Goal: Information Seeking & Learning: Learn about a topic

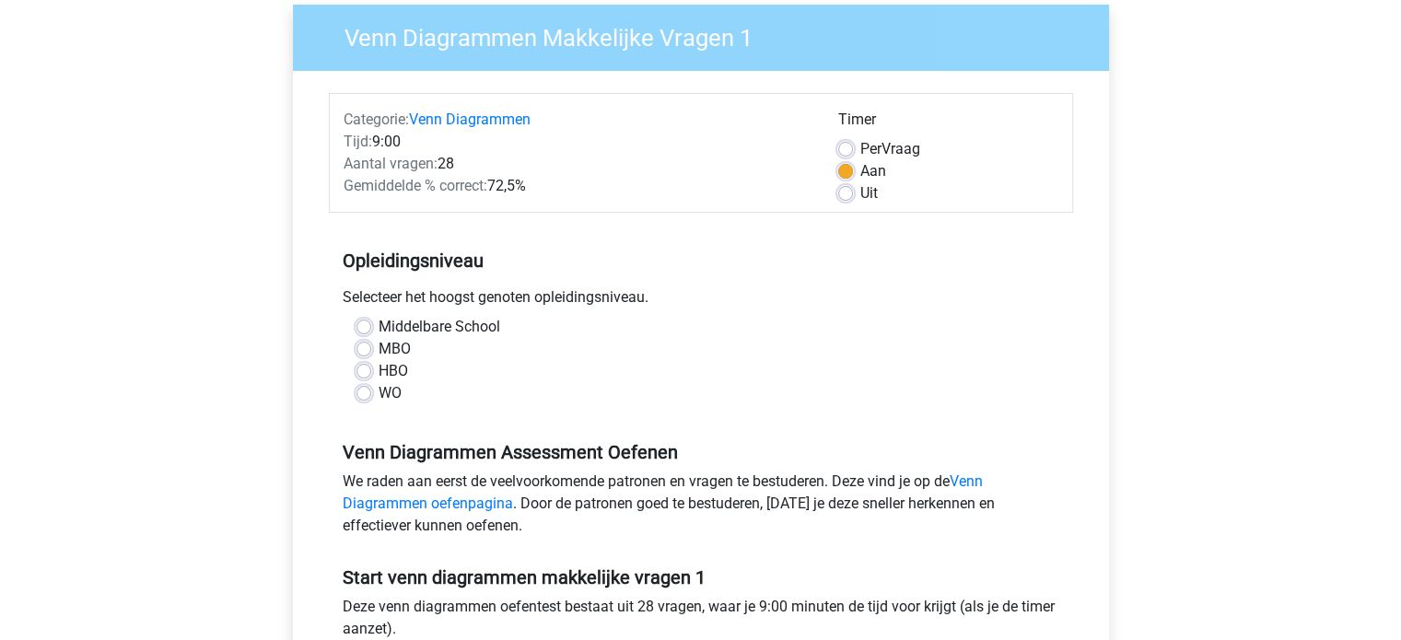
scroll to position [154, 0]
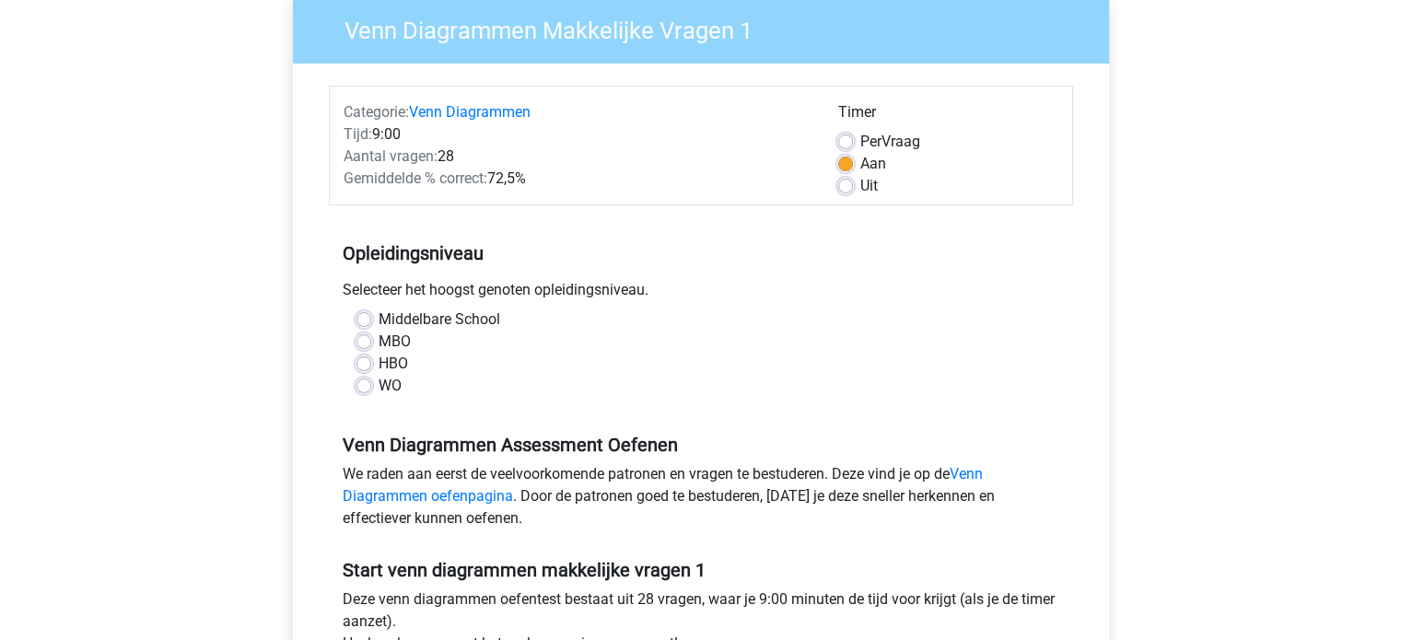
click at [372, 384] on div "WO" at bounding box center [701, 386] width 689 height 22
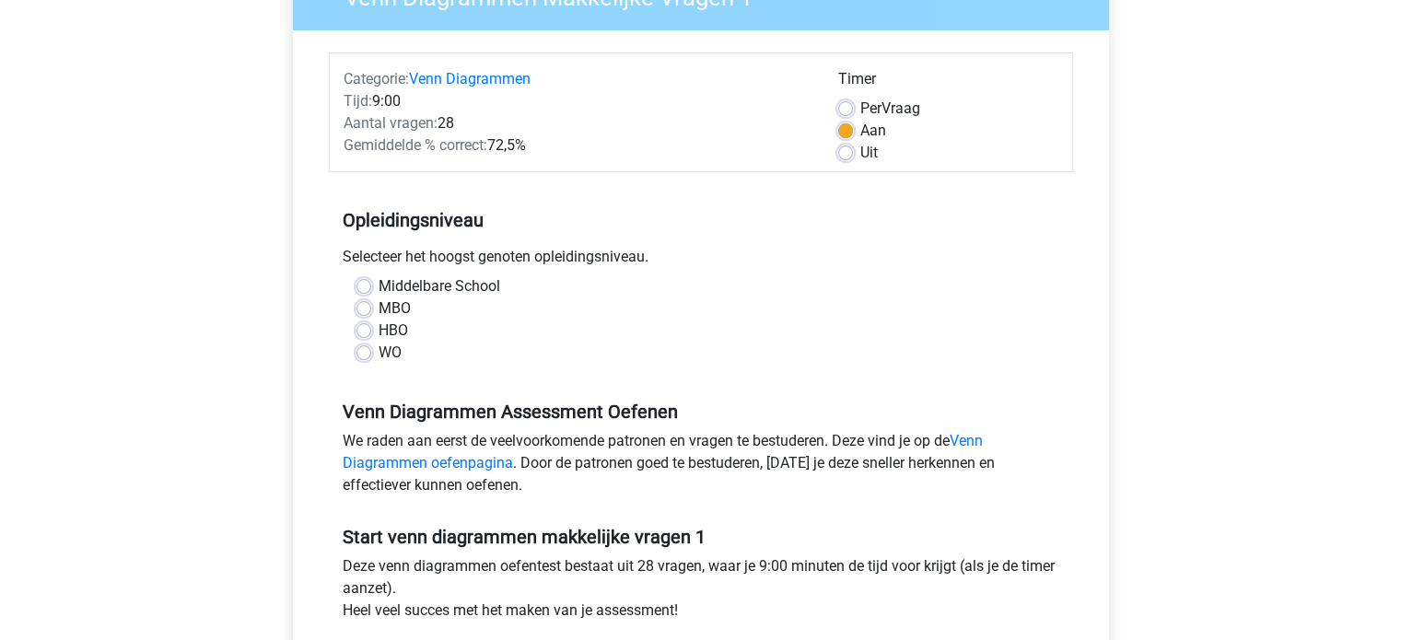
click at [379, 358] on label "WO" at bounding box center [390, 353] width 23 height 22
click at [368, 358] on input "WO" at bounding box center [364, 351] width 15 height 18
radio input "true"
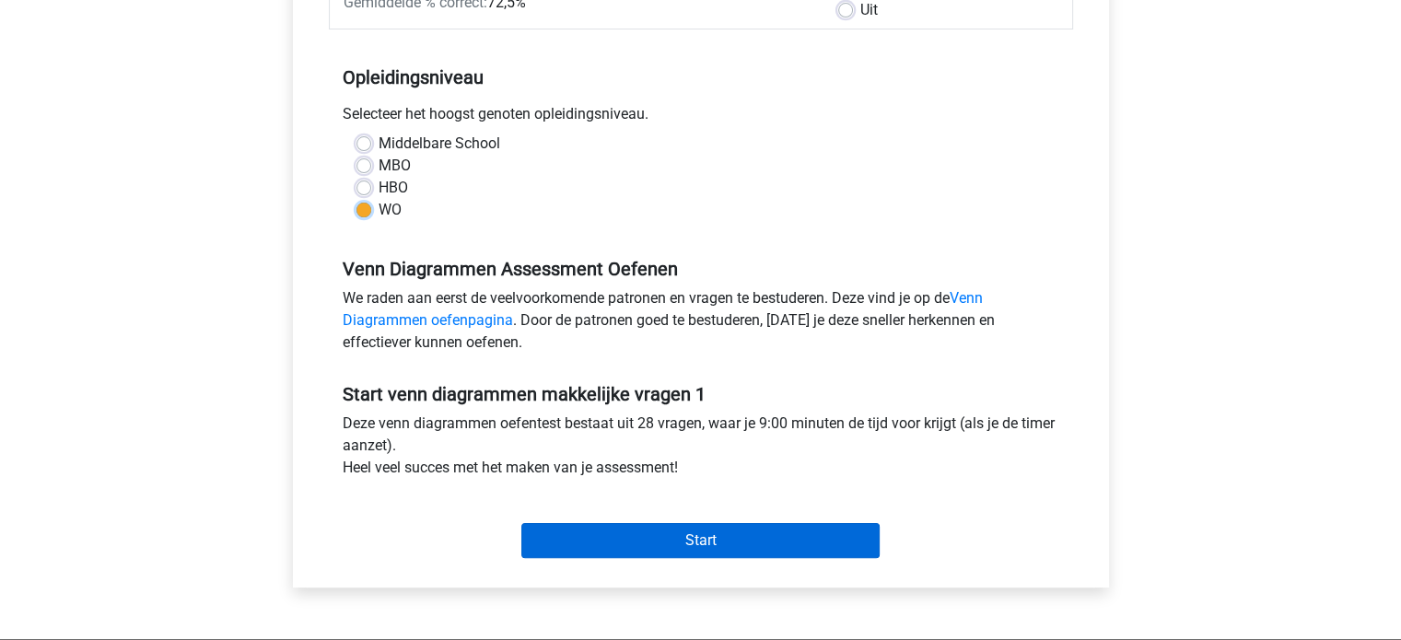
scroll to position [331, 0]
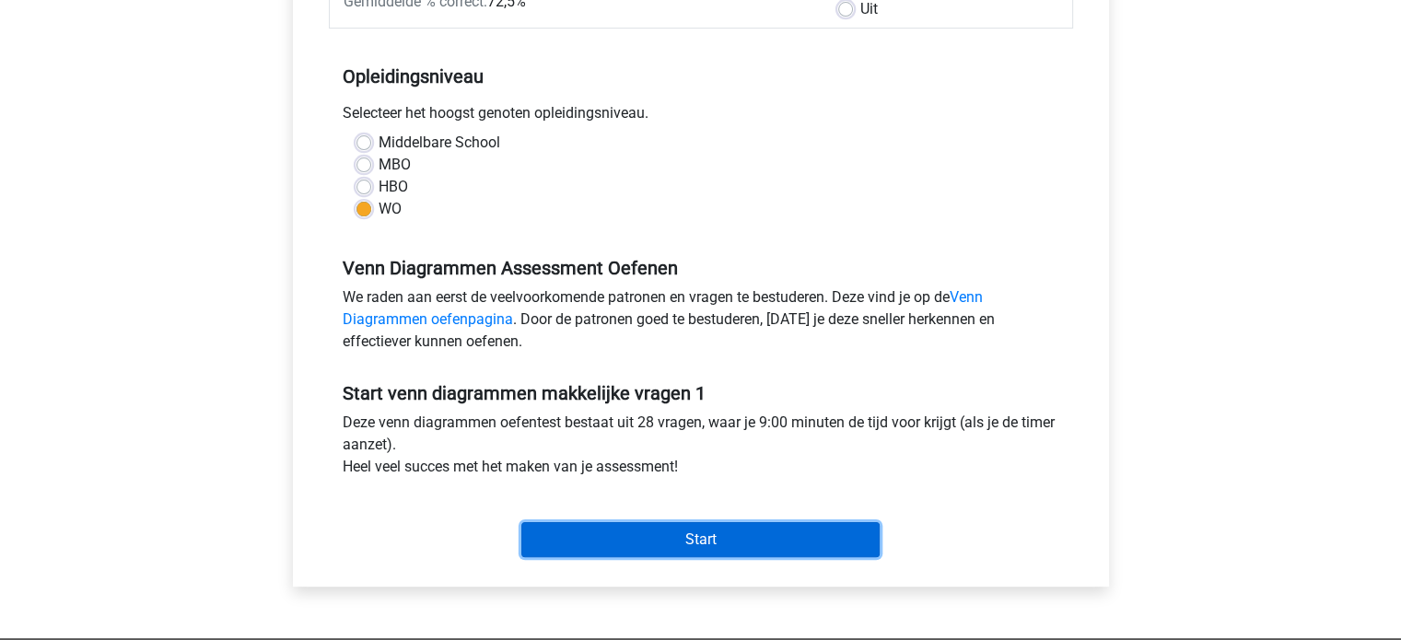
click at [569, 541] on input "Start" at bounding box center [701, 539] width 358 height 35
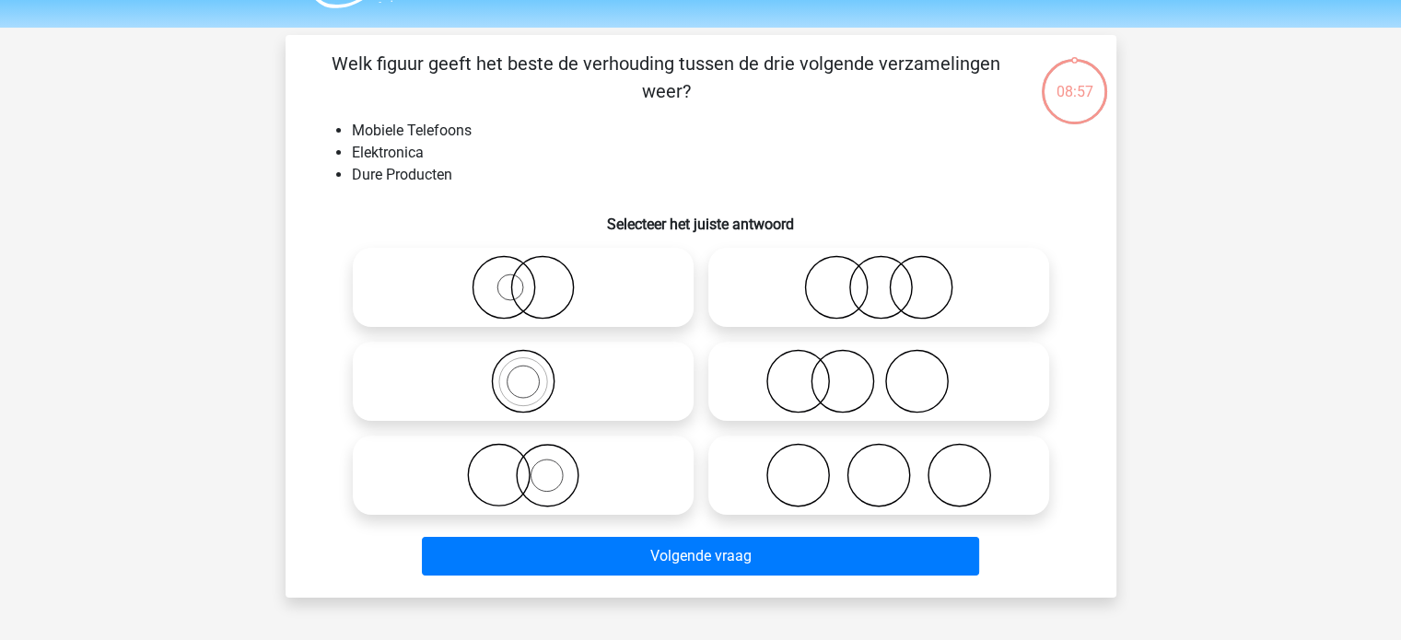
scroll to position [33, 0]
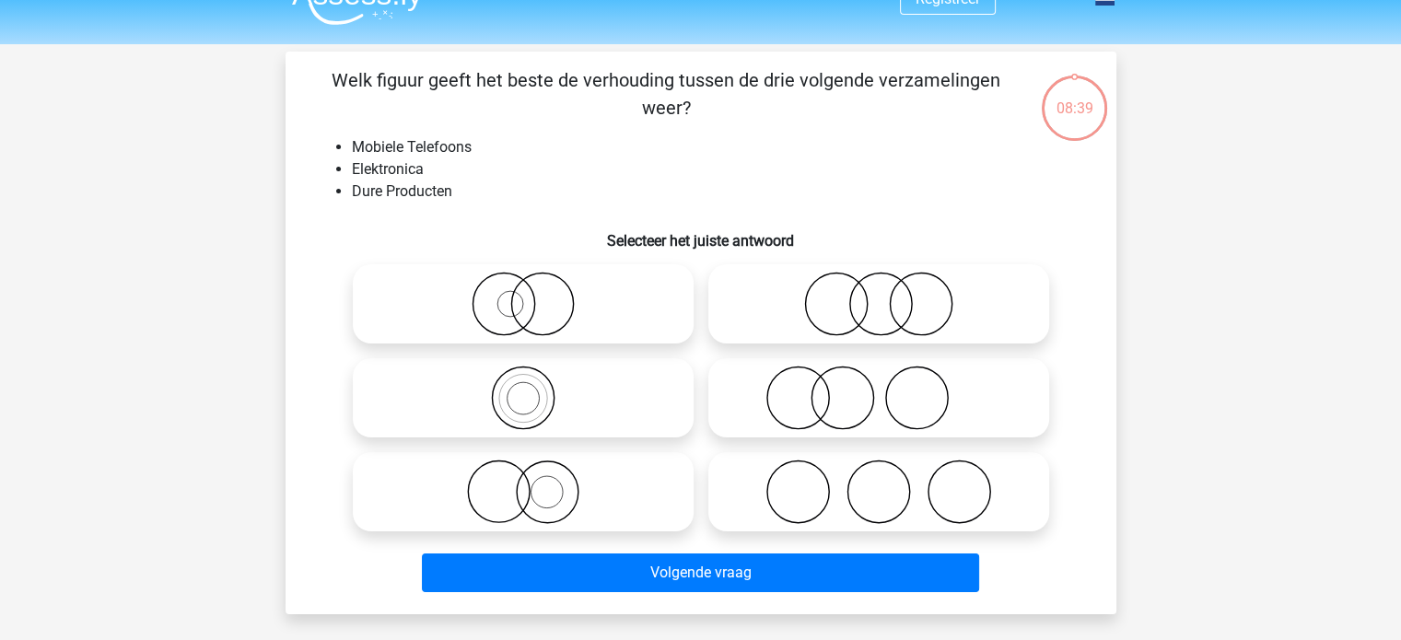
click at [592, 286] on icon at bounding box center [523, 304] width 326 height 64
click at [535, 286] on input "radio" at bounding box center [529, 289] width 12 height 12
radio input "true"
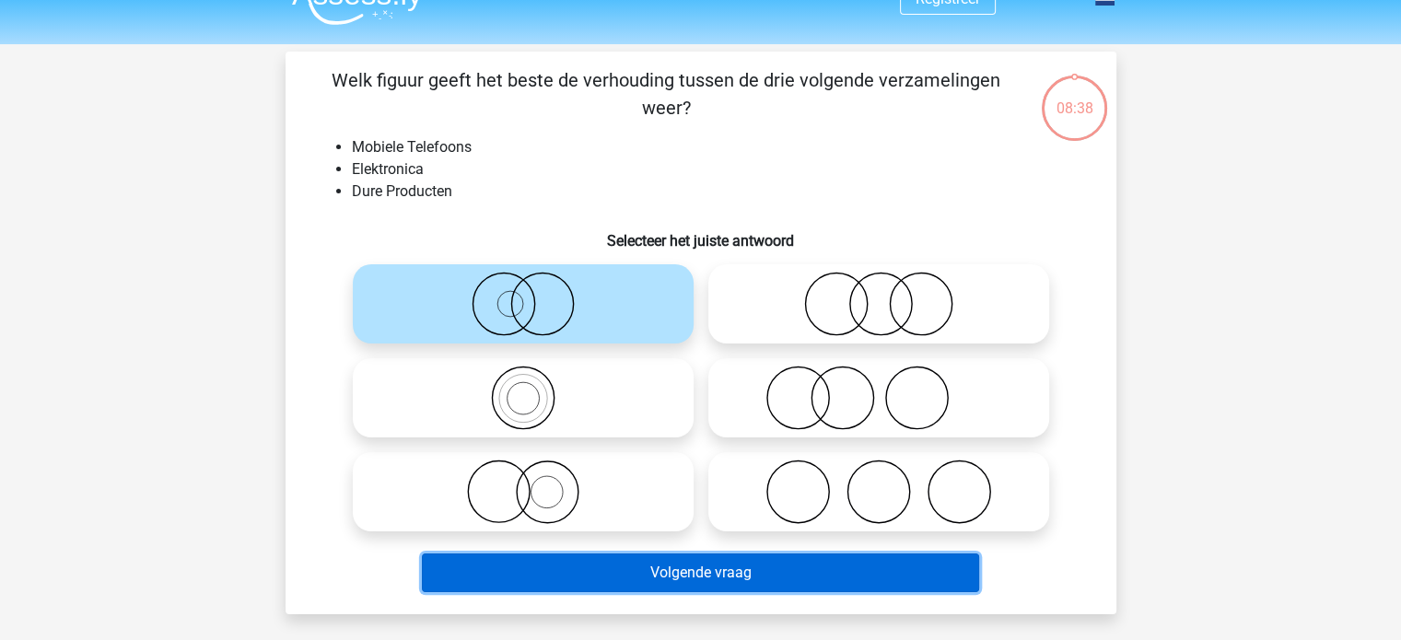
click at [733, 580] on button "Volgende vraag" at bounding box center [700, 573] width 557 height 39
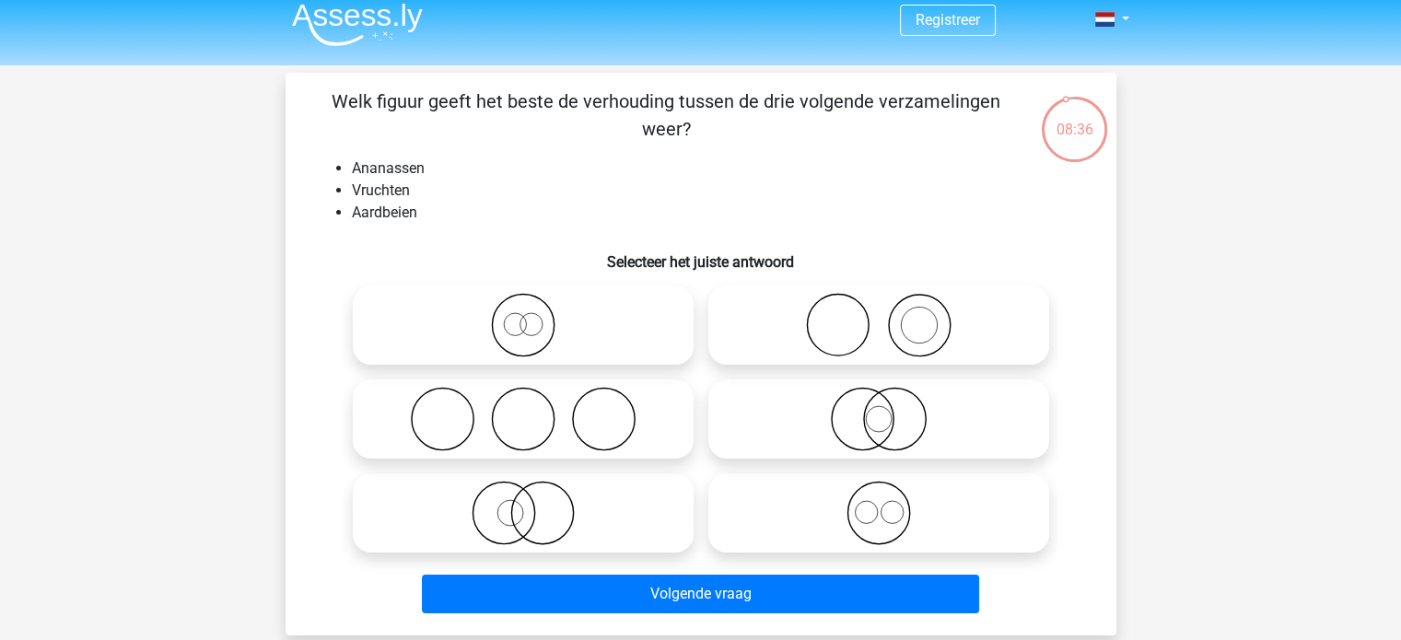
scroll to position [11, 0]
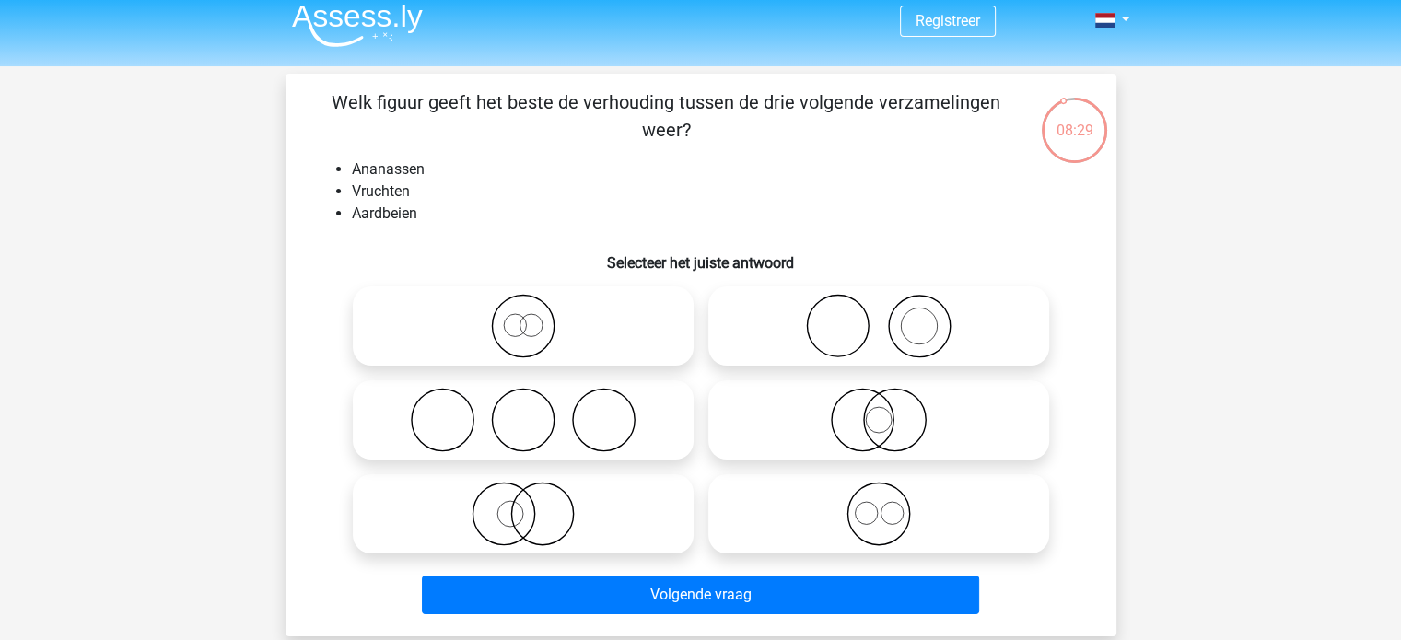
click at [825, 511] on icon at bounding box center [879, 514] width 326 height 64
click at [879, 505] on input "radio" at bounding box center [885, 499] width 12 height 12
radio input "true"
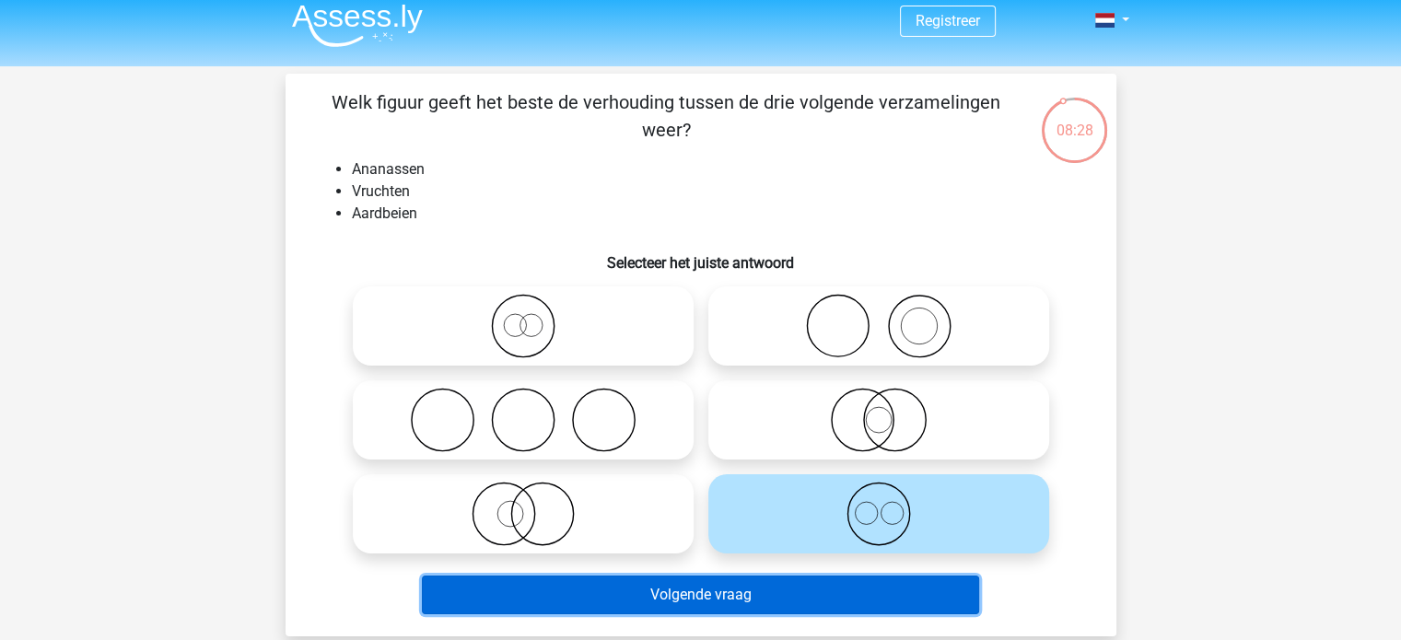
click at [756, 589] on button "Volgende vraag" at bounding box center [700, 595] width 557 height 39
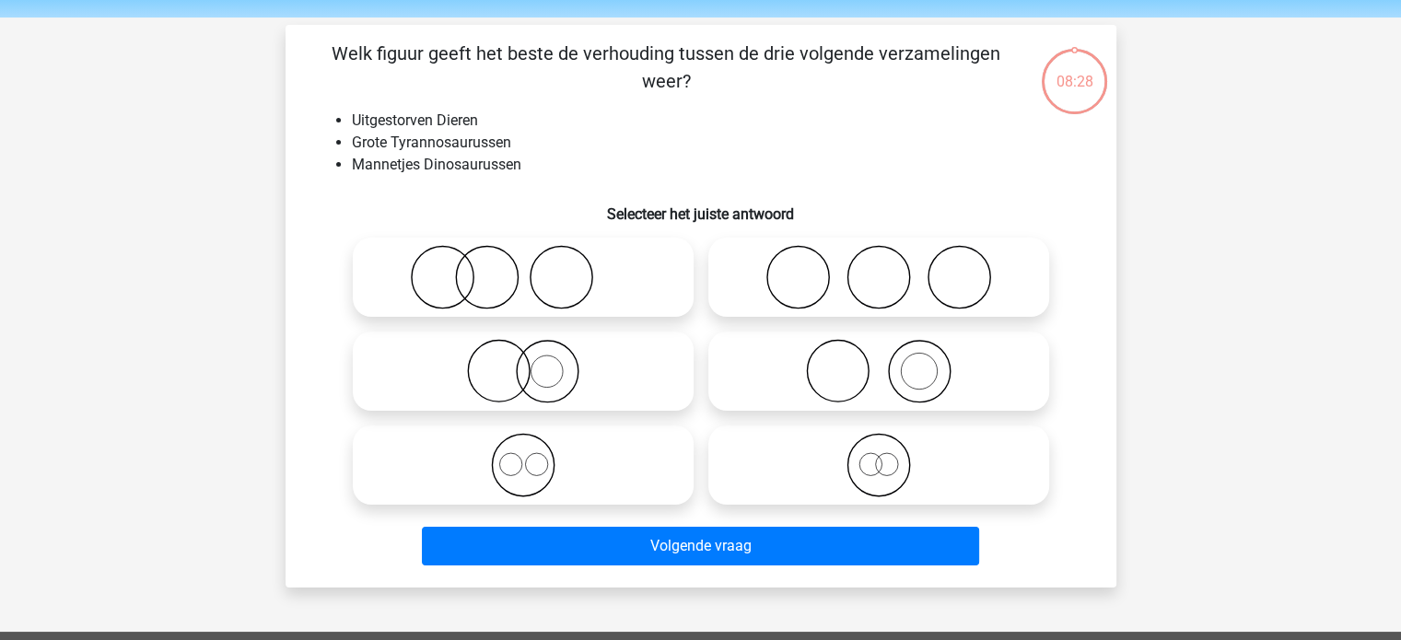
scroll to position [85, 0]
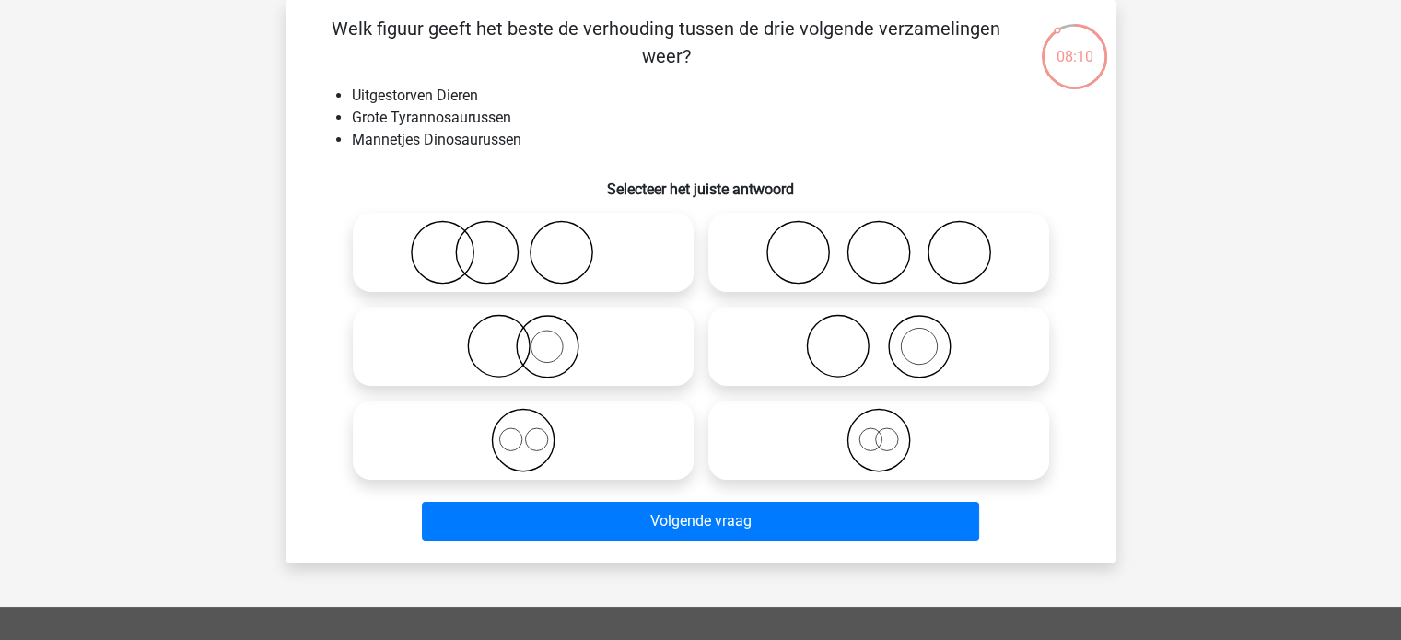
click at [824, 446] on icon at bounding box center [879, 440] width 326 height 64
click at [879, 431] on input "radio" at bounding box center [885, 425] width 12 height 12
radio input "true"
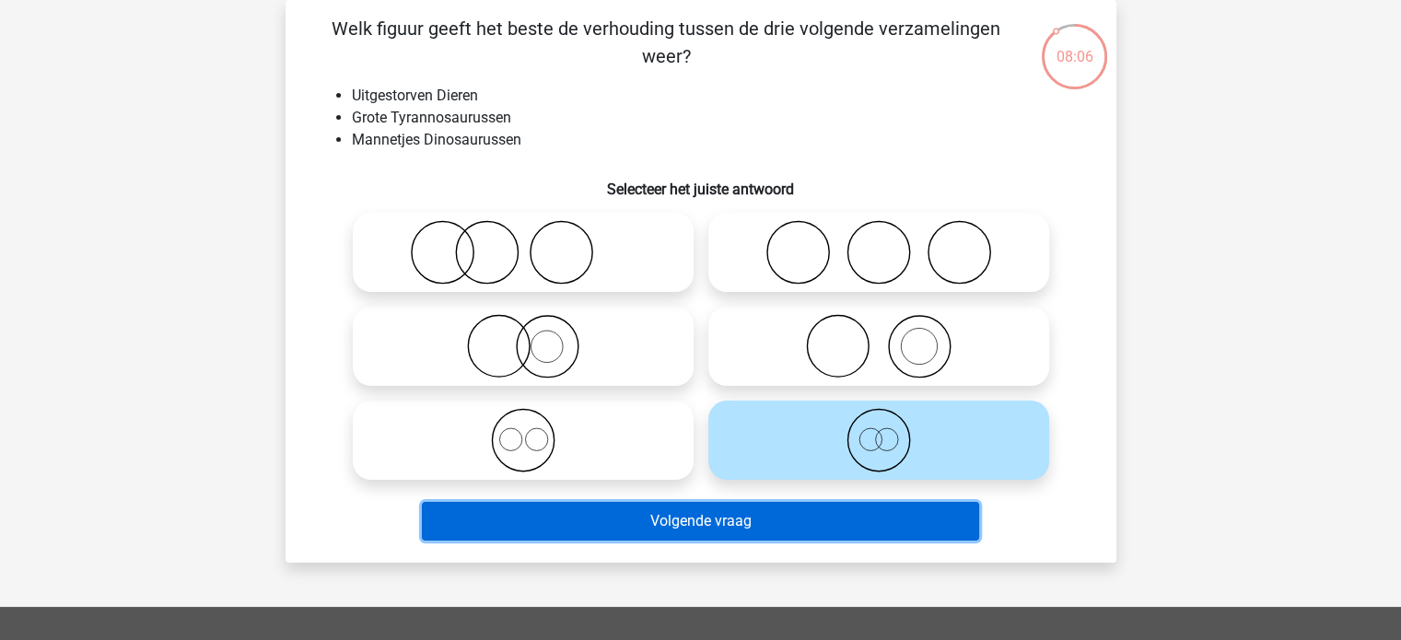
click at [727, 515] on button "Volgende vraag" at bounding box center [700, 521] width 557 height 39
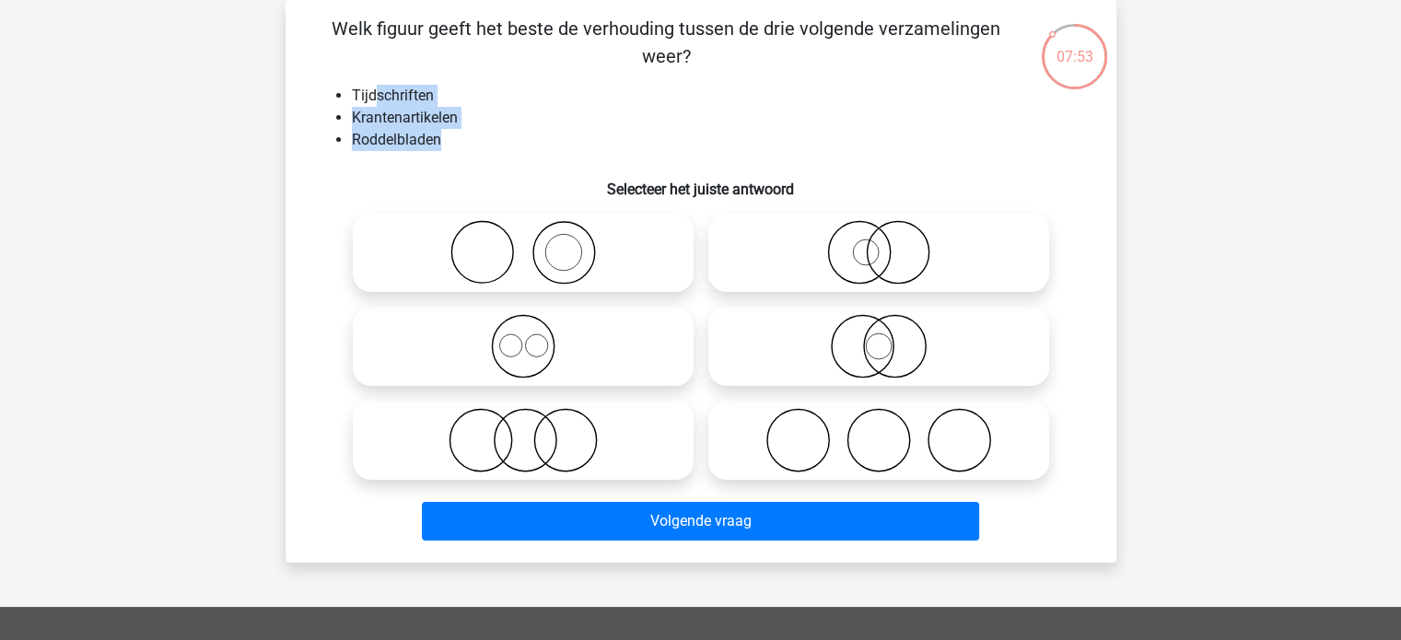
drag, startPoint x: 440, startPoint y: 145, endPoint x: 369, endPoint y: 105, distance: 82.1
click at [369, 105] on ul "Tijdschriften Krantenartikelen Roddelbladen" at bounding box center [701, 118] width 772 height 66
click at [460, 138] on li "Roddelbladen" at bounding box center [719, 140] width 735 height 22
click at [623, 261] on icon at bounding box center [523, 252] width 326 height 64
click at [535, 243] on input "radio" at bounding box center [529, 237] width 12 height 12
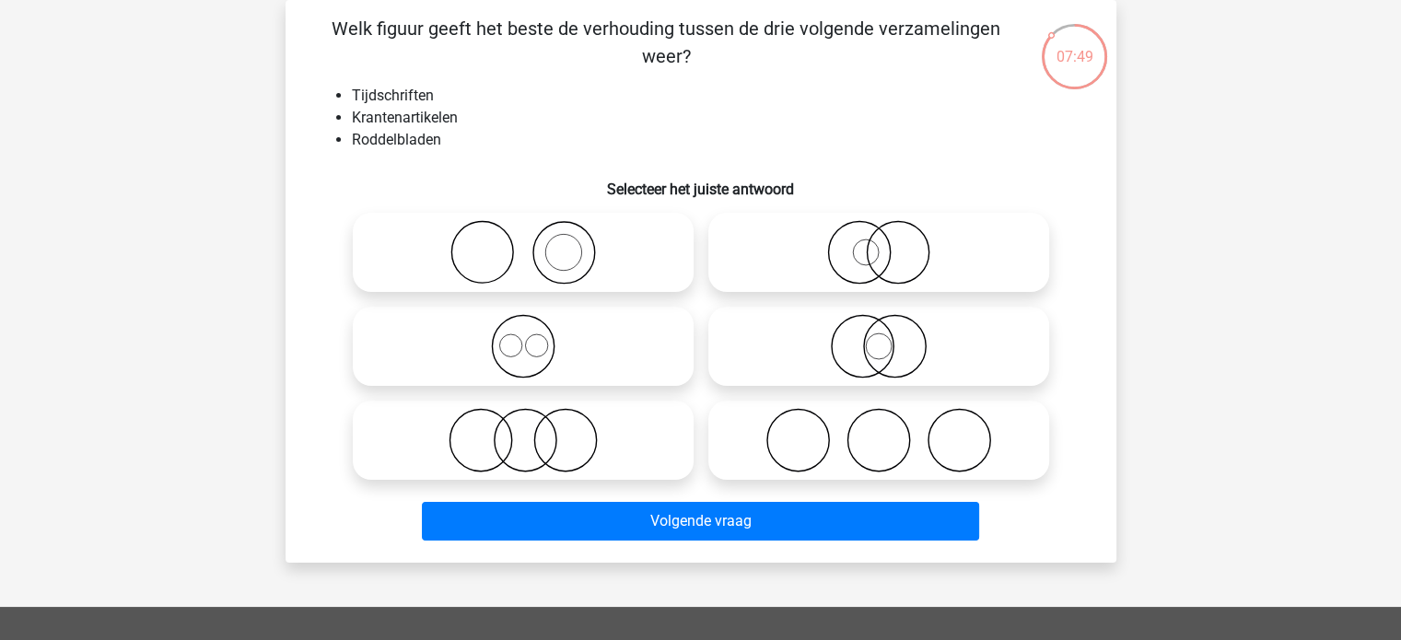
radio input "true"
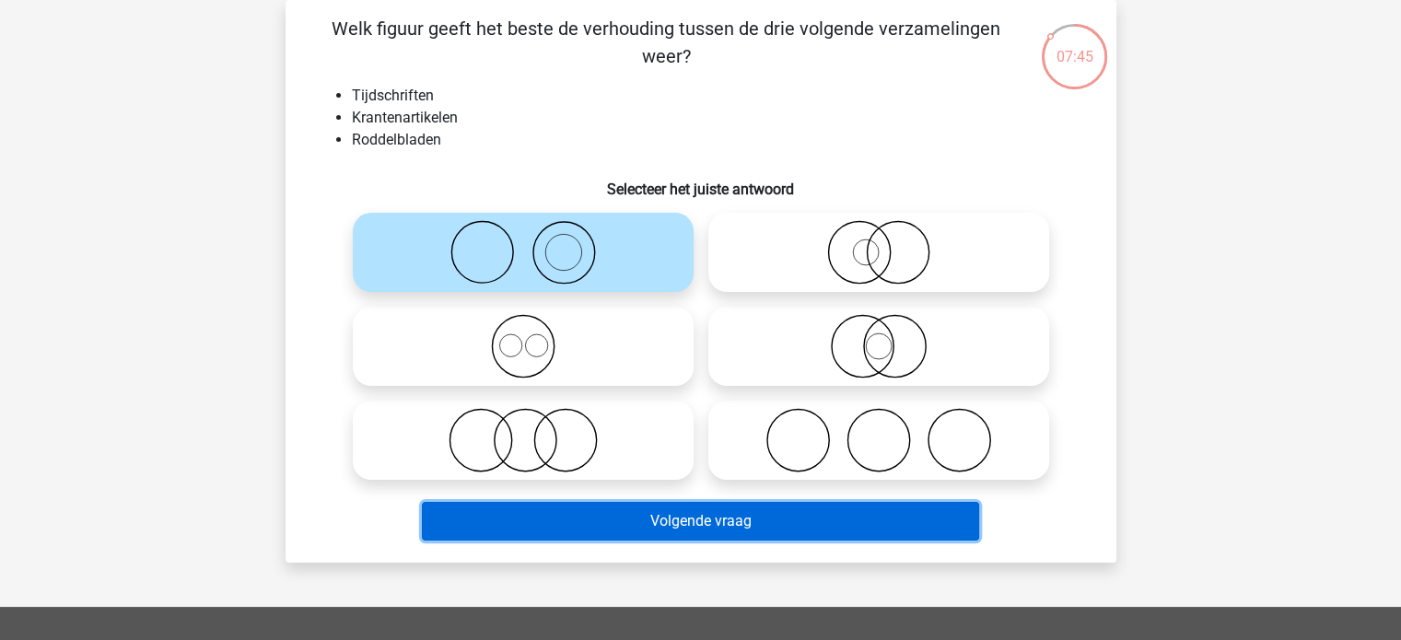
click at [682, 522] on button "Volgende vraag" at bounding box center [700, 521] width 557 height 39
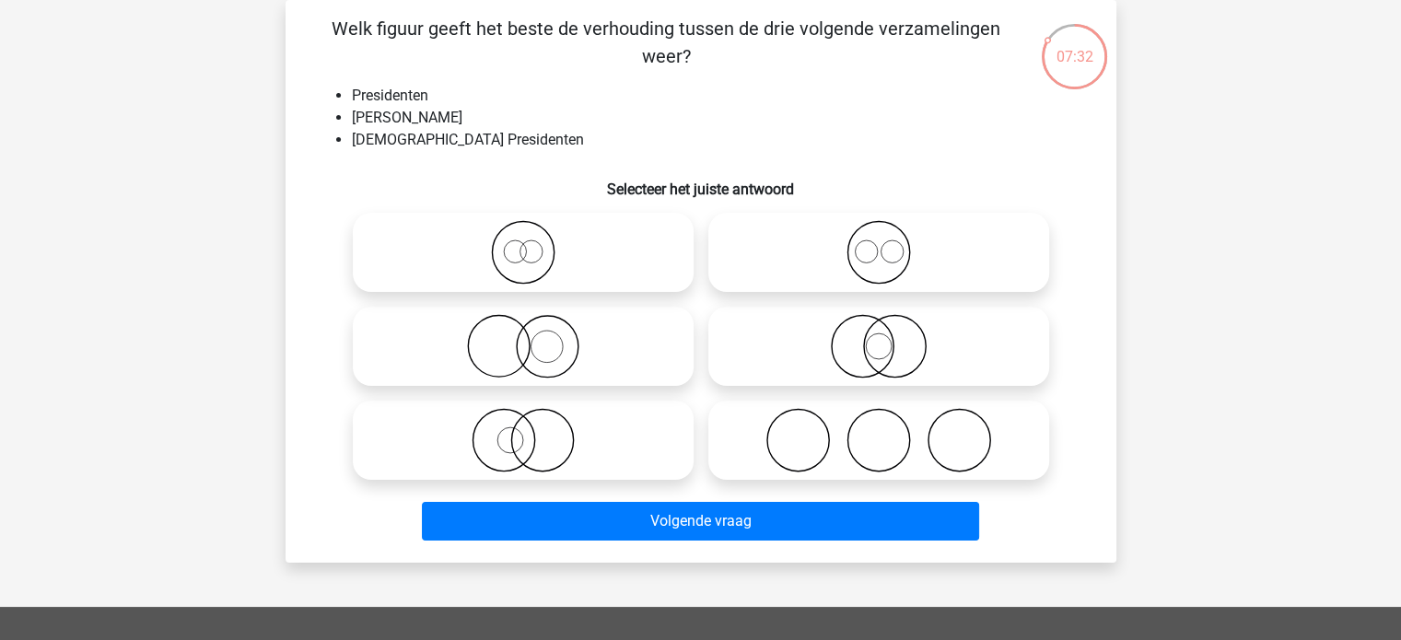
click at [865, 346] on icon at bounding box center [879, 346] width 326 height 64
click at [879, 337] on input "radio" at bounding box center [885, 331] width 12 height 12
radio input "true"
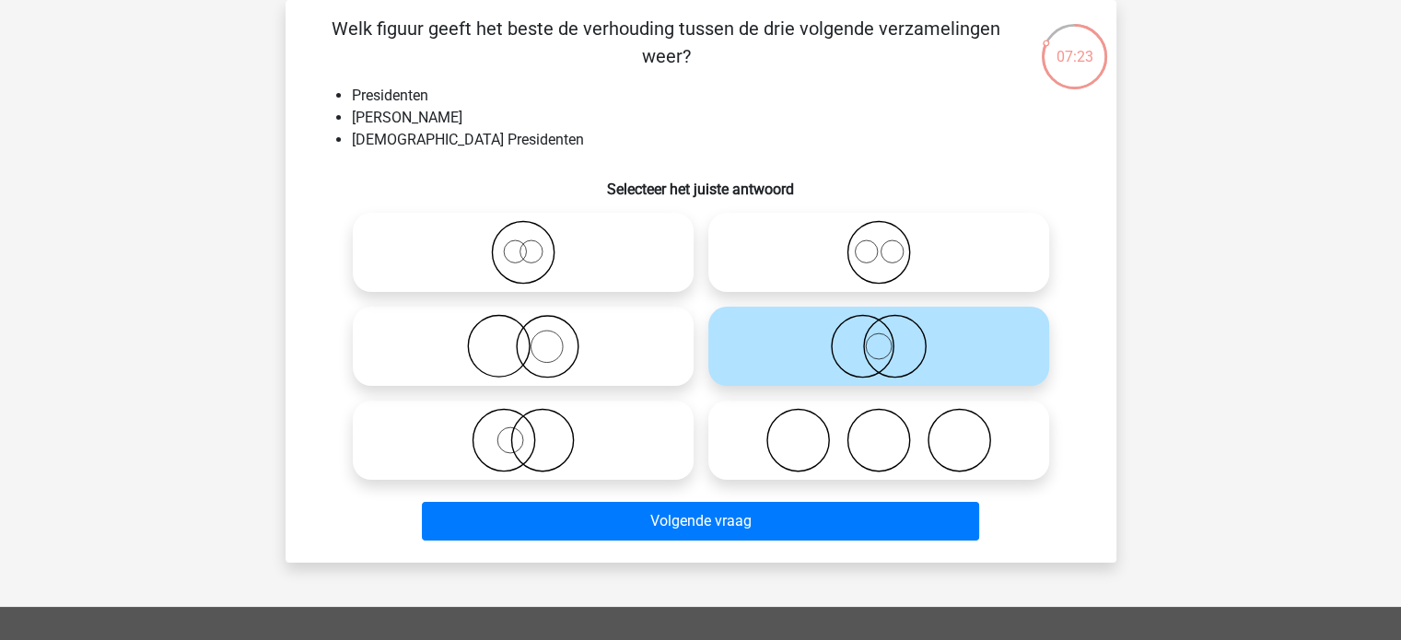
click at [538, 426] on icon at bounding box center [523, 440] width 326 height 64
click at [535, 426] on input "radio" at bounding box center [529, 425] width 12 height 12
radio input "true"
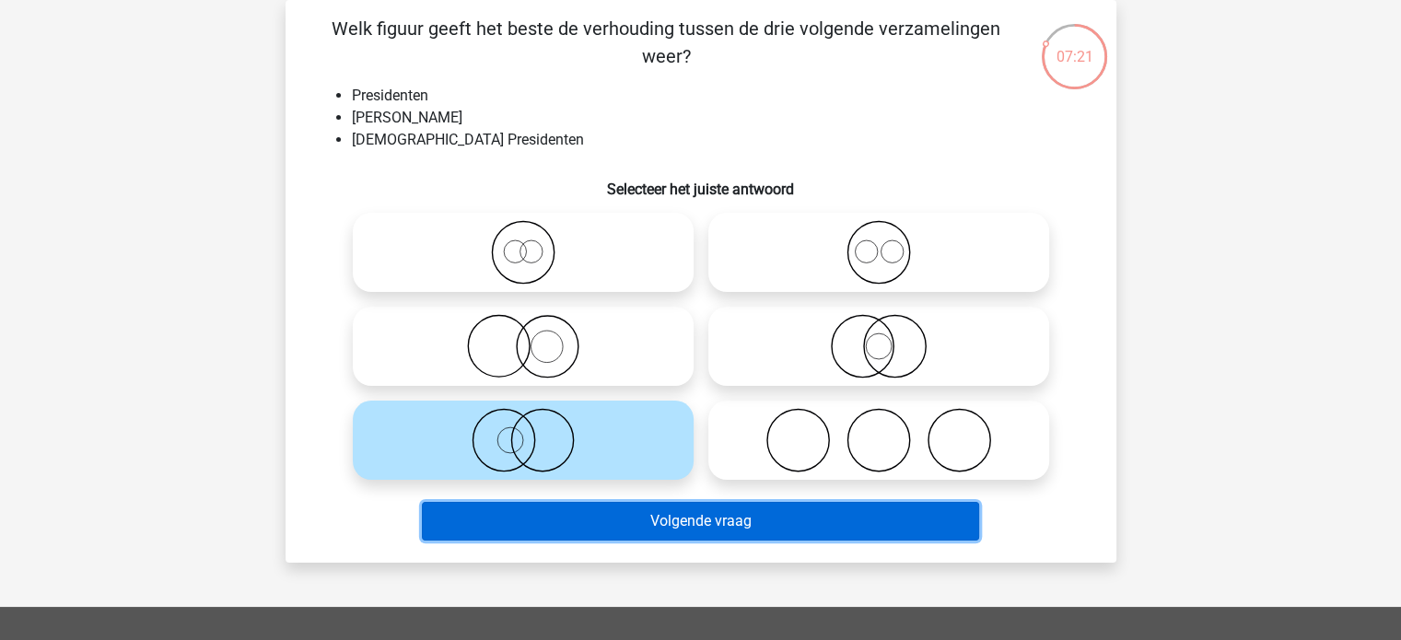
click at [615, 531] on button "Volgende vraag" at bounding box center [700, 521] width 557 height 39
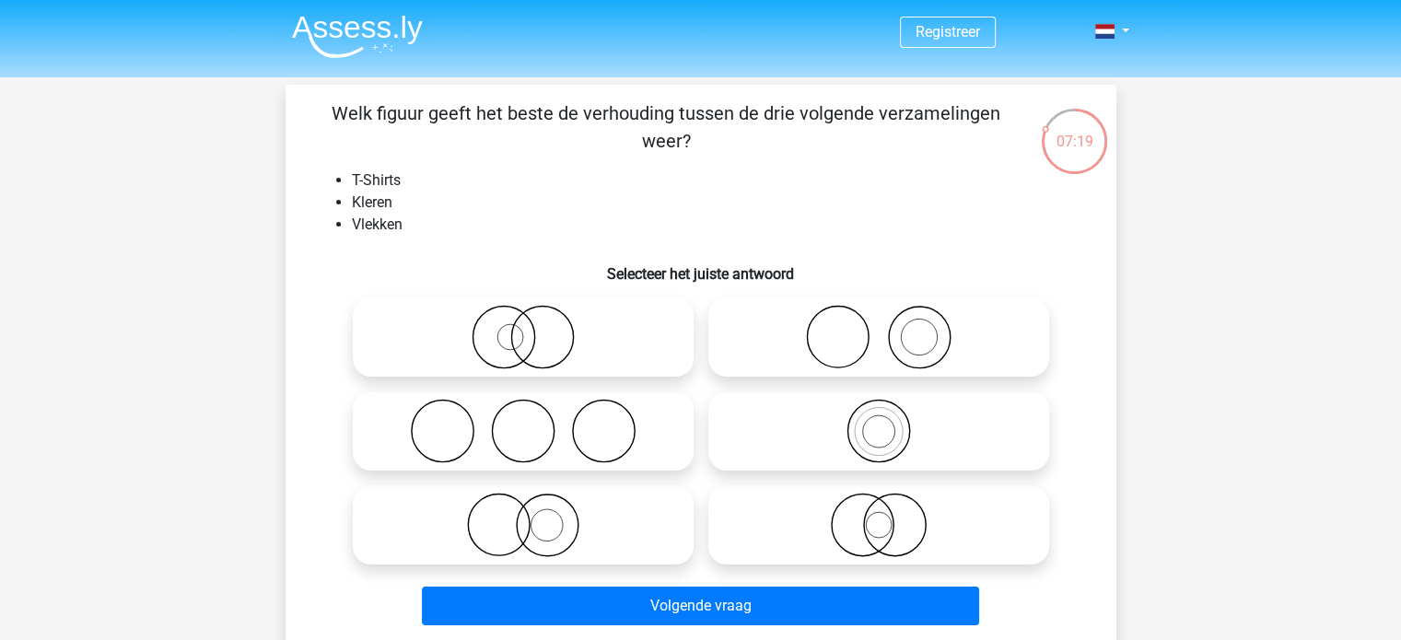
scroll to position [0, 0]
click at [785, 342] on icon at bounding box center [879, 337] width 326 height 64
click at [879, 328] on input "radio" at bounding box center [885, 322] width 12 height 12
radio input "true"
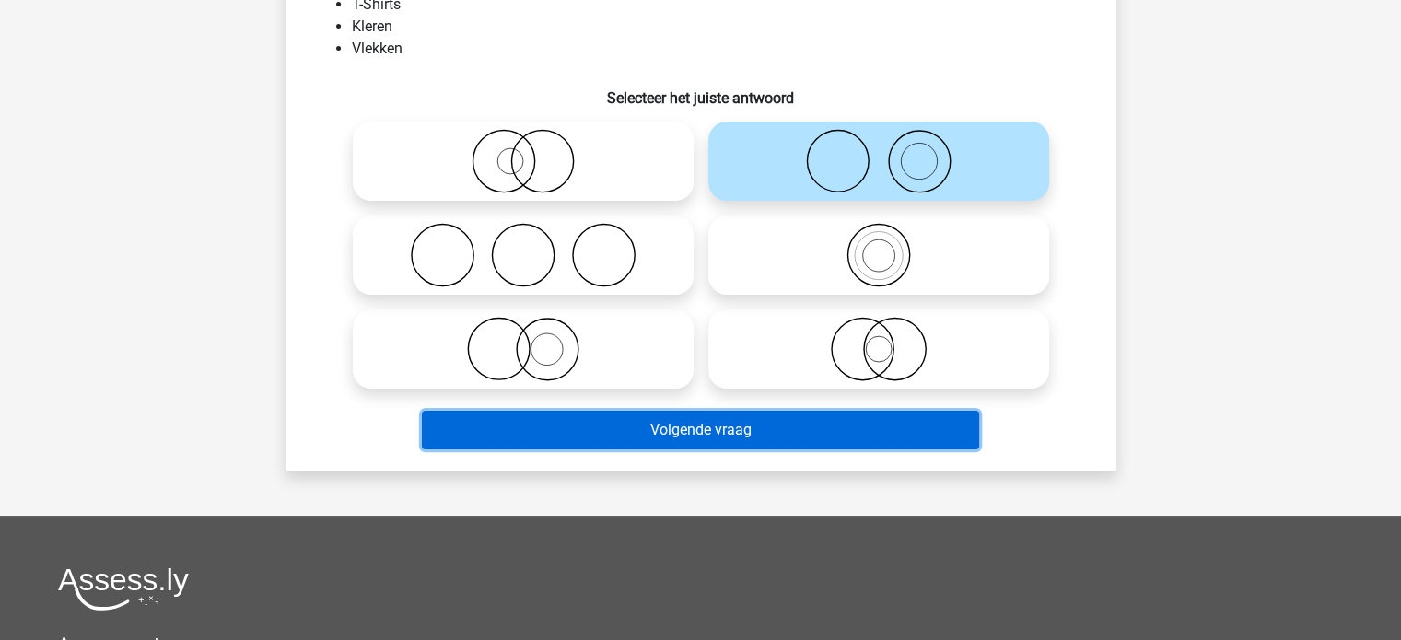
click at [746, 433] on button "Volgende vraag" at bounding box center [700, 430] width 557 height 39
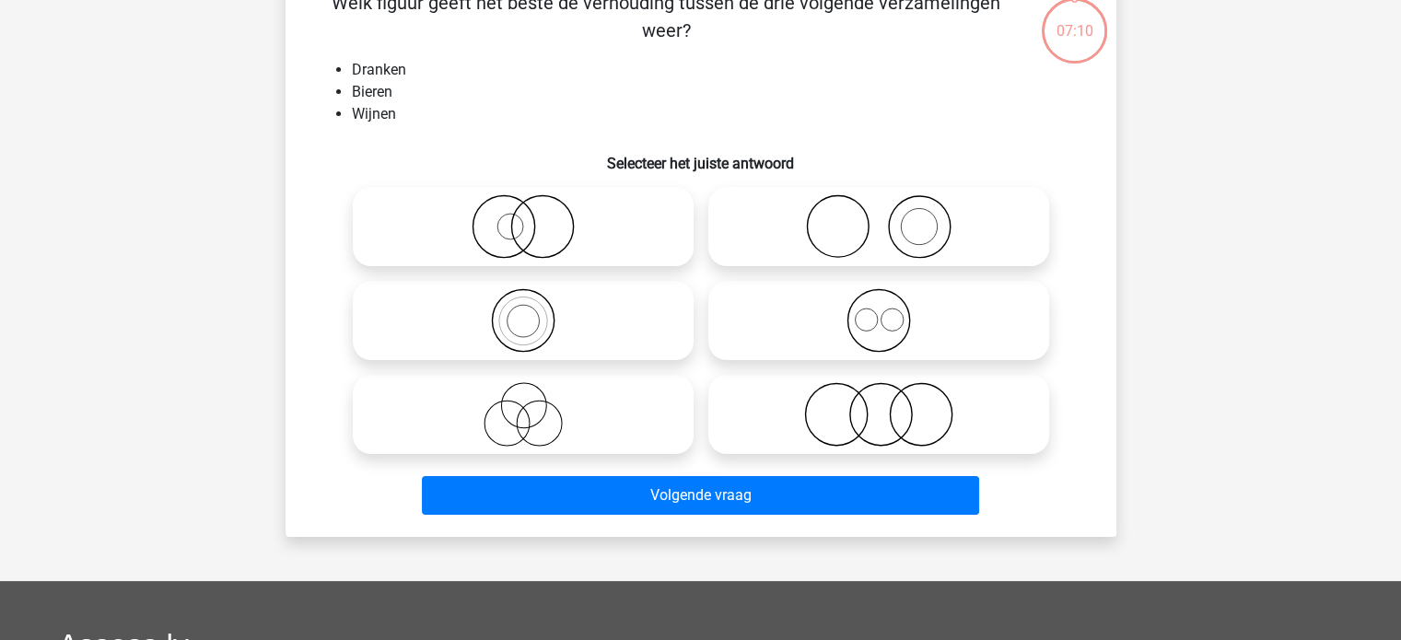
scroll to position [85, 0]
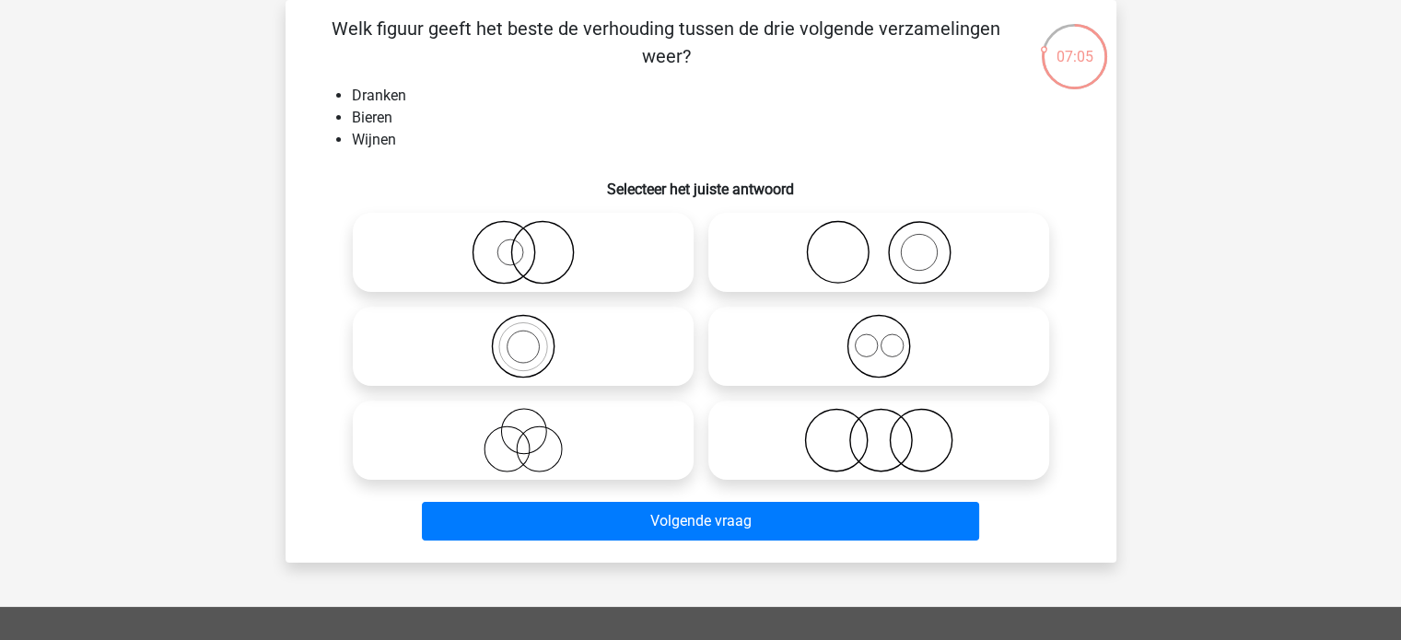
click at [873, 348] on icon at bounding box center [879, 346] width 326 height 64
click at [879, 337] on input "radio" at bounding box center [885, 331] width 12 height 12
radio input "true"
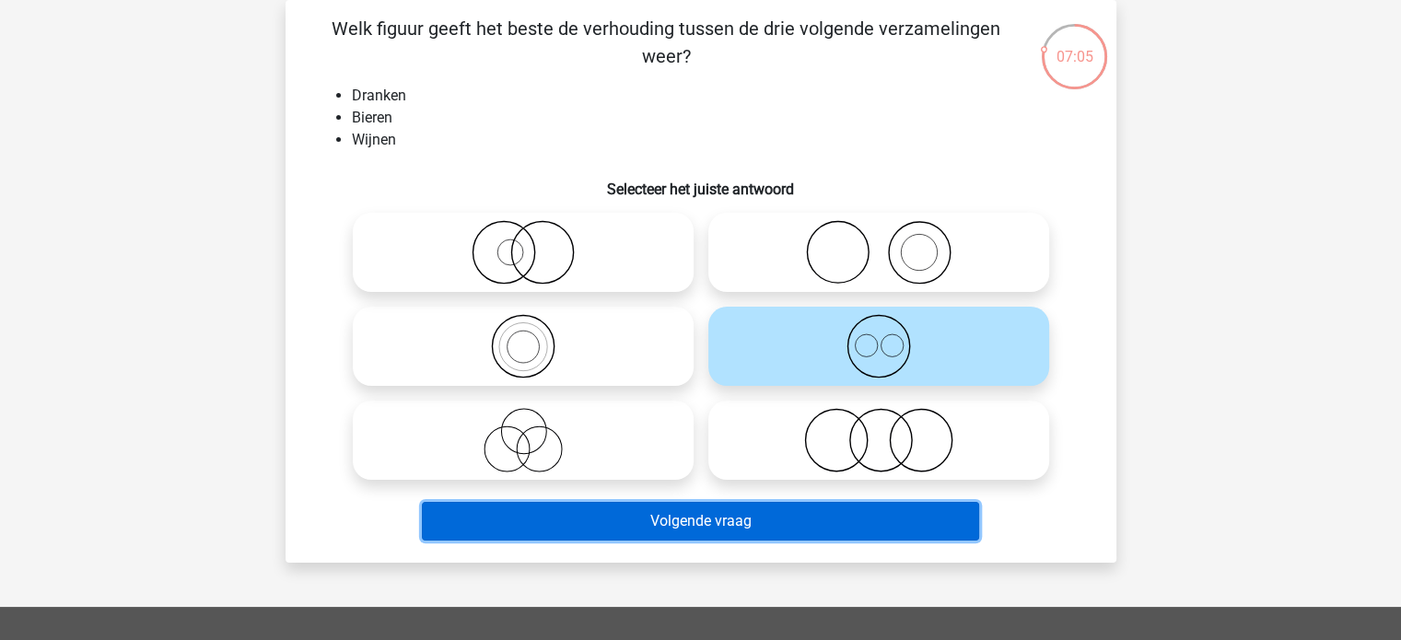
click at [844, 516] on button "Volgende vraag" at bounding box center [700, 521] width 557 height 39
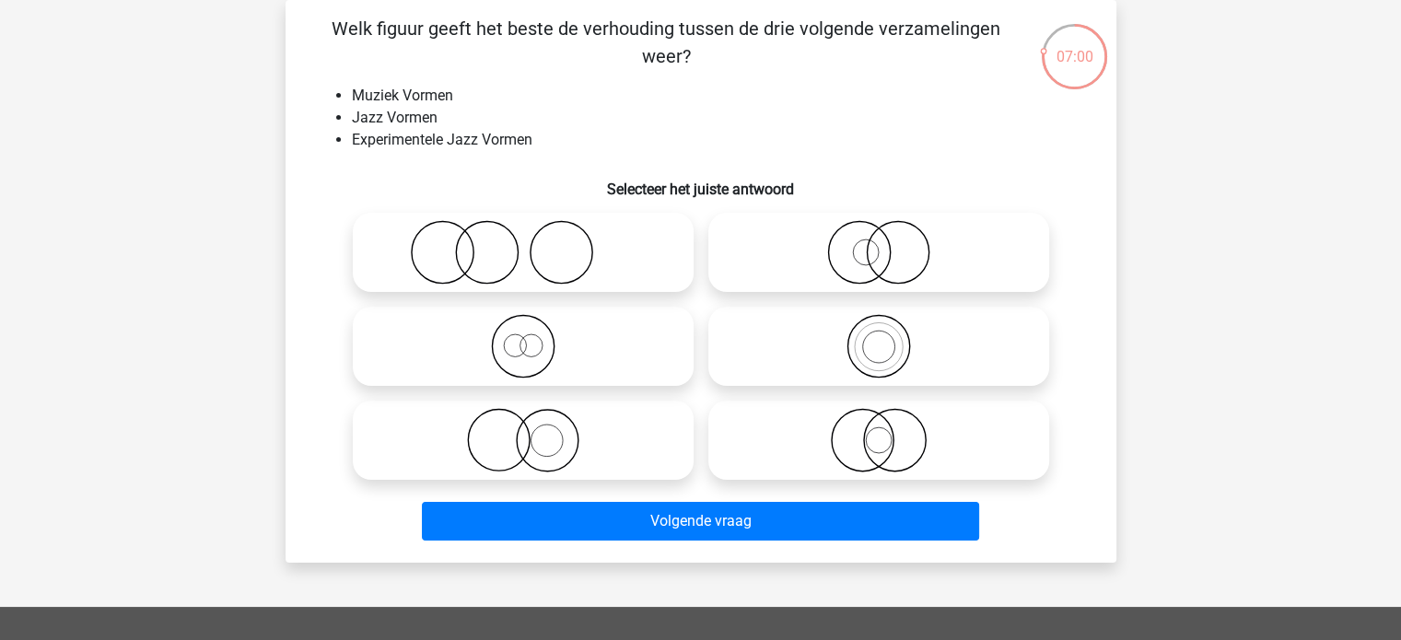
click at [850, 318] on icon at bounding box center [879, 346] width 326 height 64
click at [879, 325] on input "radio" at bounding box center [885, 331] width 12 height 12
radio input "true"
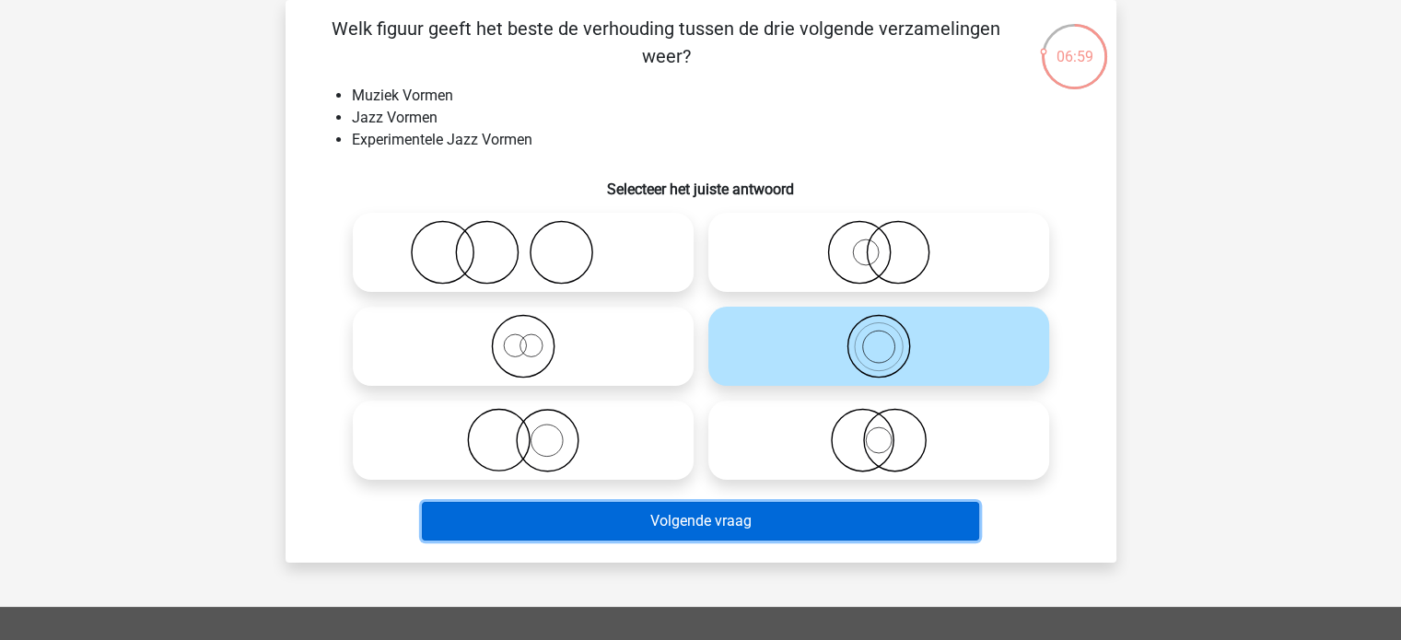
click at [744, 520] on button "Volgende vraag" at bounding box center [700, 521] width 557 height 39
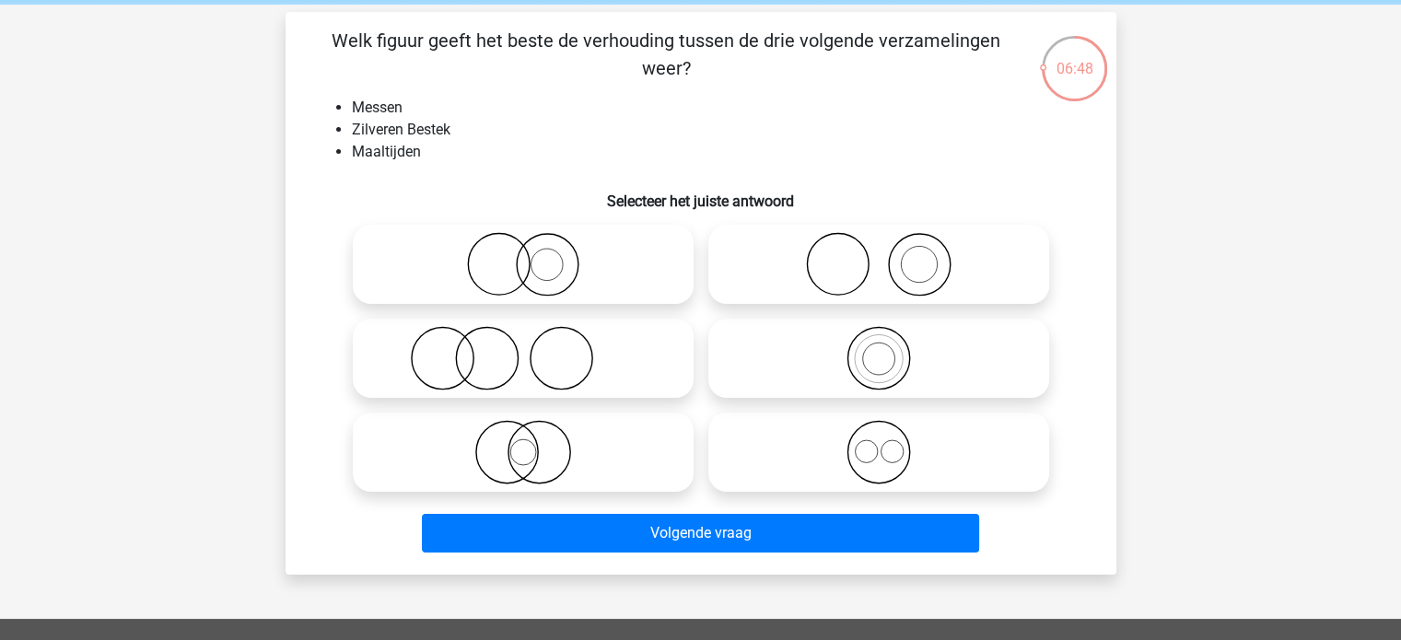
scroll to position [74, 0]
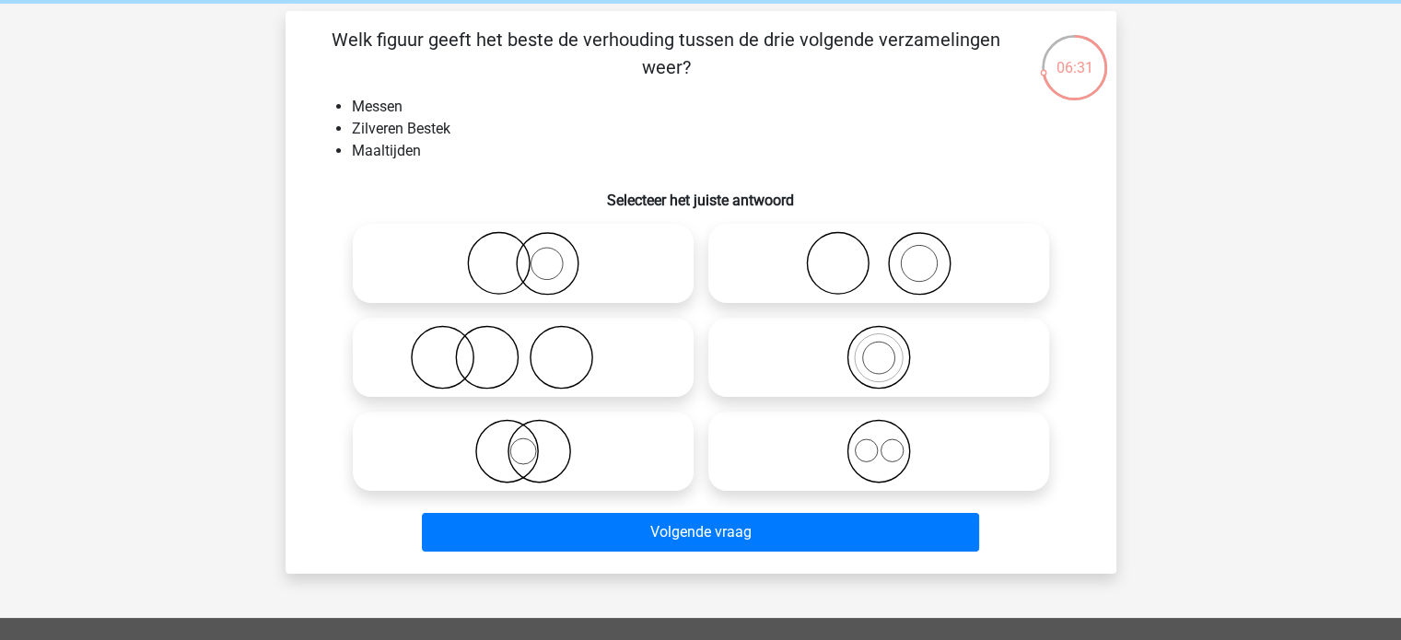
click at [532, 382] on icon at bounding box center [523, 357] width 326 height 64
click at [532, 348] on input "radio" at bounding box center [529, 342] width 12 height 12
radio input "true"
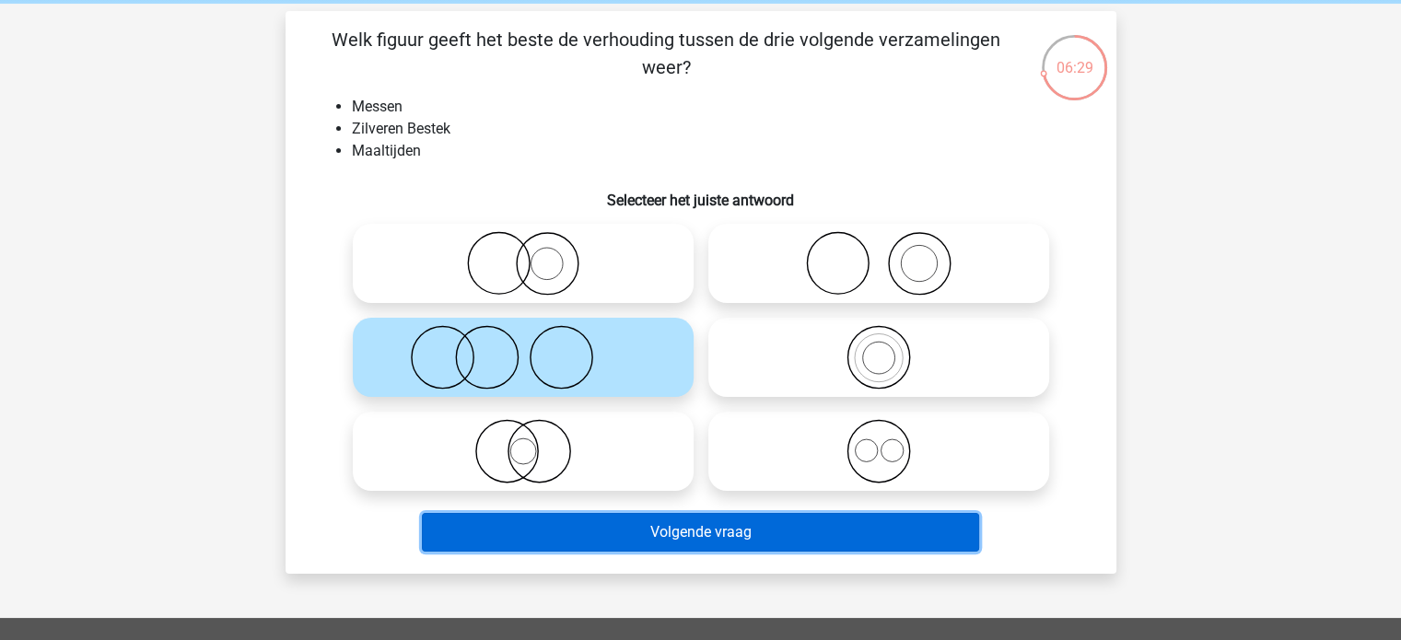
click at [645, 527] on button "Volgende vraag" at bounding box center [700, 532] width 557 height 39
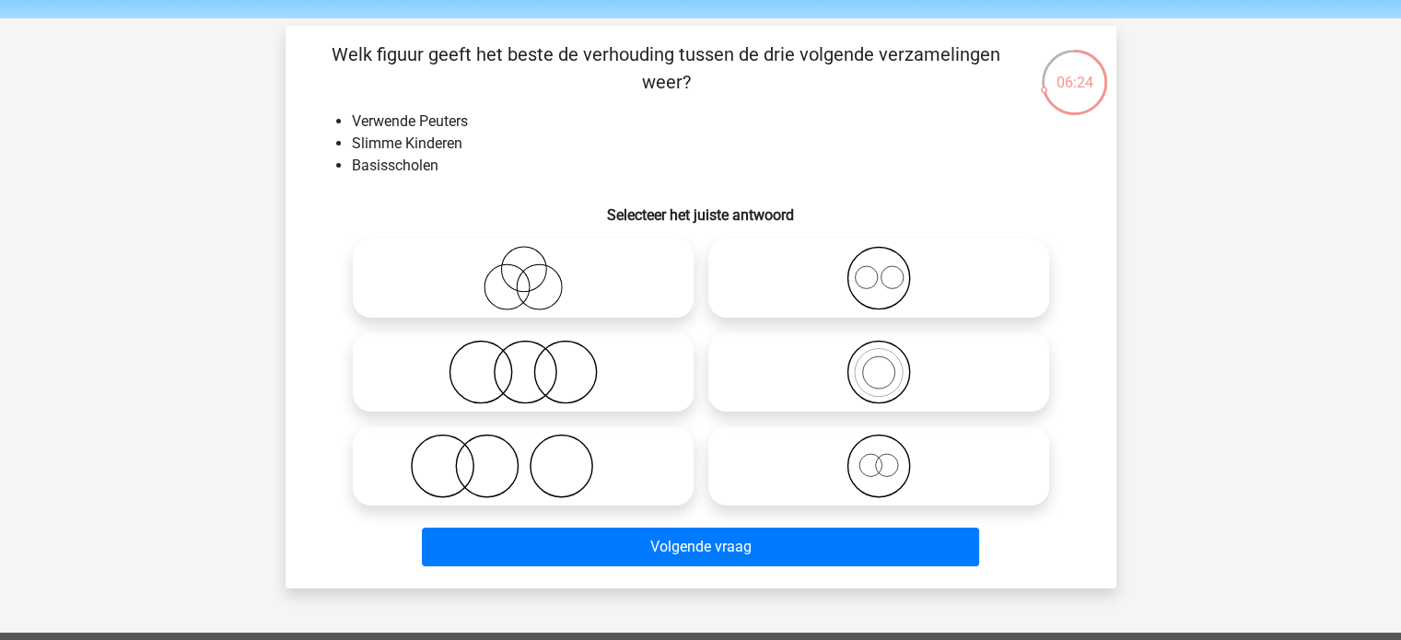
scroll to position [63, 0]
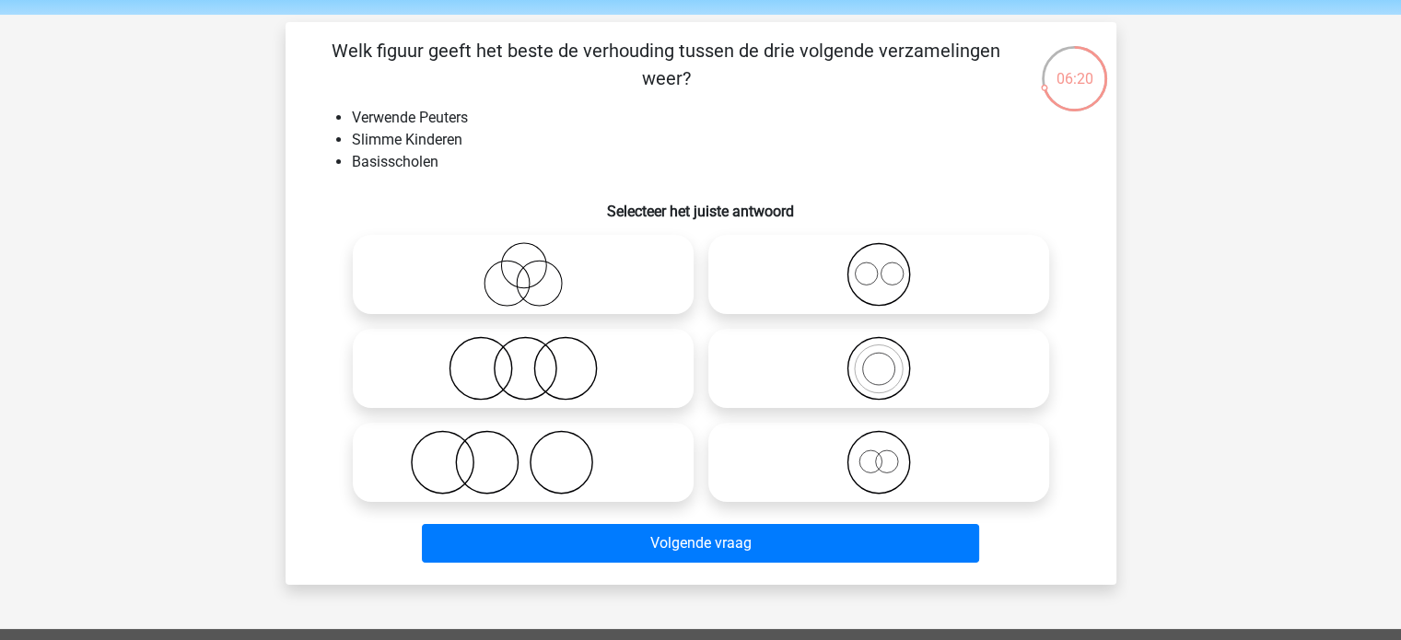
click at [451, 464] on icon at bounding box center [523, 462] width 326 height 64
click at [523, 453] on input "radio" at bounding box center [529, 447] width 12 height 12
radio input "true"
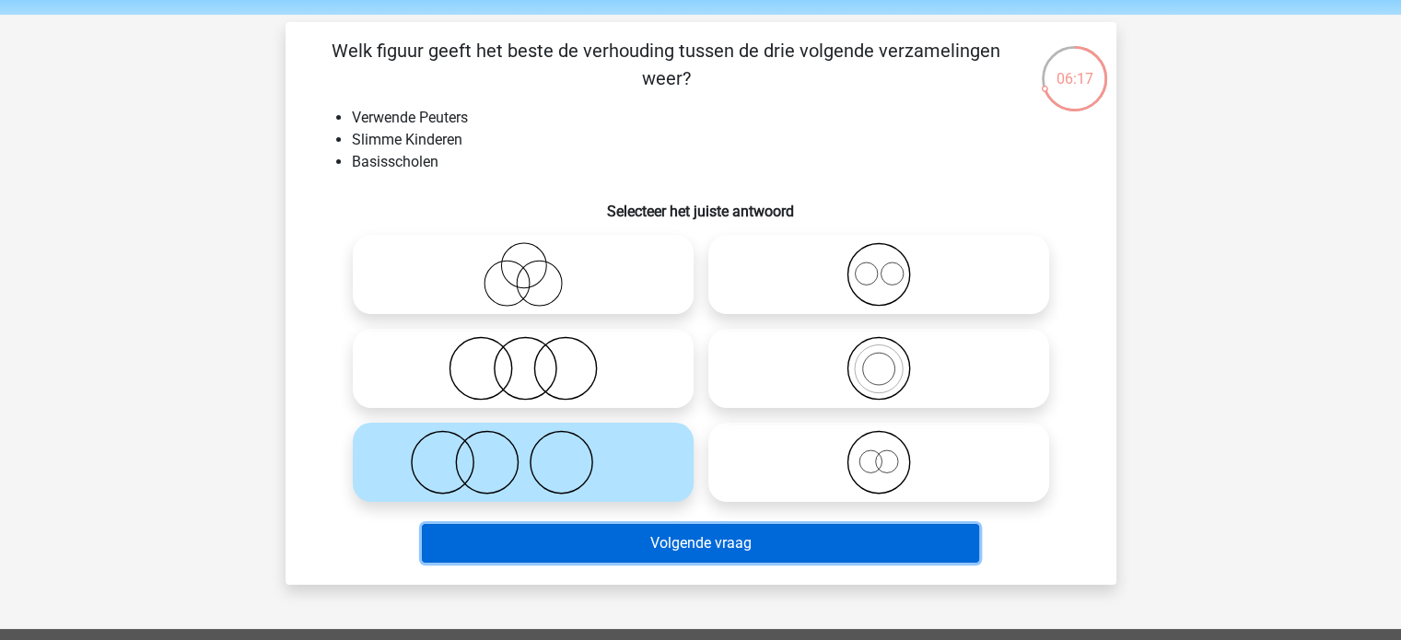
click at [516, 540] on button "Volgende vraag" at bounding box center [700, 543] width 557 height 39
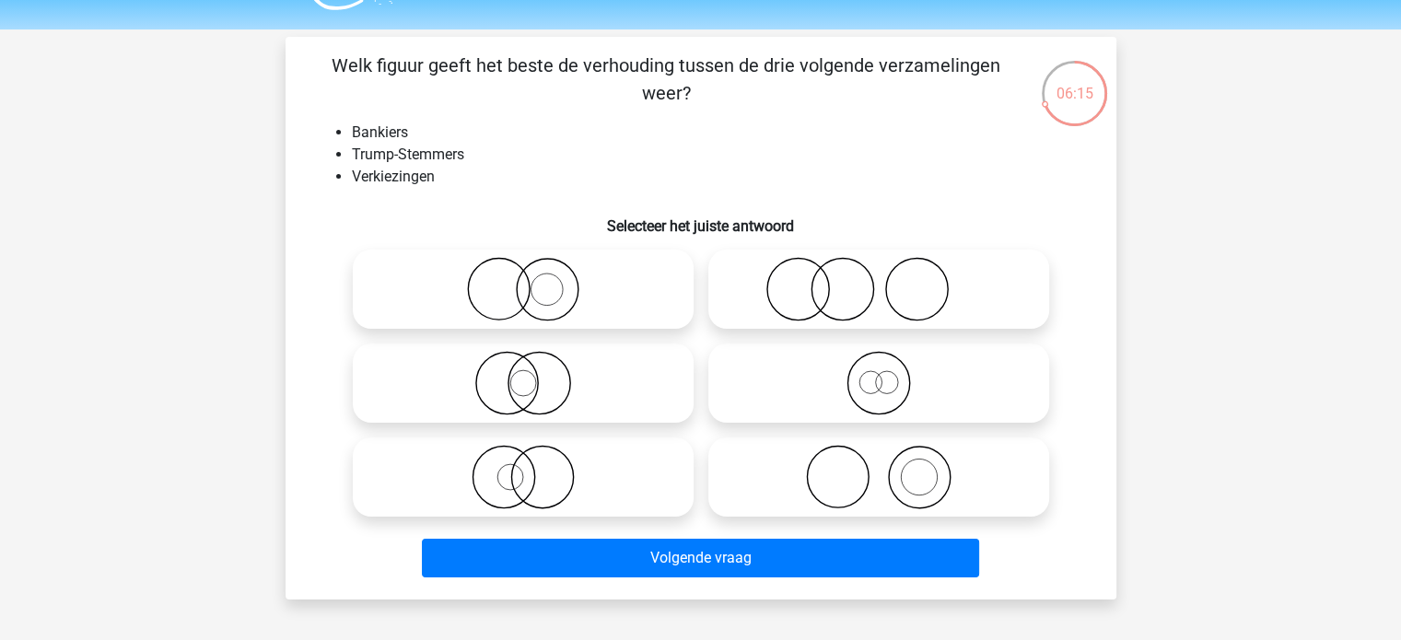
scroll to position [41, 0]
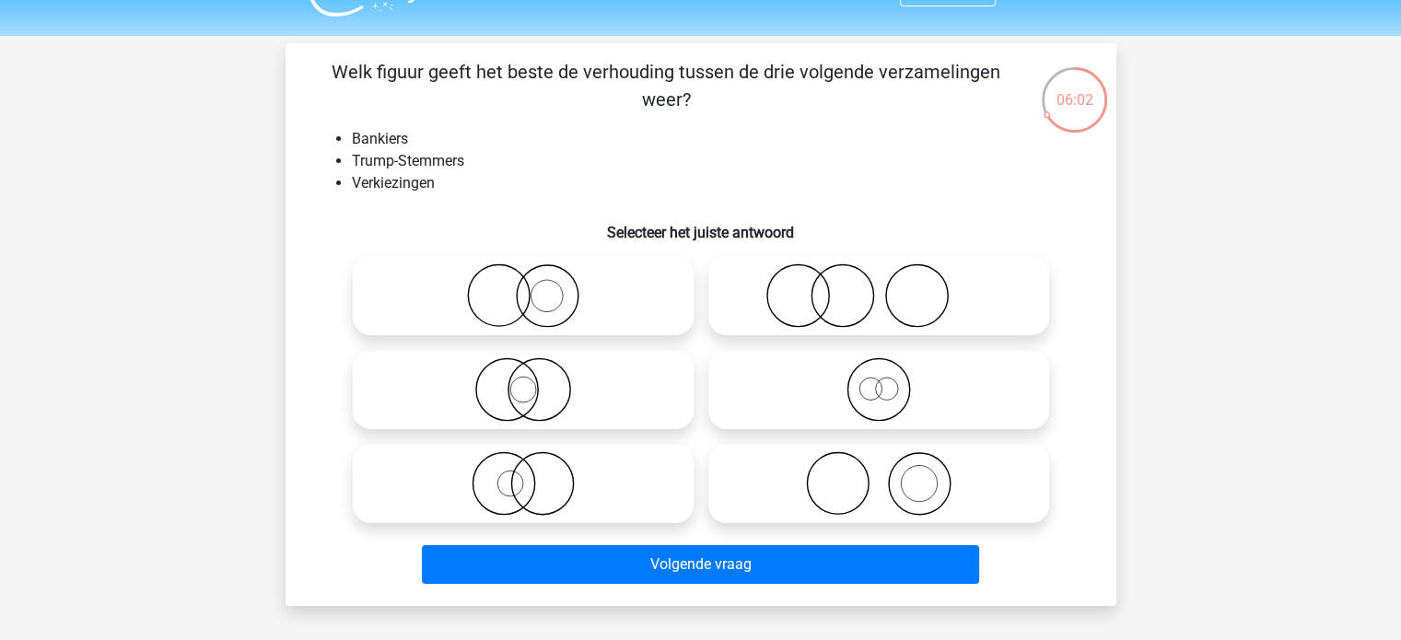
click at [853, 312] on icon at bounding box center [879, 296] width 326 height 64
click at [879, 287] on input "radio" at bounding box center [885, 281] width 12 height 12
radio input "true"
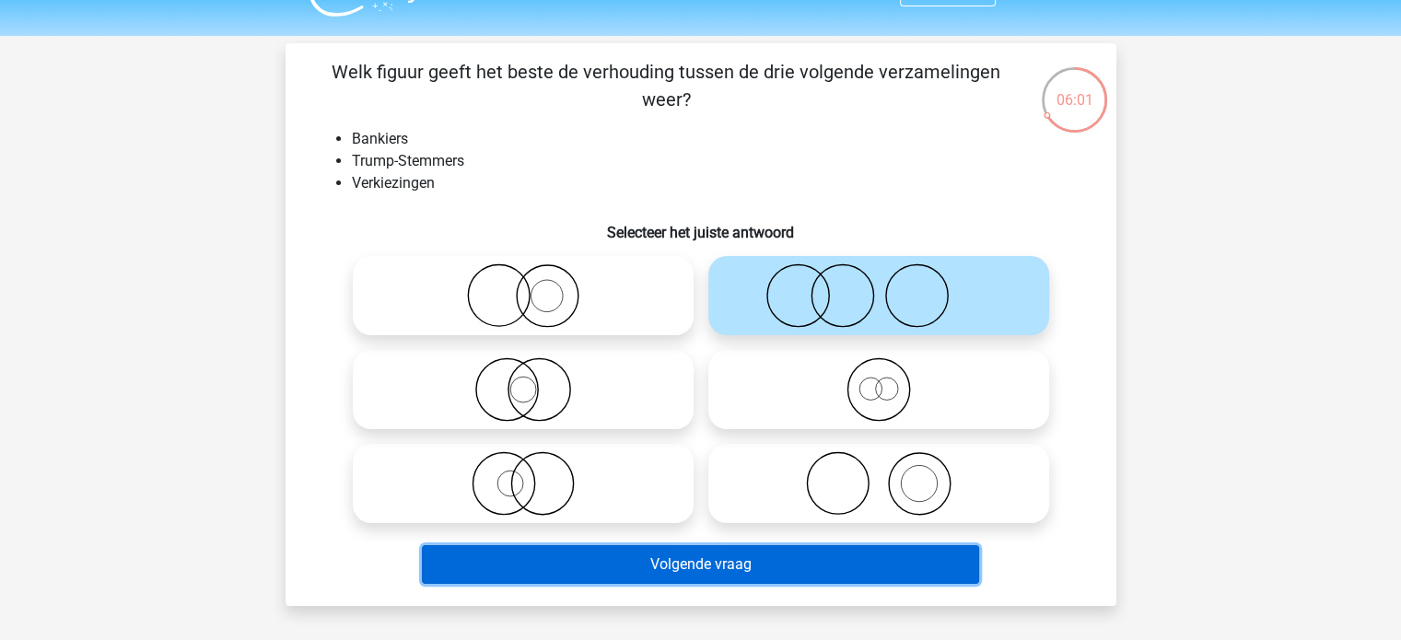
click at [773, 552] on button "Volgende vraag" at bounding box center [700, 564] width 557 height 39
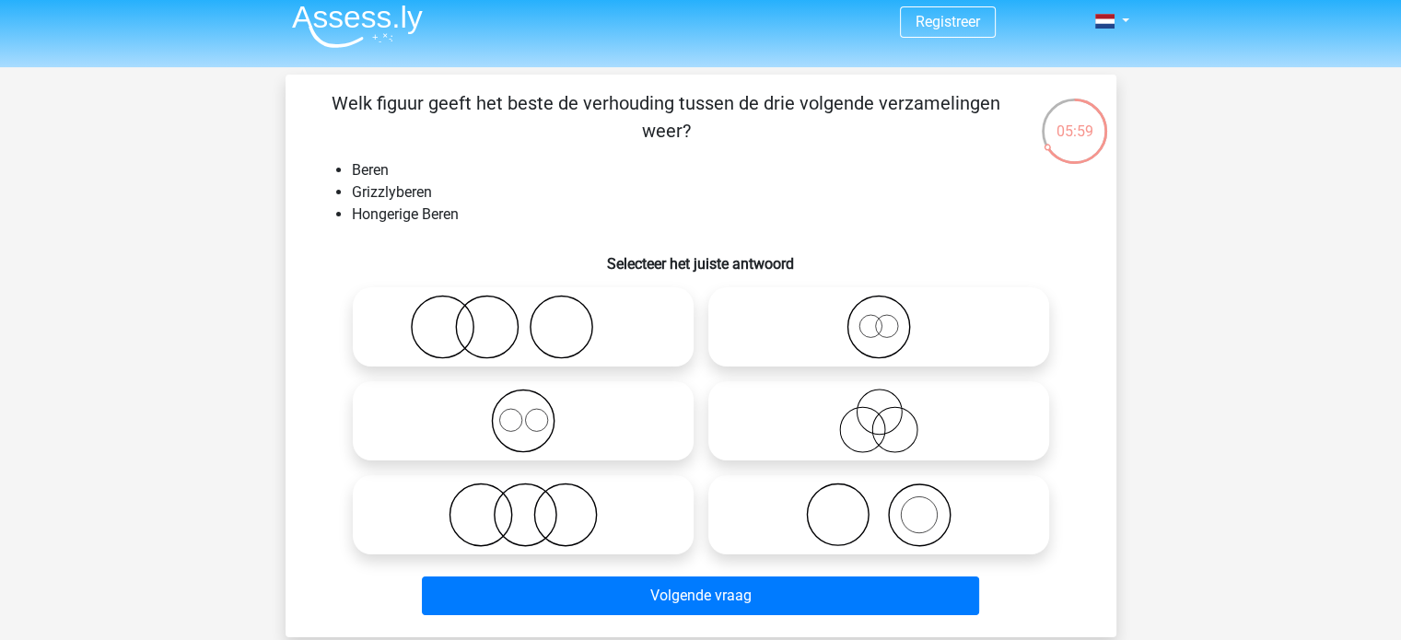
scroll to position [9, 0]
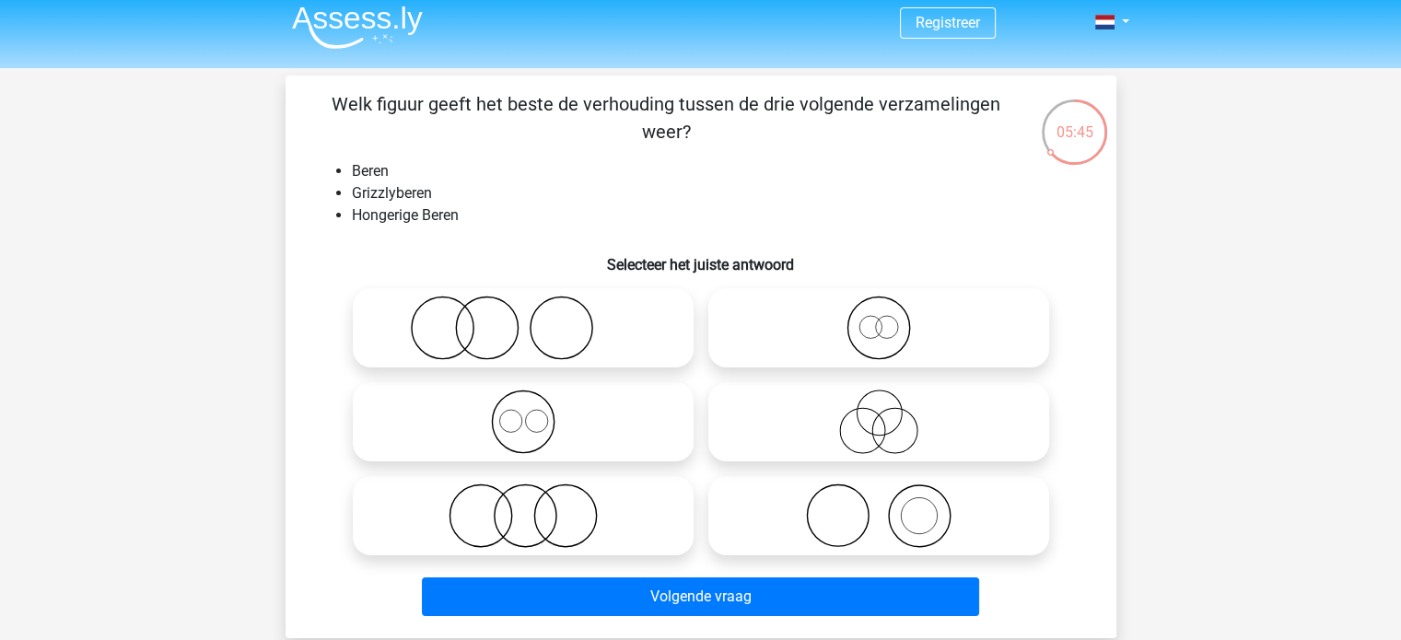
click at [878, 346] on icon at bounding box center [879, 328] width 326 height 64
click at [879, 319] on input "radio" at bounding box center [885, 313] width 12 height 12
radio input "true"
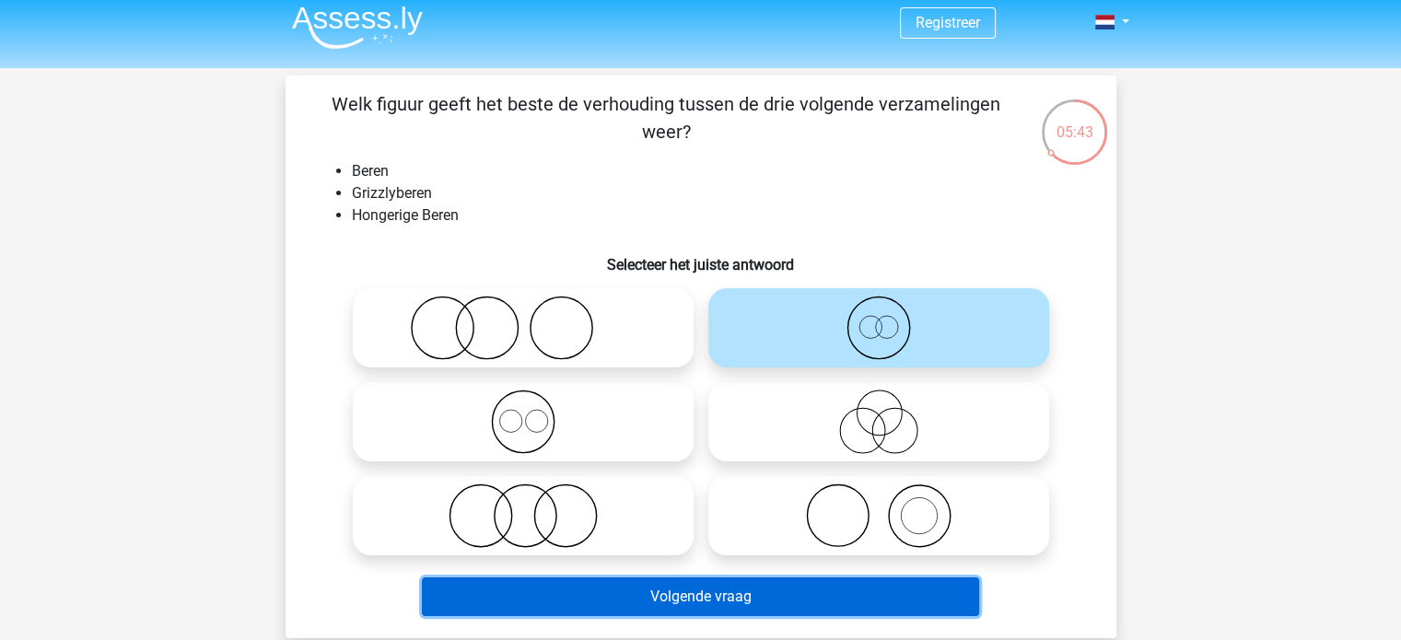
click at [781, 602] on button "Volgende vraag" at bounding box center [700, 597] width 557 height 39
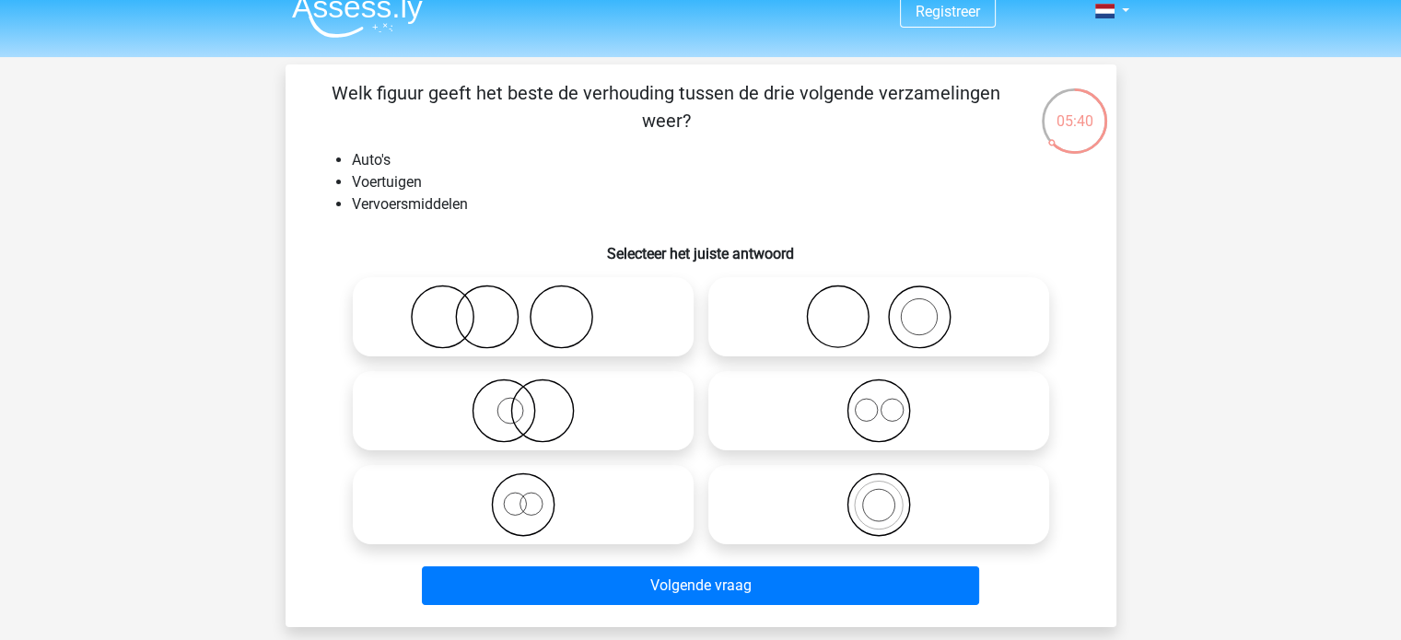
scroll to position [21, 0]
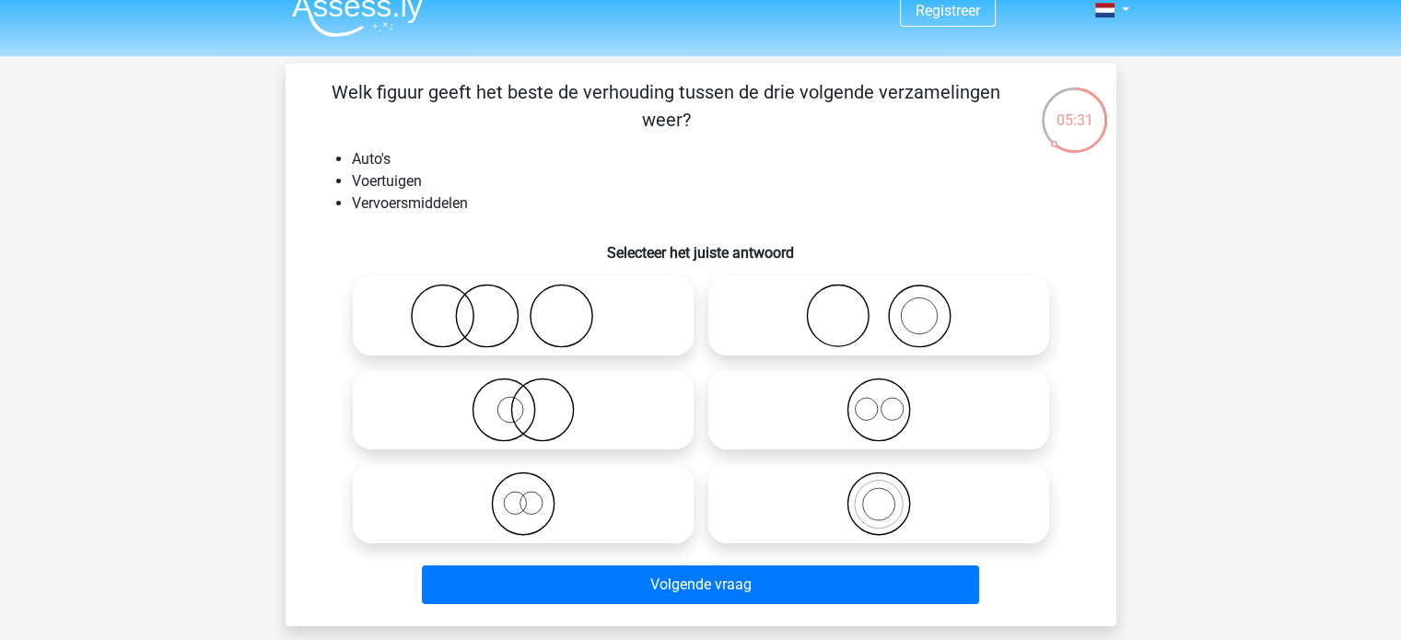
click at [833, 489] on icon at bounding box center [879, 504] width 326 height 64
click at [879, 489] on input "radio" at bounding box center [885, 489] width 12 height 12
radio input "true"
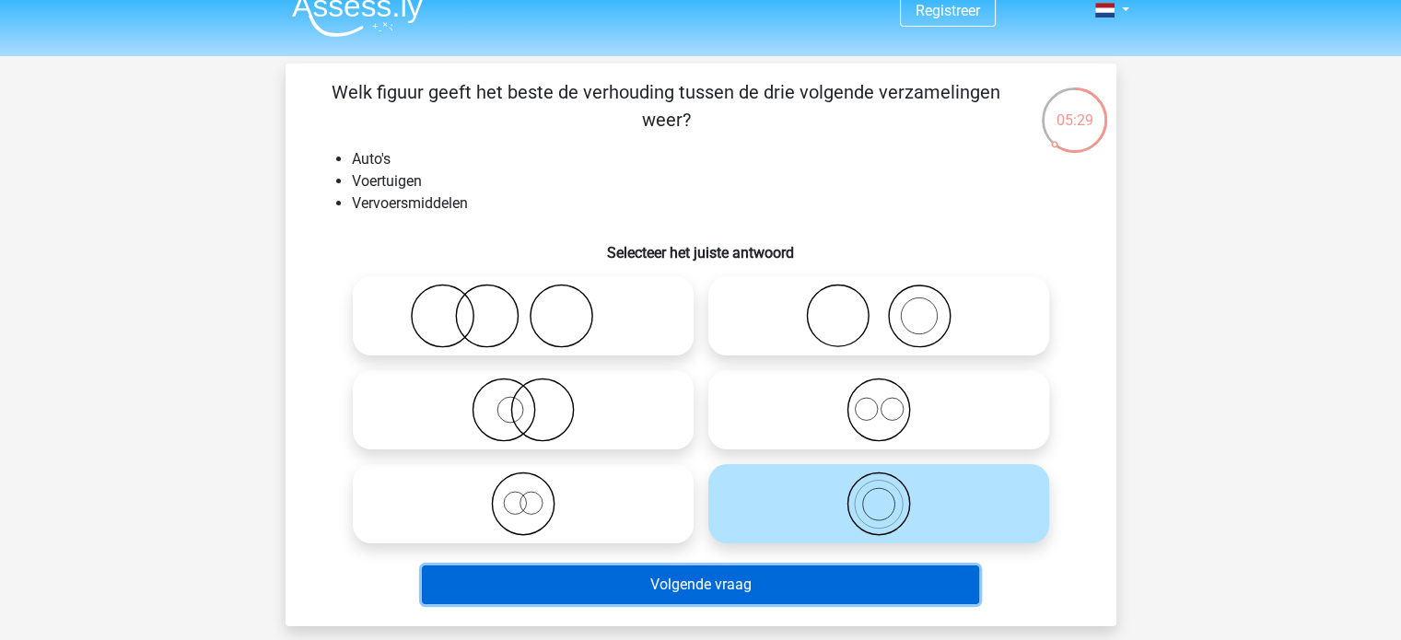
click at [797, 582] on button "Volgende vraag" at bounding box center [700, 585] width 557 height 39
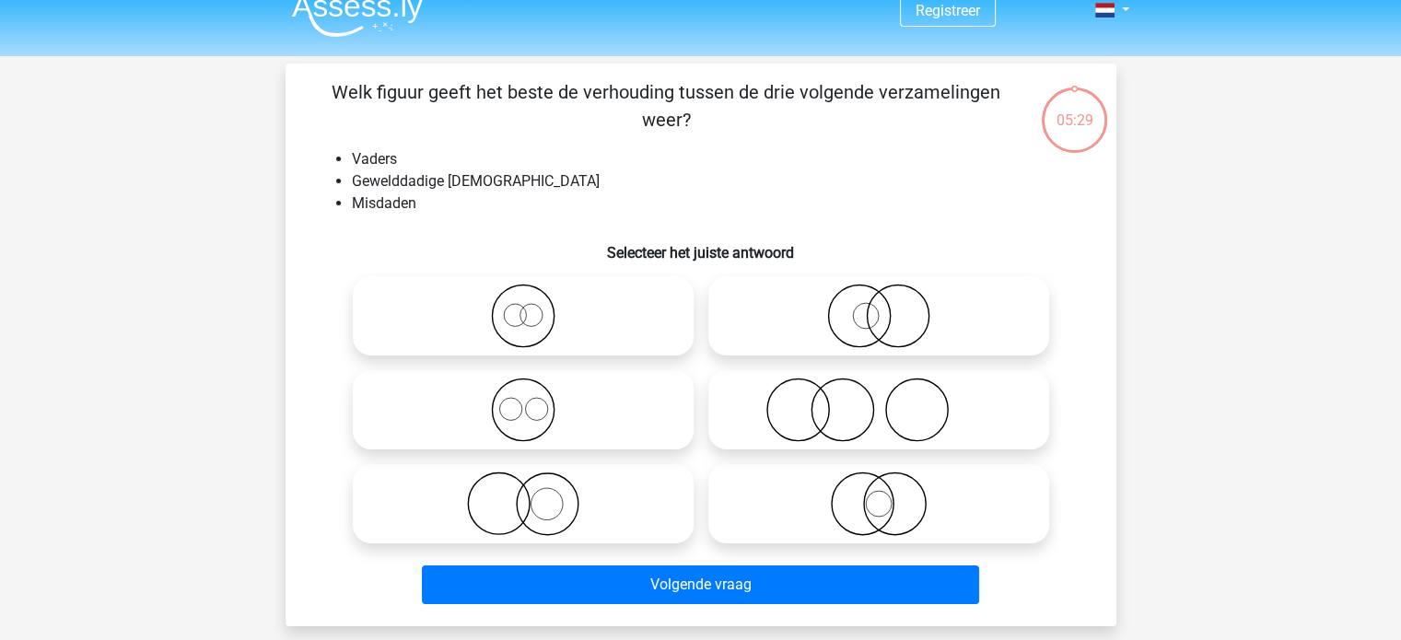
scroll to position [85, 0]
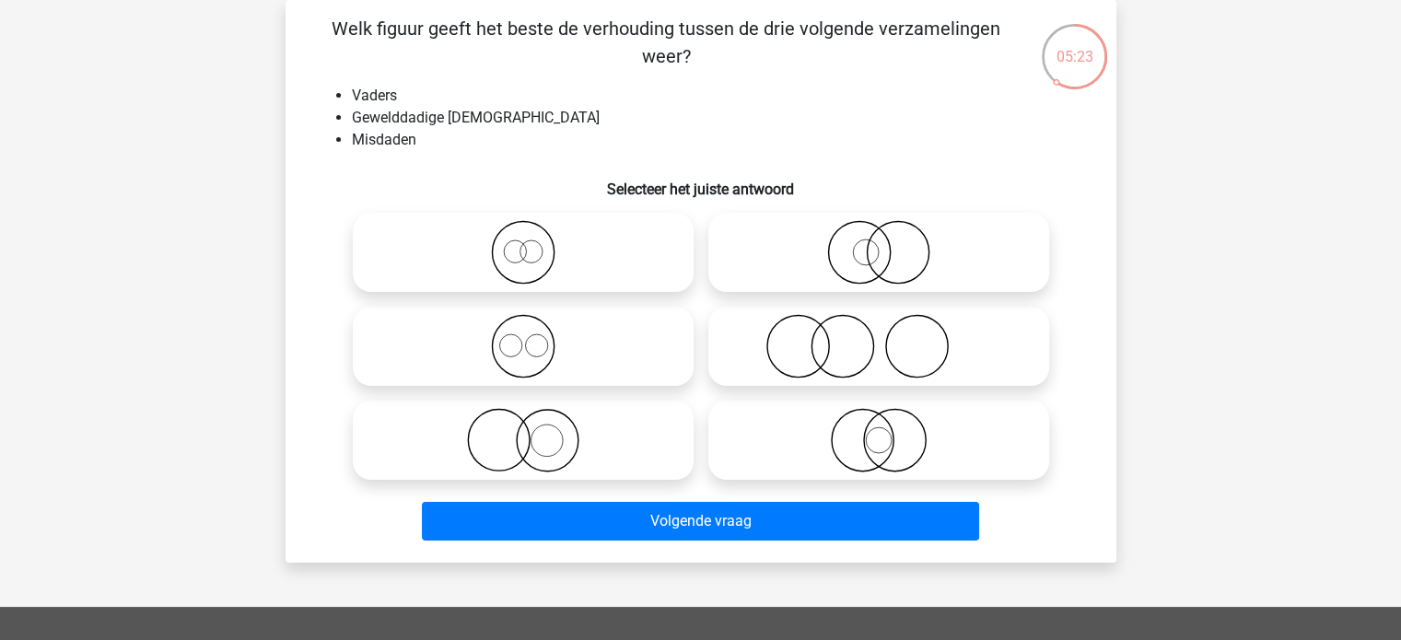
click at [846, 346] on icon at bounding box center [879, 346] width 326 height 64
click at [879, 337] on input "radio" at bounding box center [885, 331] width 12 height 12
radio input "true"
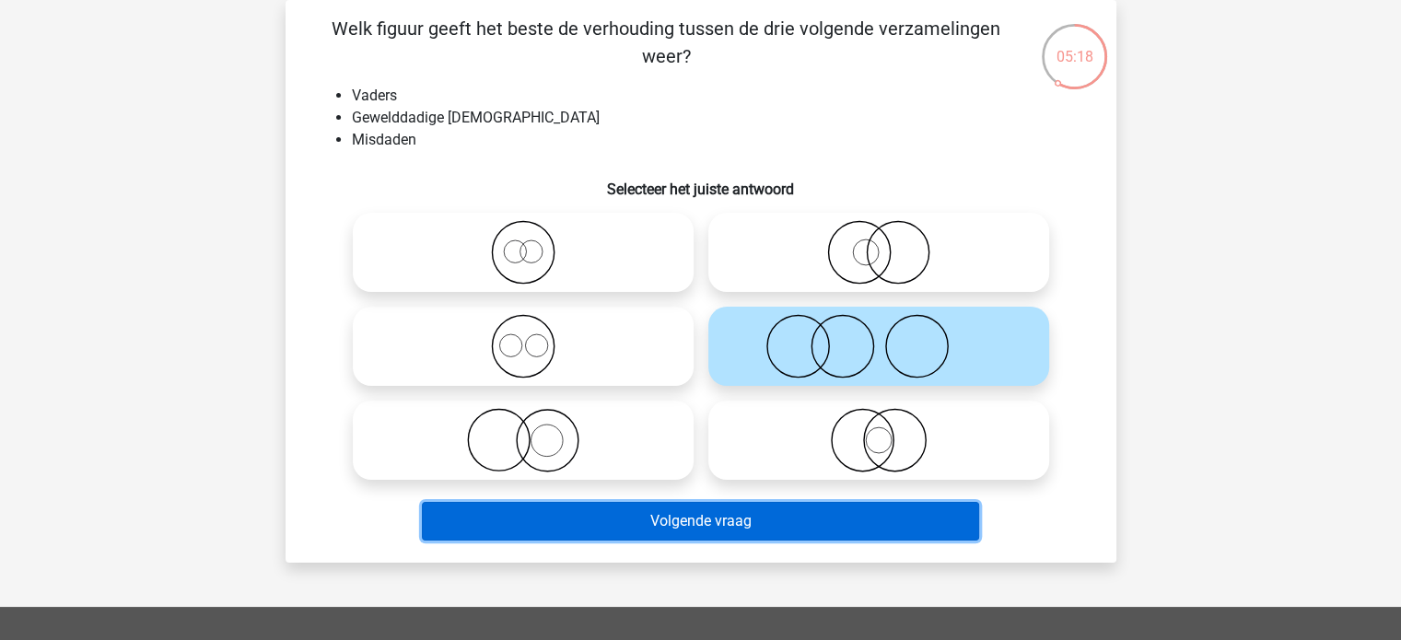
click at [811, 511] on button "Volgende vraag" at bounding box center [700, 521] width 557 height 39
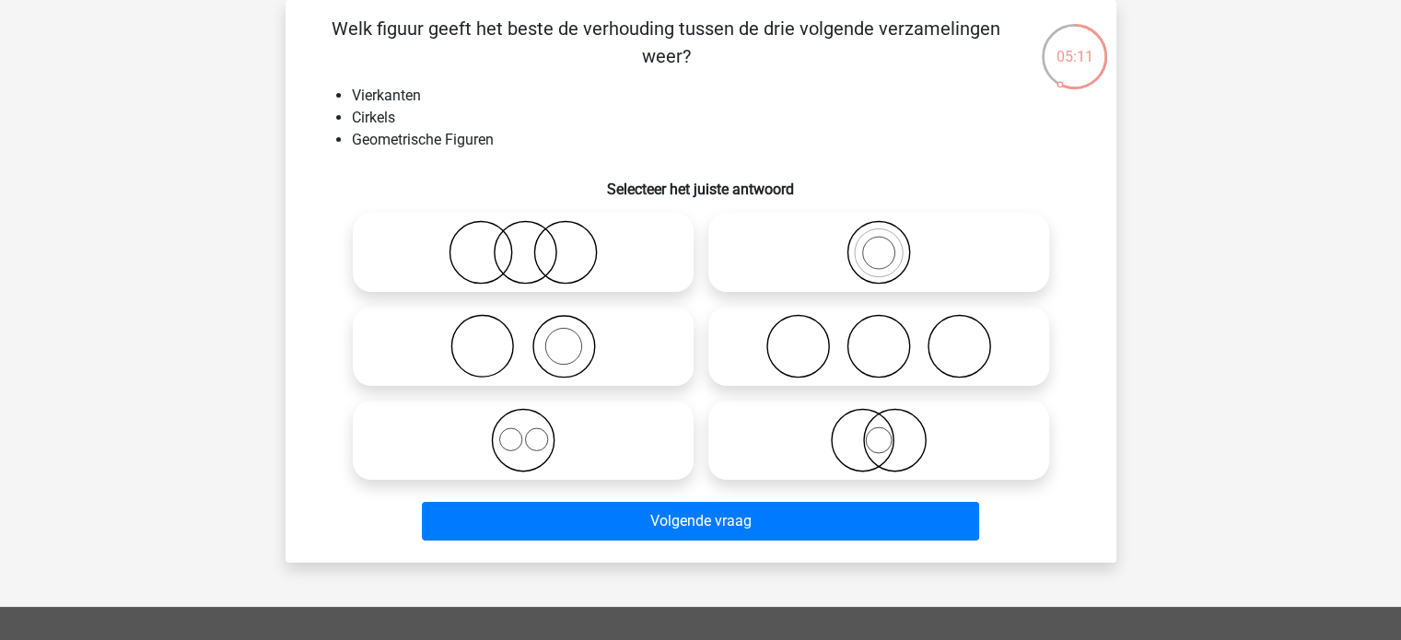
click at [514, 440] on icon at bounding box center [523, 440] width 326 height 64
click at [523, 431] on input "radio" at bounding box center [529, 425] width 12 height 12
radio input "true"
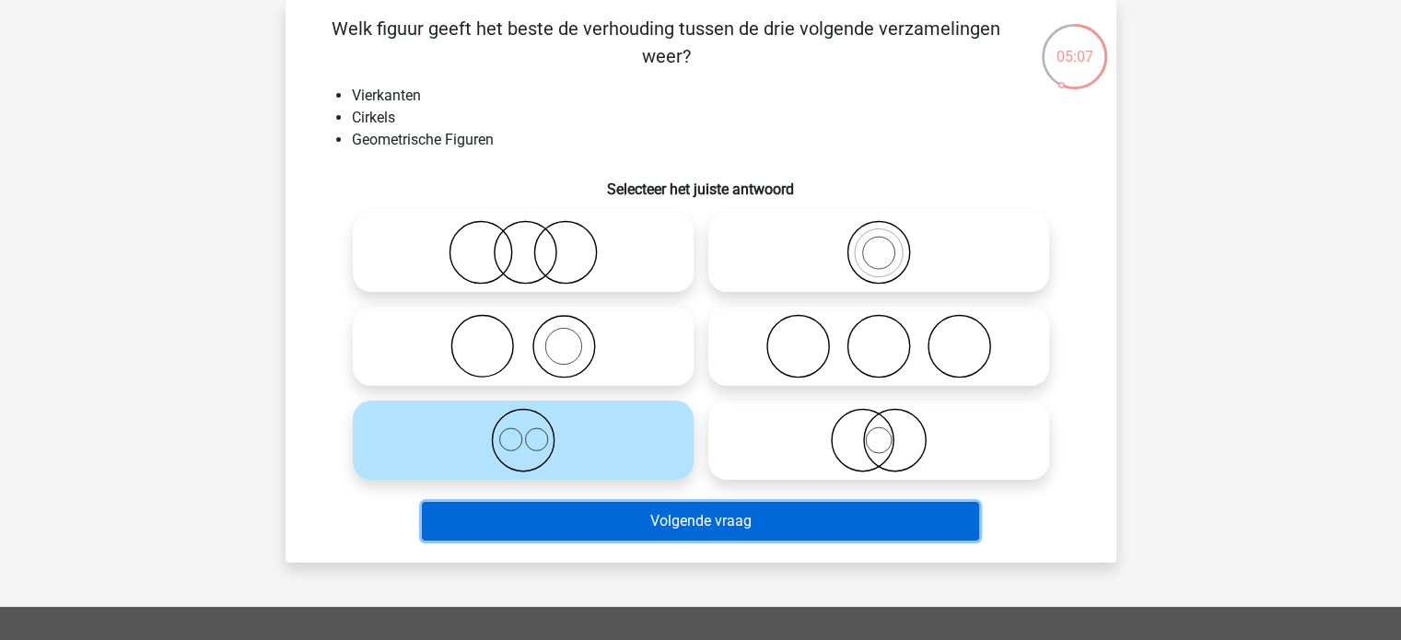
click at [618, 520] on button "Volgende vraag" at bounding box center [700, 521] width 557 height 39
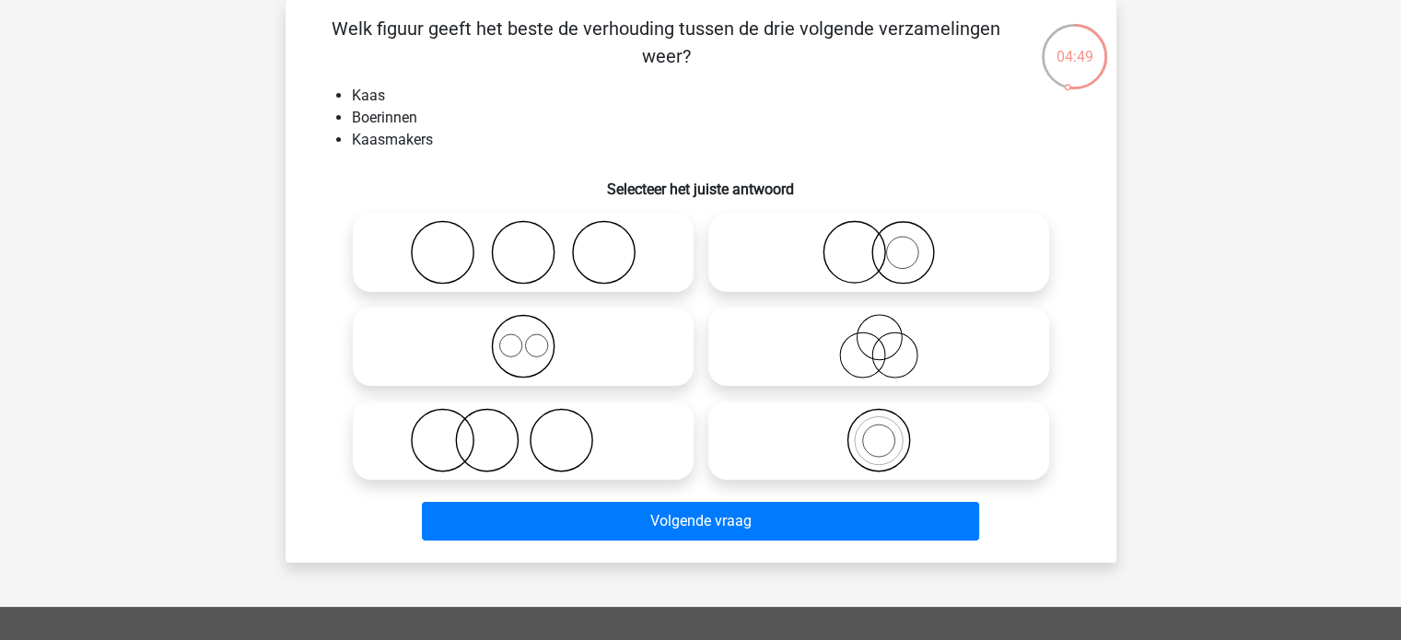
click at [544, 434] on icon at bounding box center [523, 440] width 326 height 64
click at [535, 431] on input "radio" at bounding box center [529, 425] width 12 height 12
radio input "true"
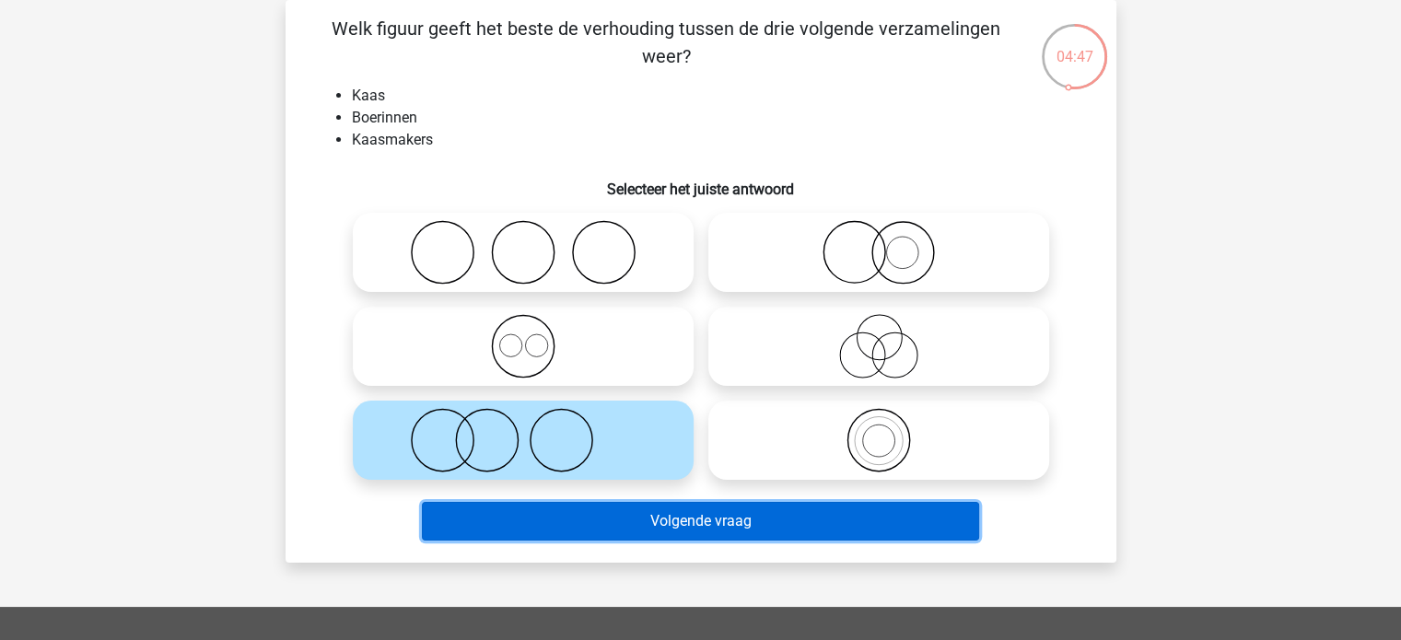
click at [639, 510] on button "Volgende vraag" at bounding box center [700, 521] width 557 height 39
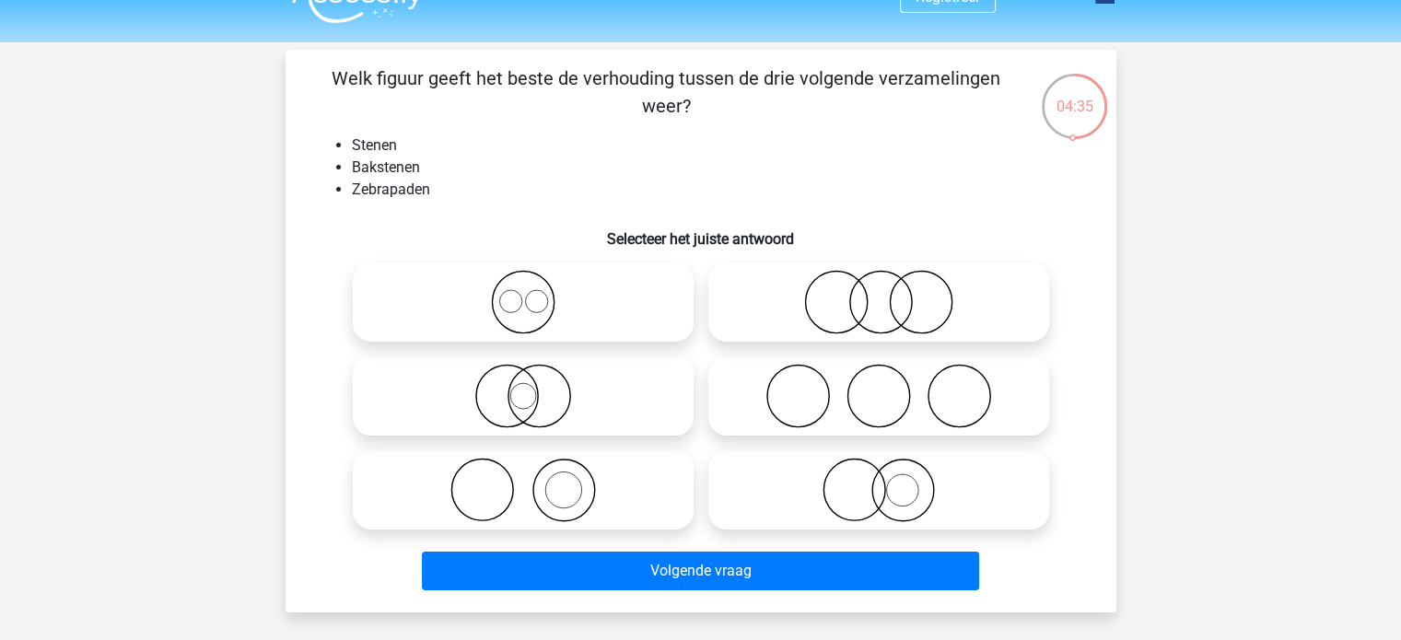
scroll to position [40, 0]
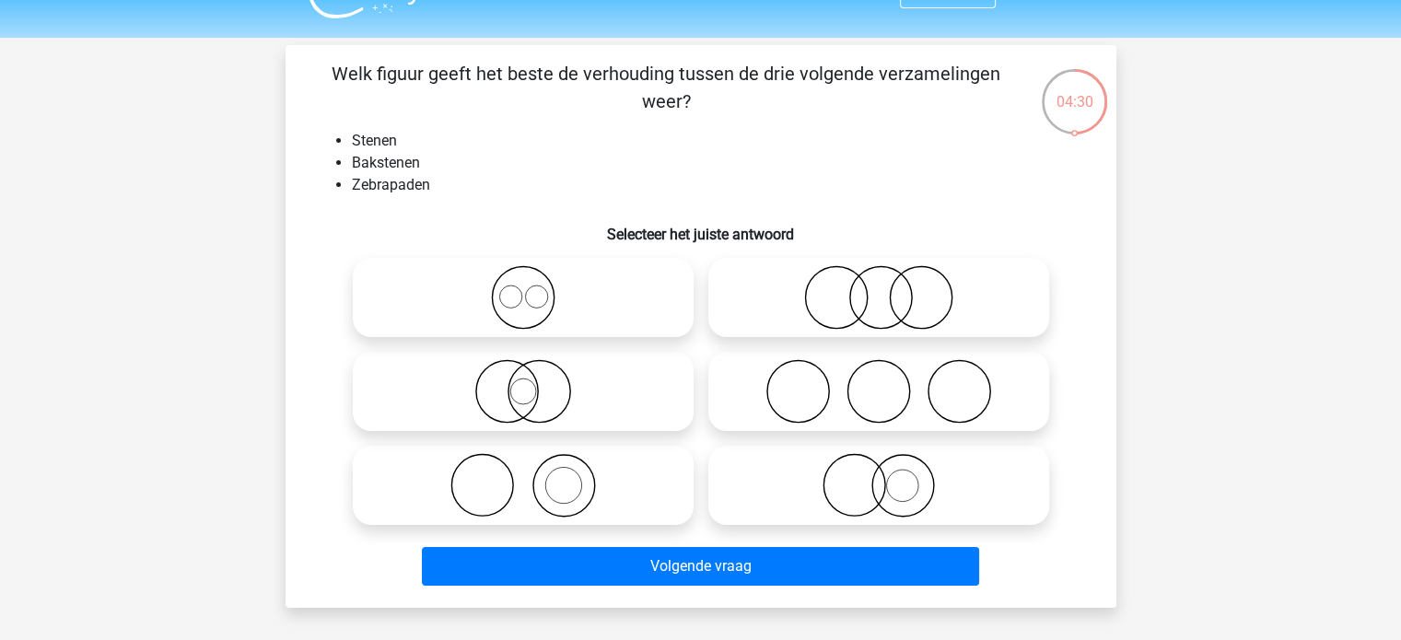
click at [531, 478] on icon at bounding box center [523, 485] width 326 height 64
click at [531, 476] on input "radio" at bounding box center [529, 470] width 12 height 12
radio input "true"
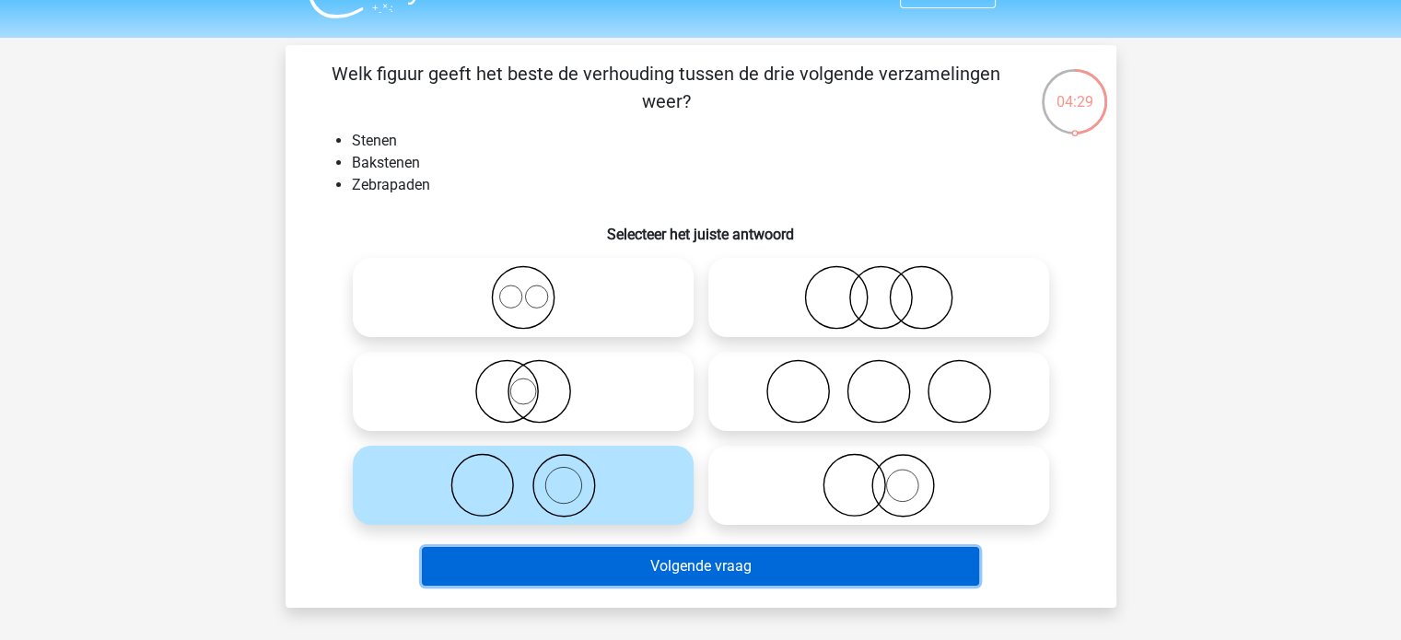
click at [659, 558] on button "Volgende vraag" at bounding box center [700, 566] width 557 height 39
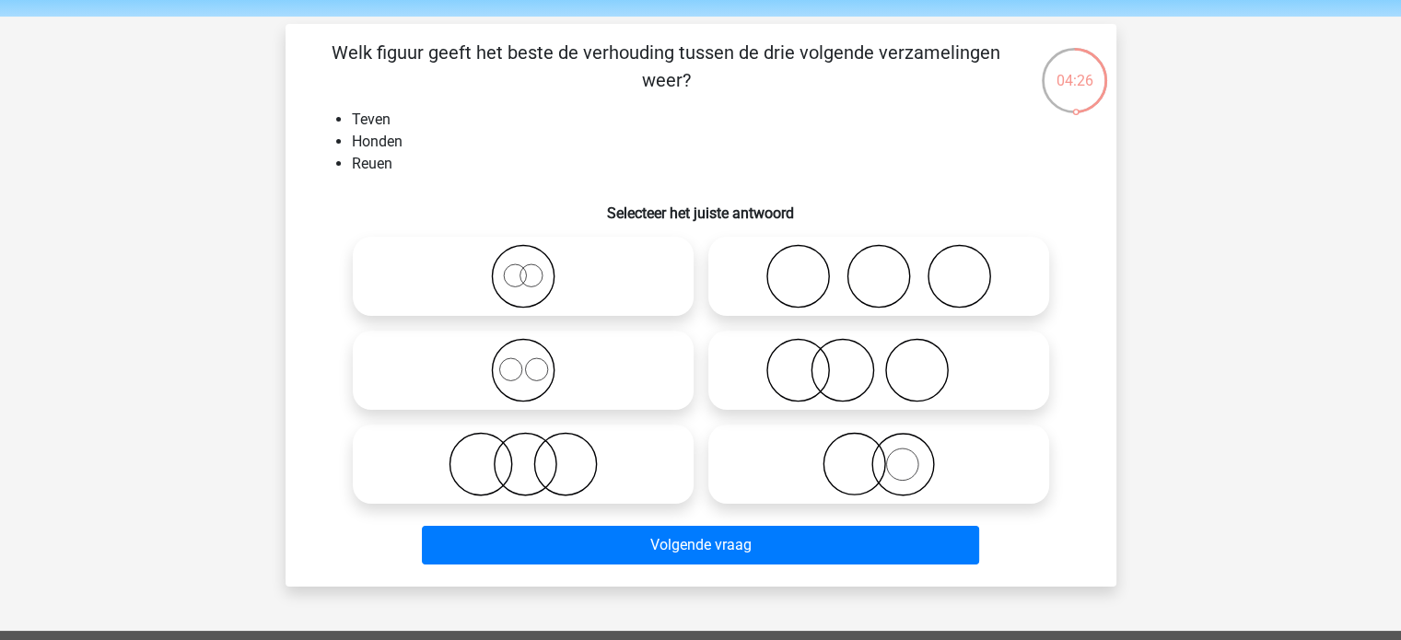
scroll to position [50, 0]
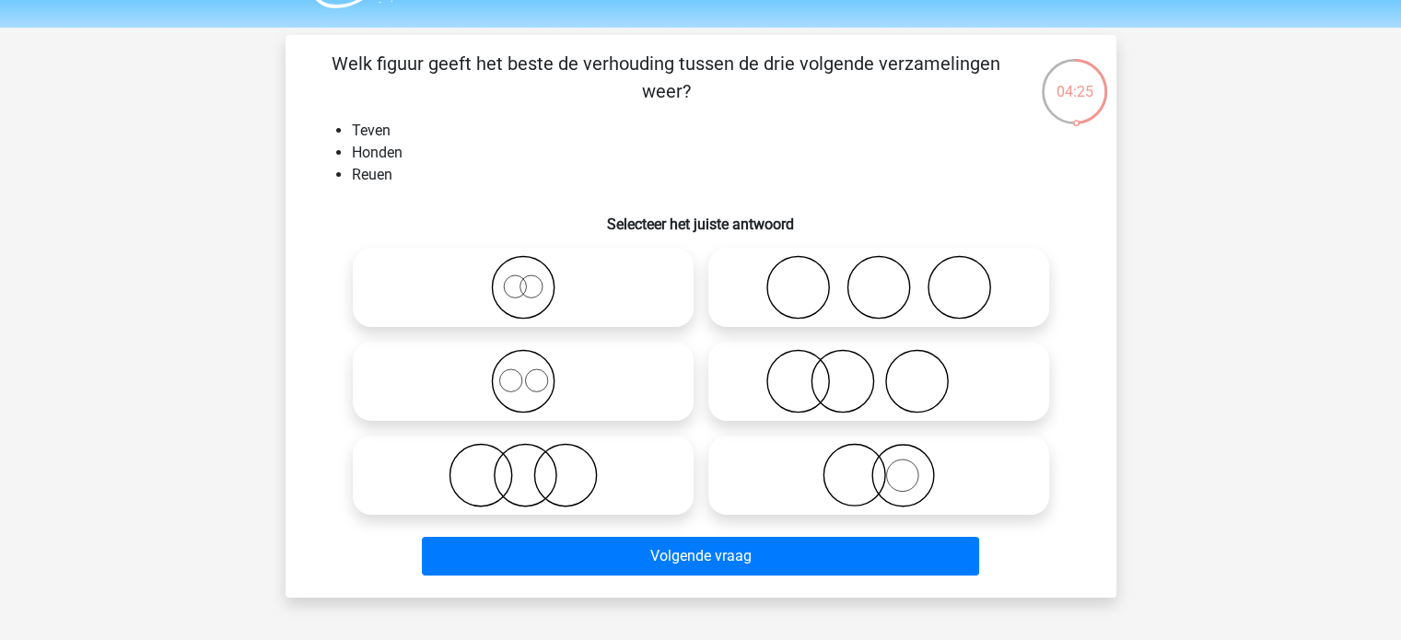
click at [545, 371] on icon at bounding box center [523, 381] width 326 height 64
click at [535, 371] on input "radio" at bounding box center [529, 366] width 12 height 12
radio input "true"
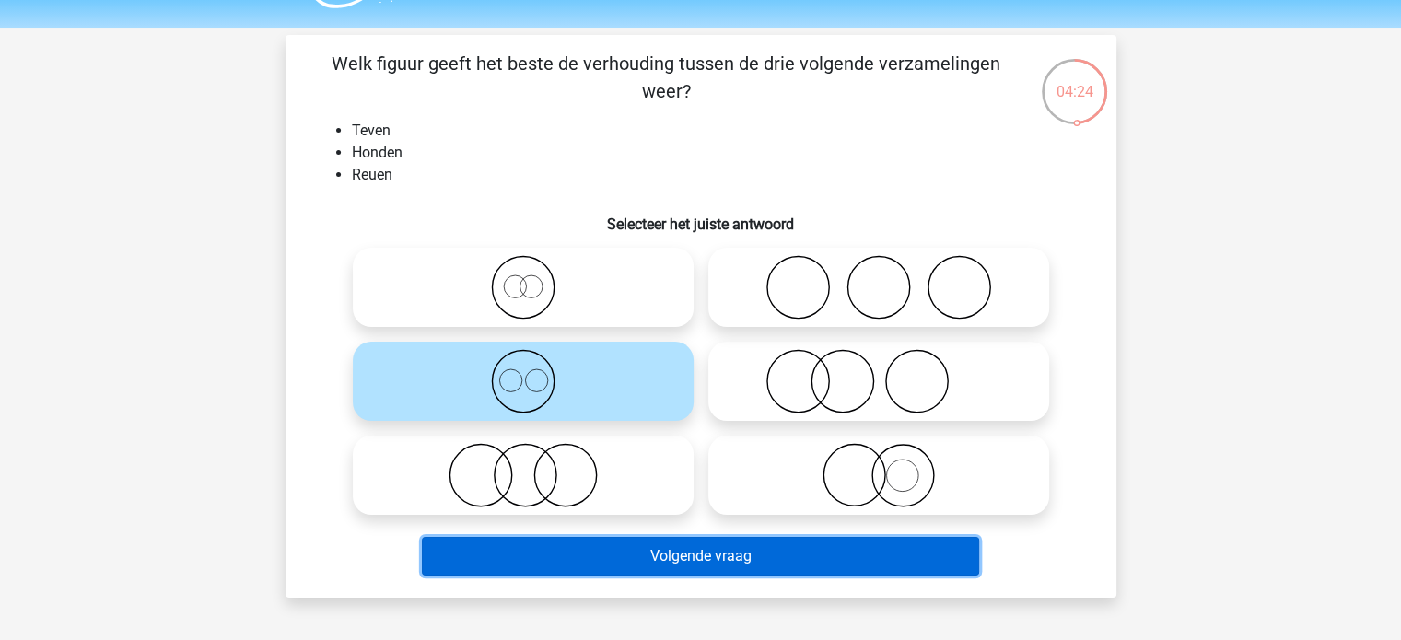
click at [632, 547] on button "Volgende vraag" at bounding box center [700, 556] width 557 height 39
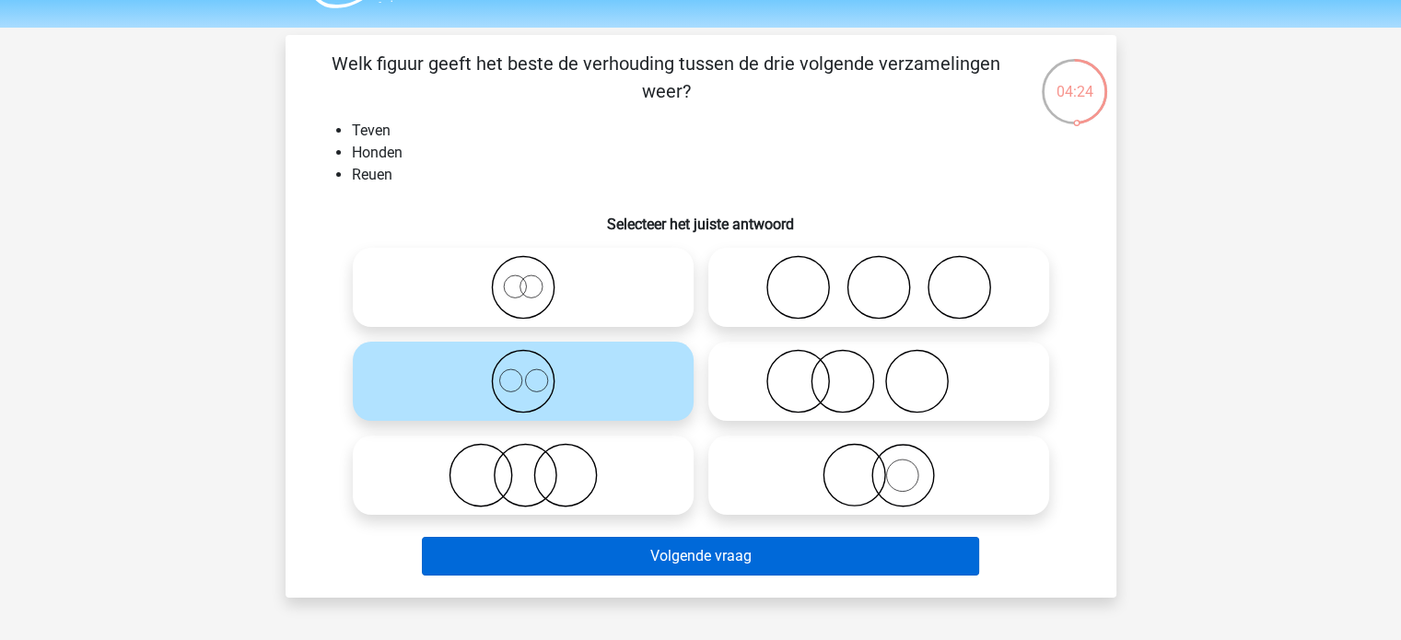
scroll to position [85, 0]
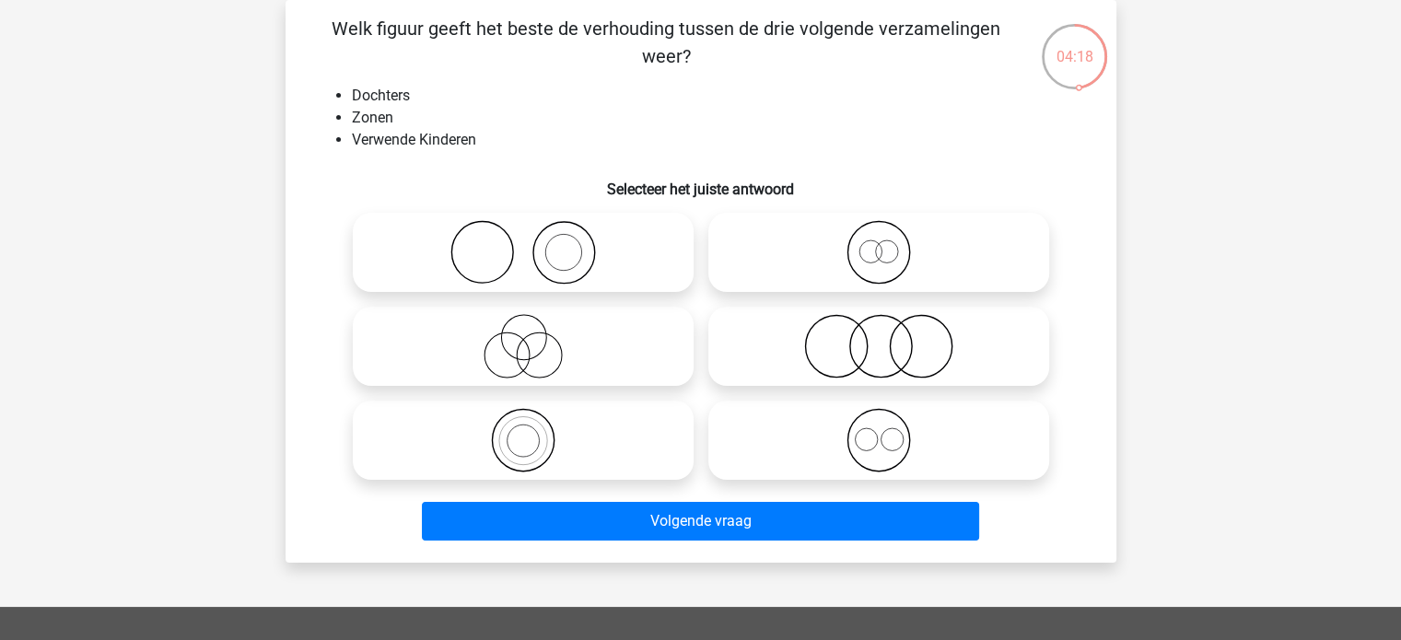
click at [862, 350] on icon at bounding box center [879, 346] width 326 height 64
click at [879, 337] on input "radio" at bounding box center [885, 331] width 12 height 12
radio input "true"
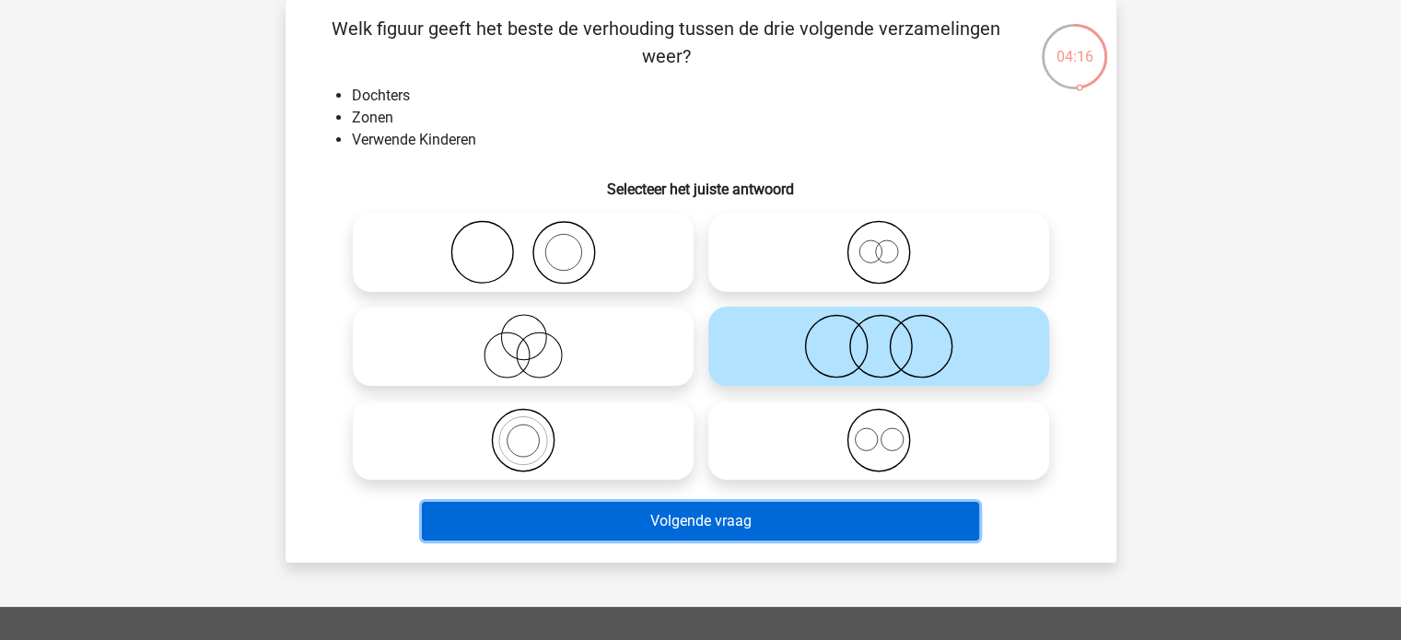
click at [726, 517] on button "Volgende vraag" at bounding box center [700, 521] width 557 height 39
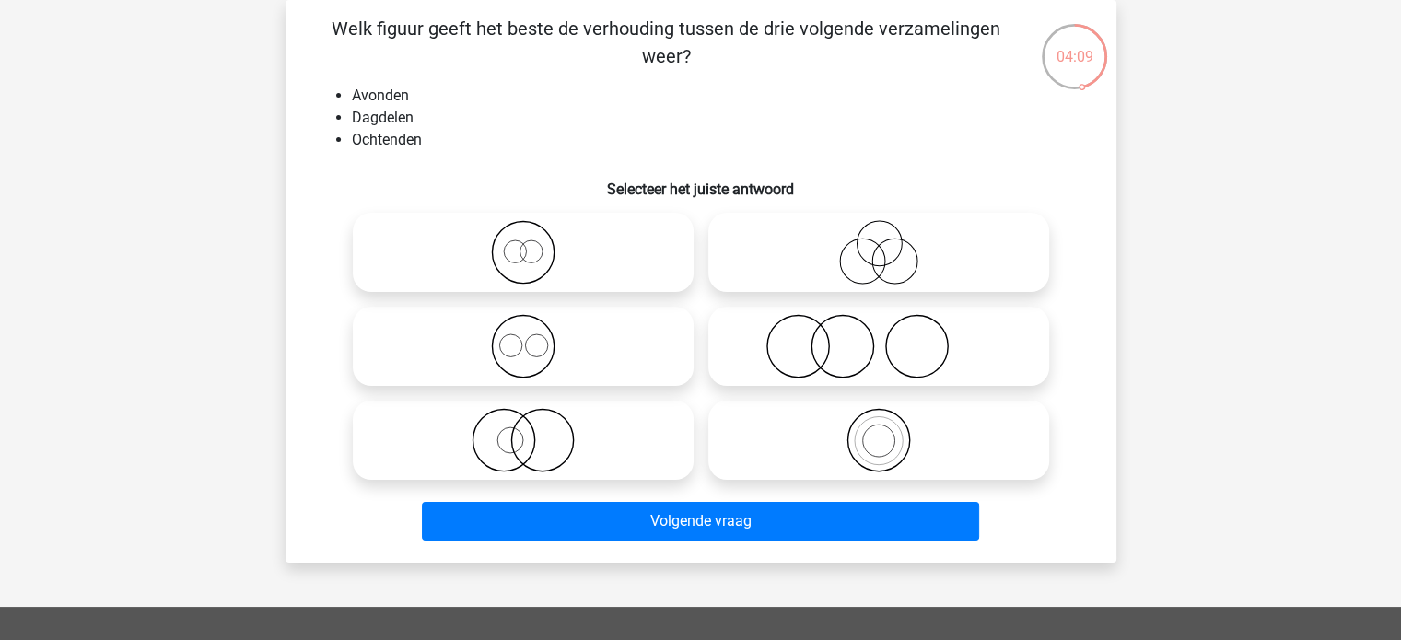
click at [537, 357] on circle at bounding box center [536, 345] width 22 height 22
click at [535, 337] on input "radio" at bounding box center [529, 331] width 12 height 12
radio input "true"
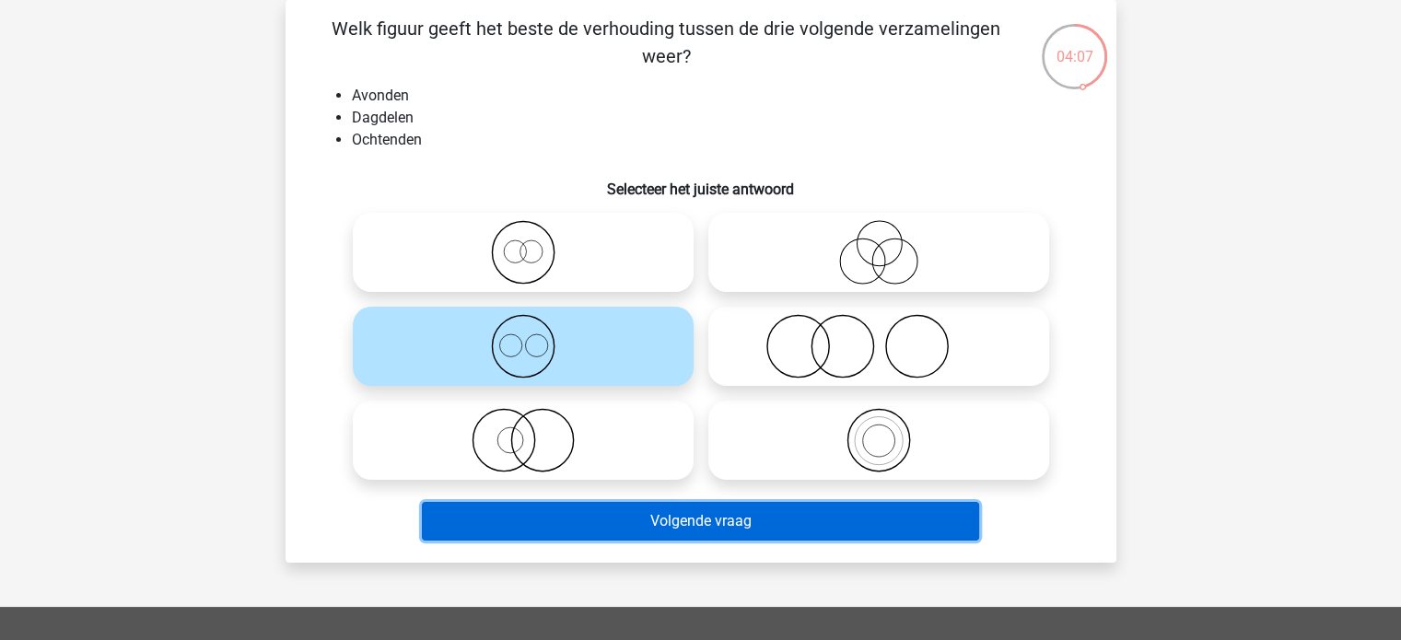
click at [667, 524] on button "Volgende vraag" at bounding box center [700, 521] width 557 height 39
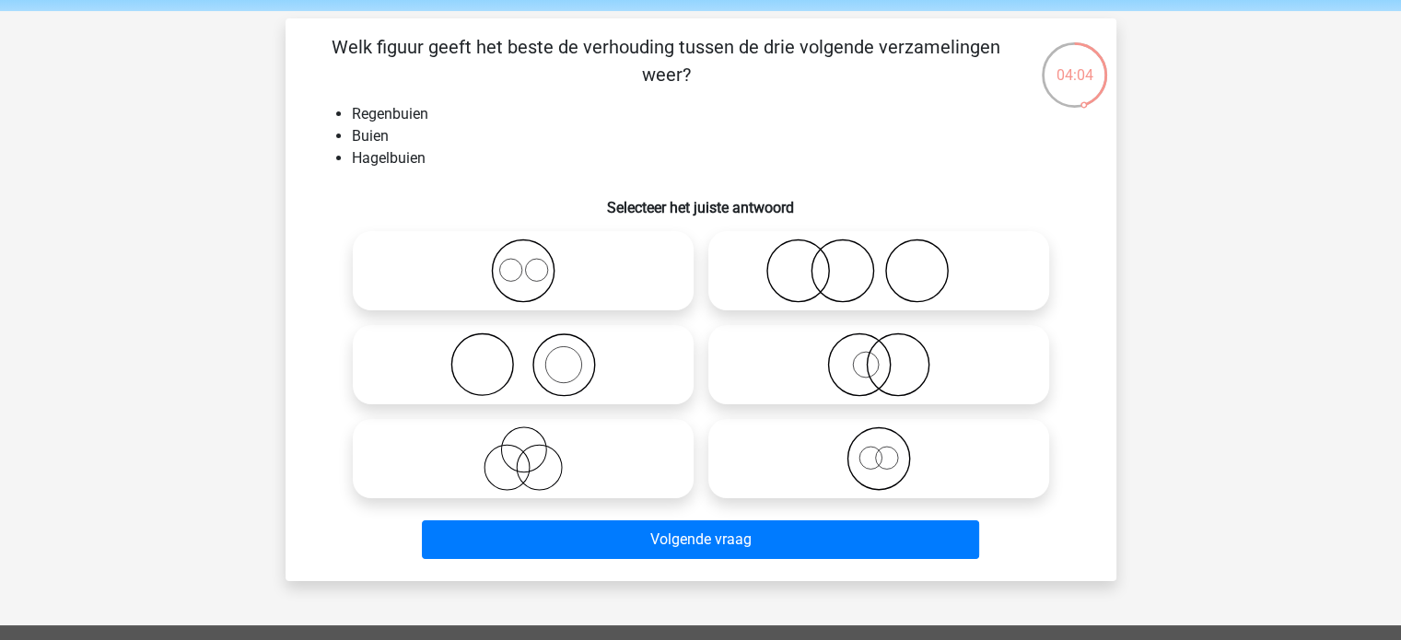
scroll to position [0, 0]
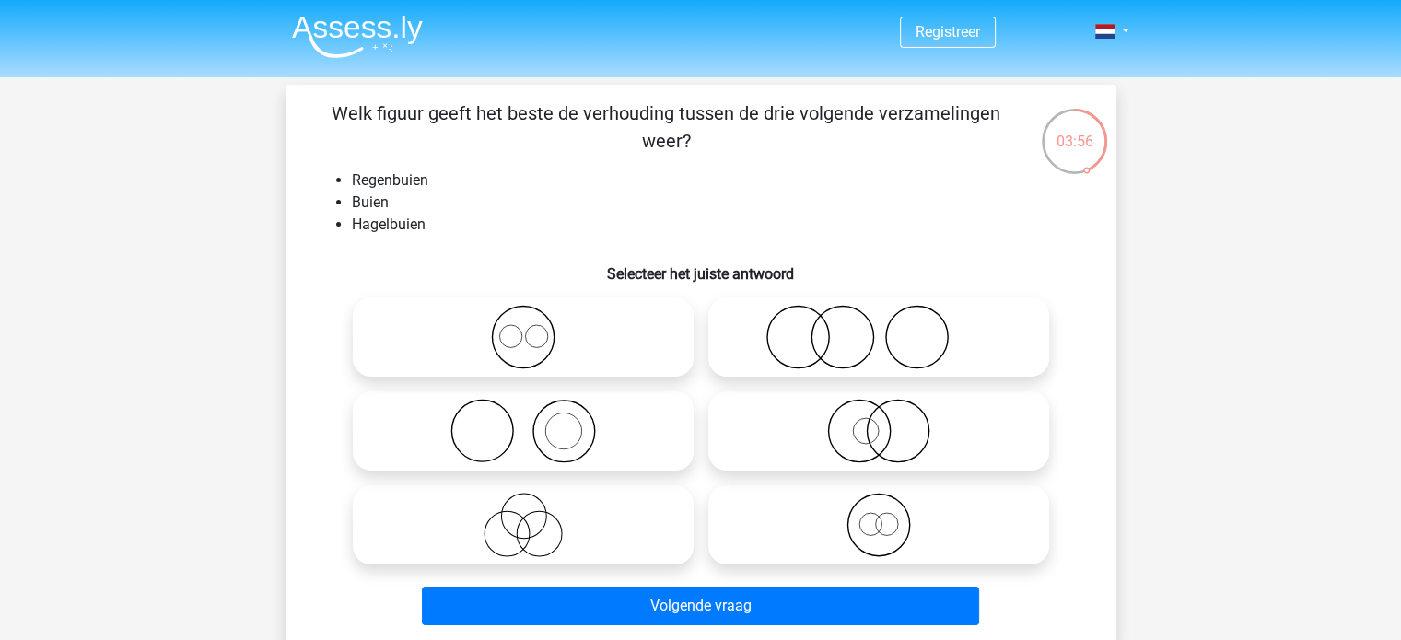
click at [536, 352] on icon at bounding box center [523, 337] width 326 height 64
click at [535, 328] on input "radio" at bounding box center [529, 322] width 12 height 12
radio input "true"
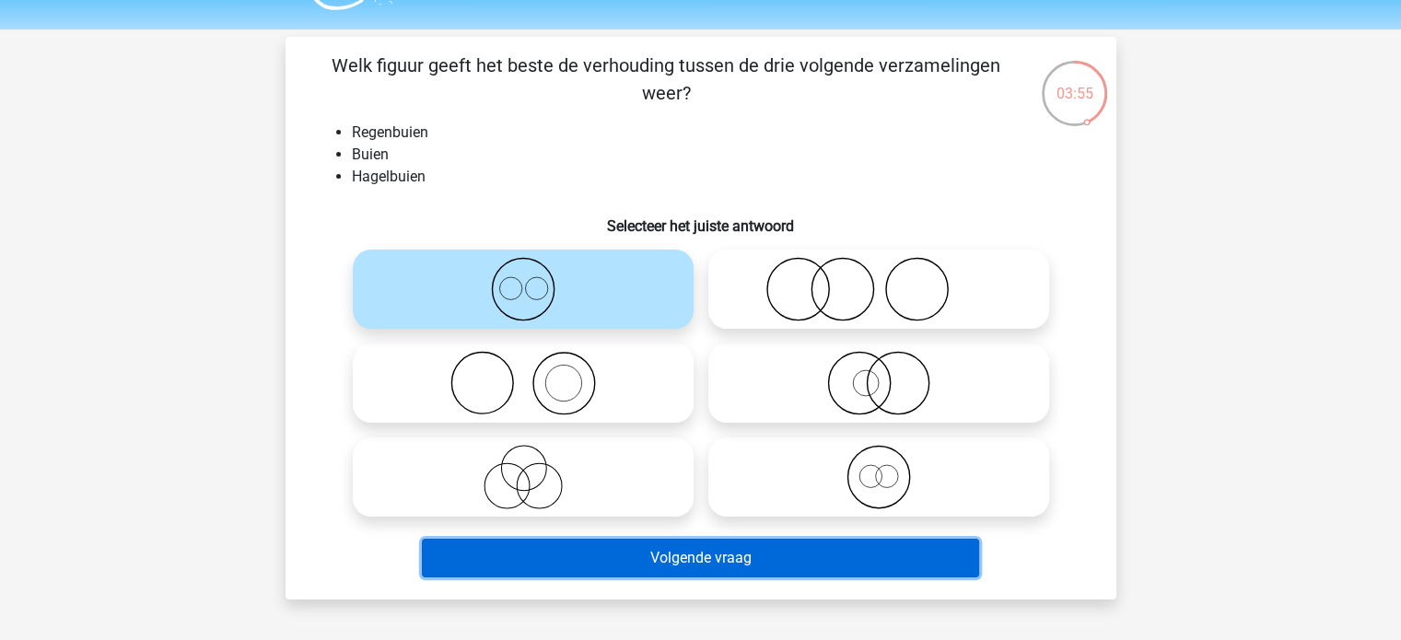
click at [612, 559] on button "Volgende vraag" at bounding box center [700, 558] width 557 height 39
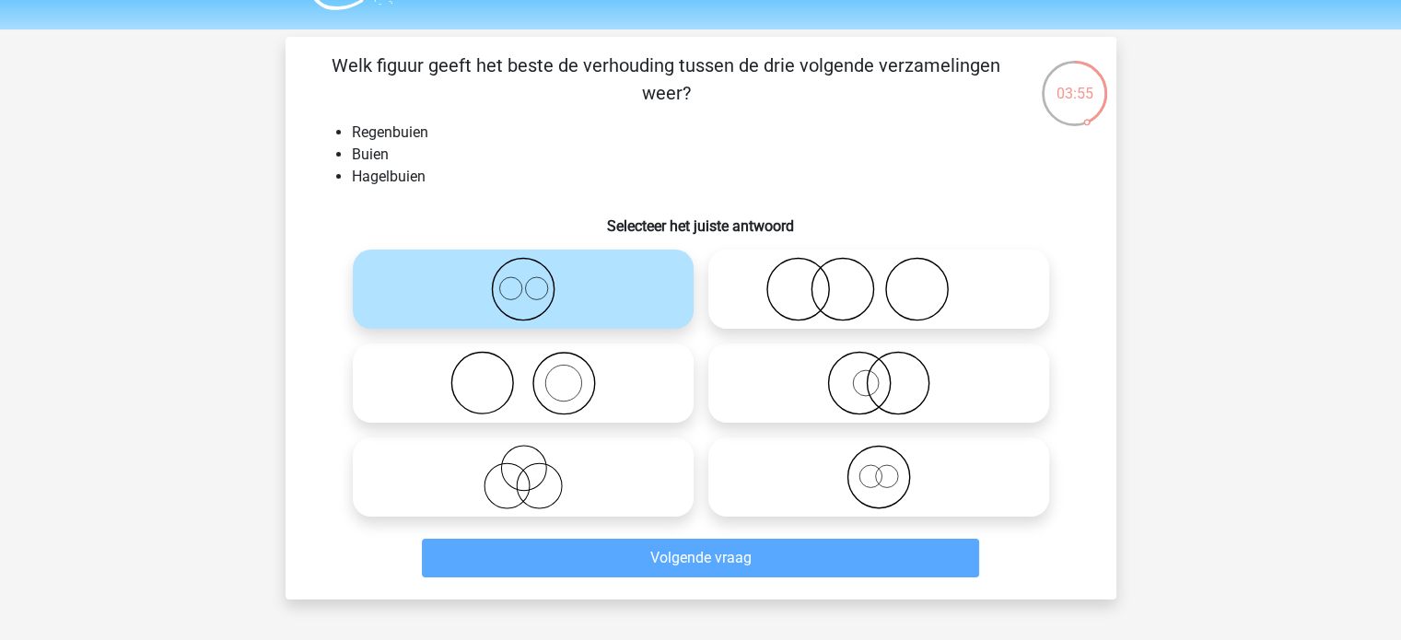
scroll to position [85, 0]
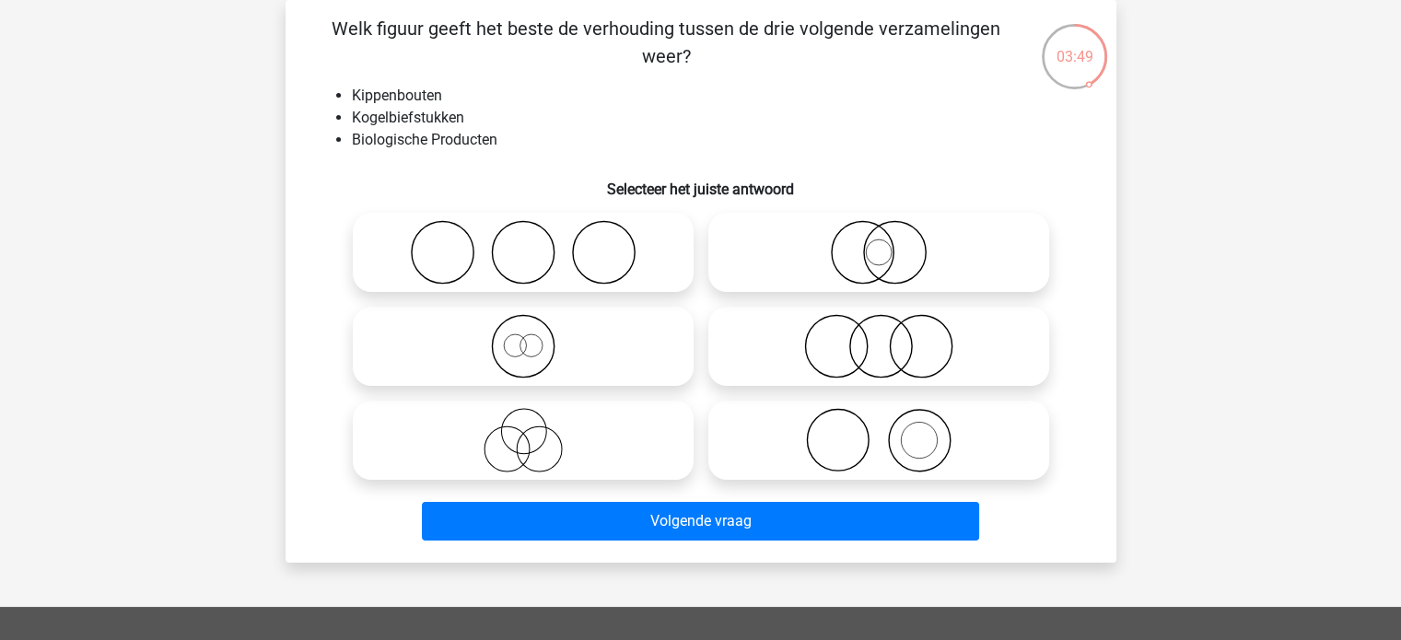
click at [886, 346] on icon at bounding box center [879, 346] width 326 height 64
click at [886, 337] on input "radio" at bounding box center [885, 331] width 12 height 12
radio input "true"
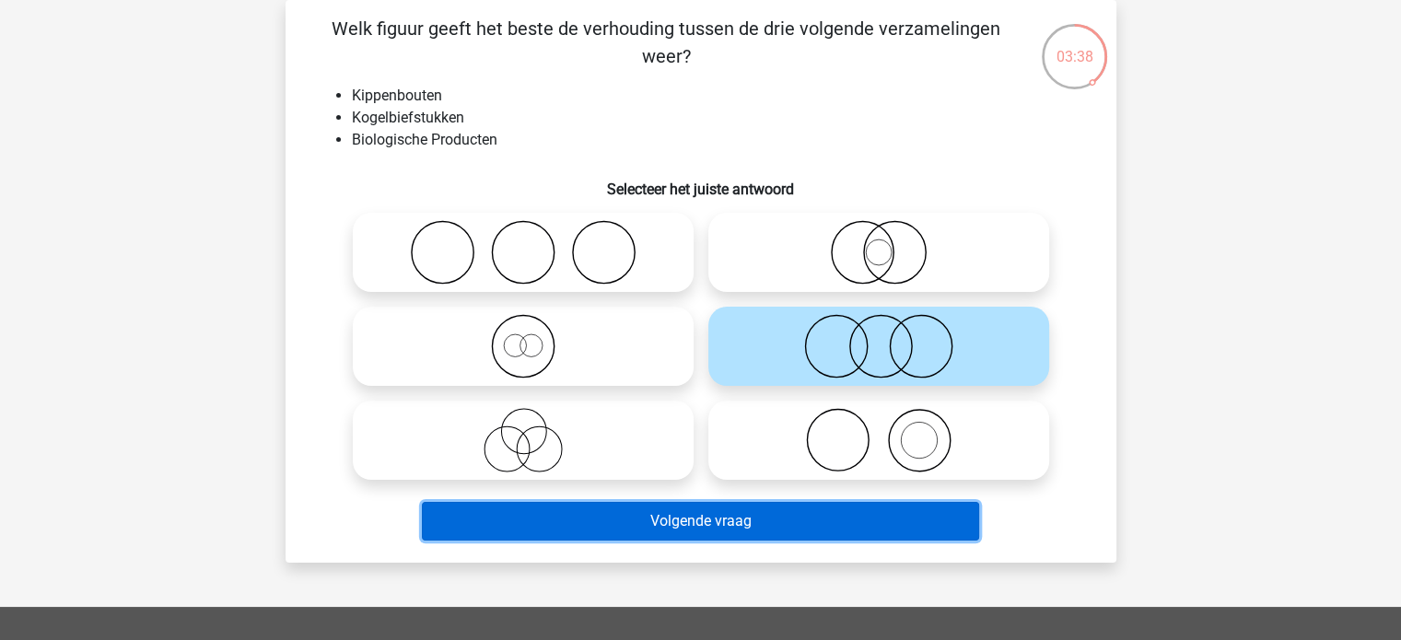
click at [742, 530] on button "Volgende vraag" at bounding box center [700, 521] width 557 height 39
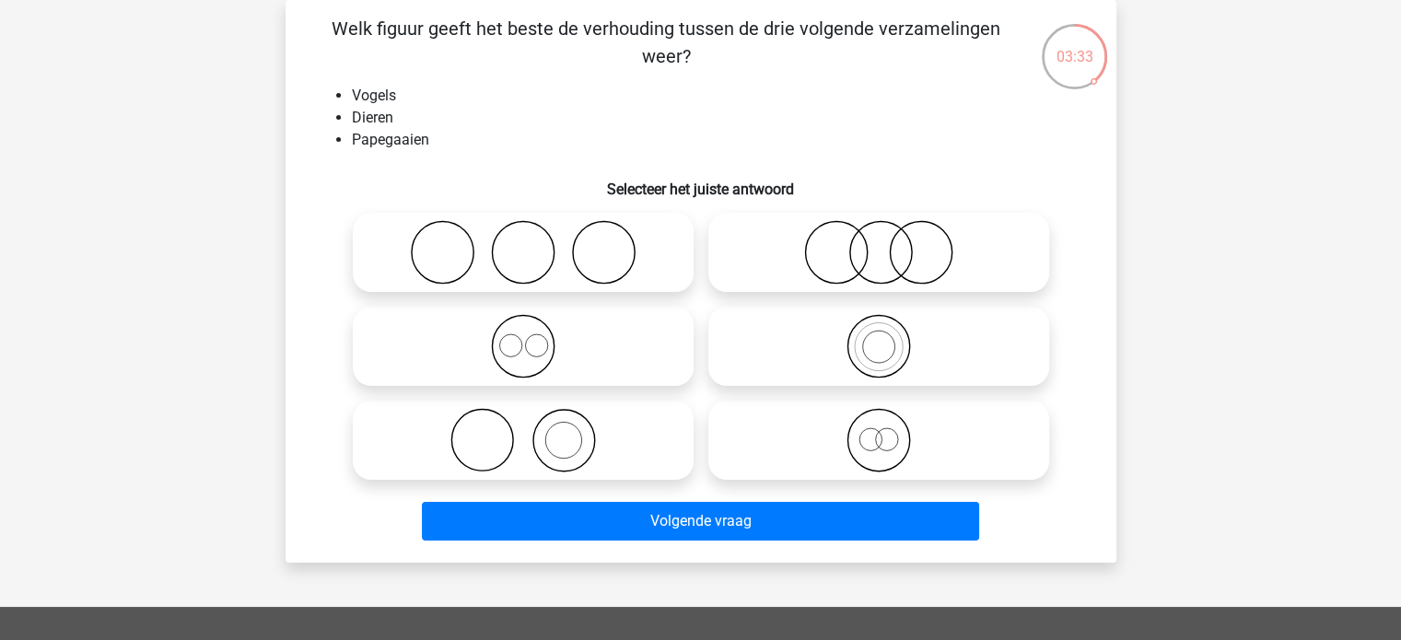
click at [859, 368] on icon at bounding box center [879, 346] width 326 height 64
click at [879, 337] on input "radio" at bounding box center [885, 331] width 12 height 12
radio input "true"
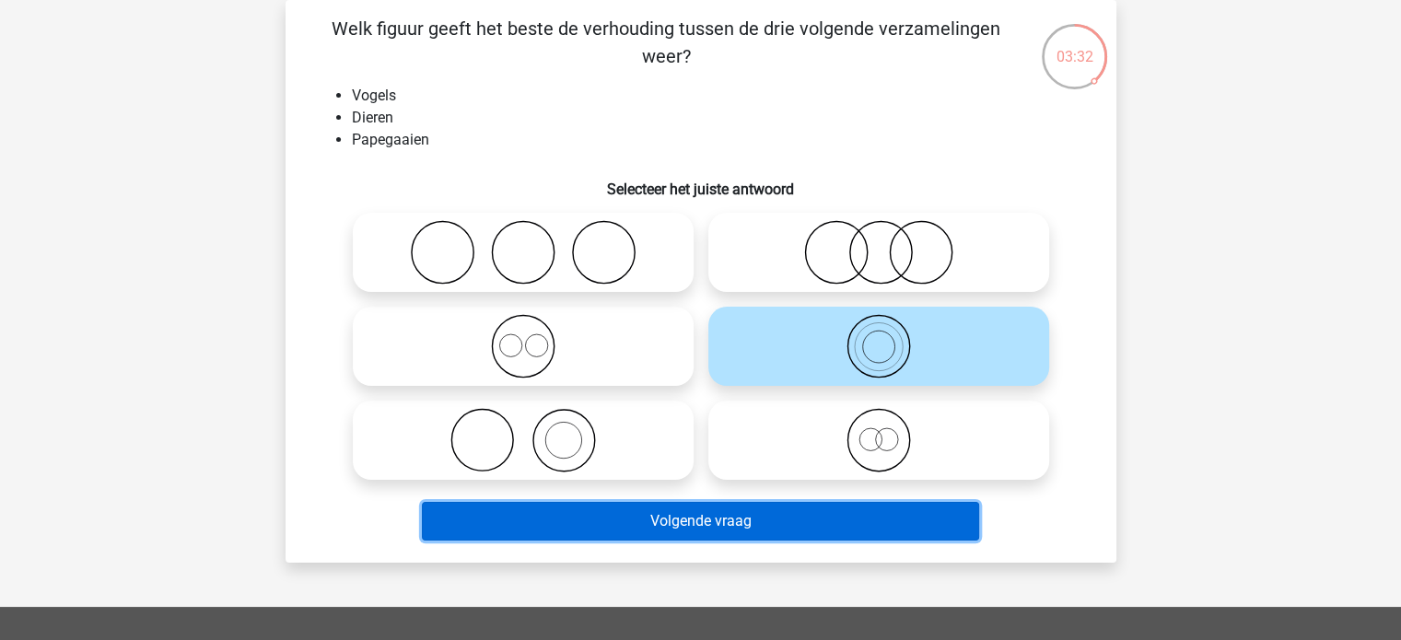
click at [778, 518] on button "Volgende vraag" at bounding box center [700, 521] width 557 height 39
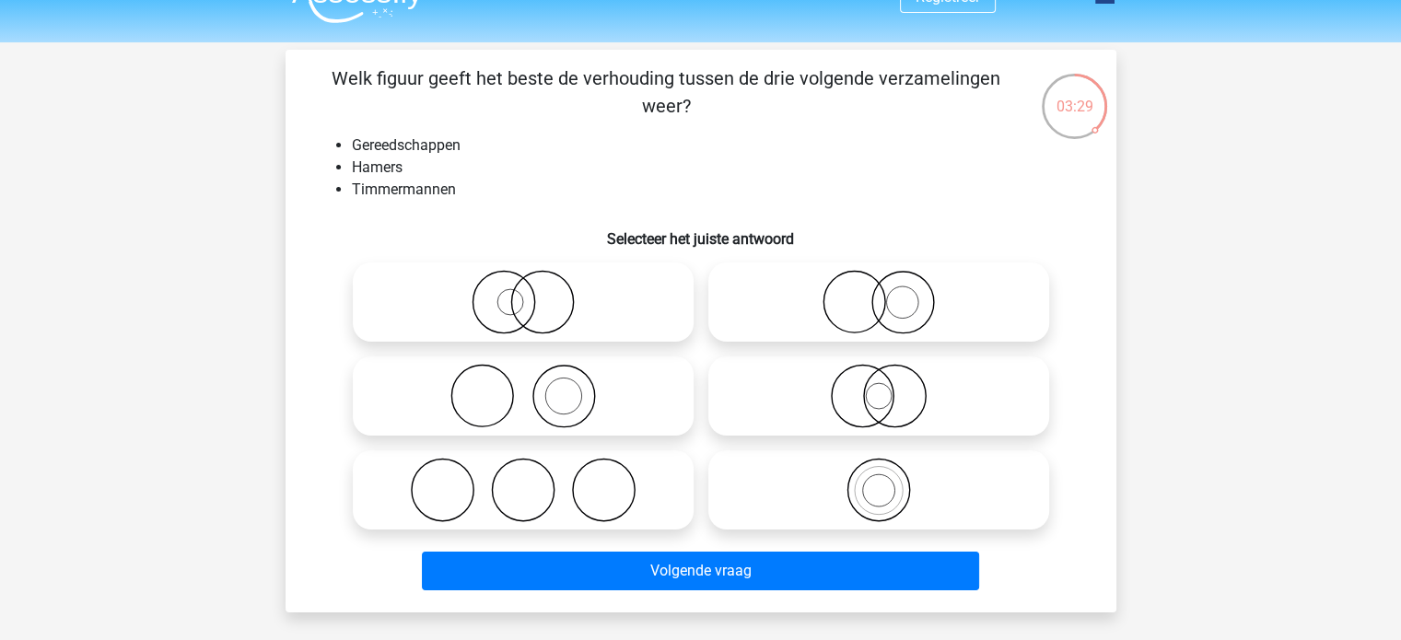
scroll to position [36, 0]
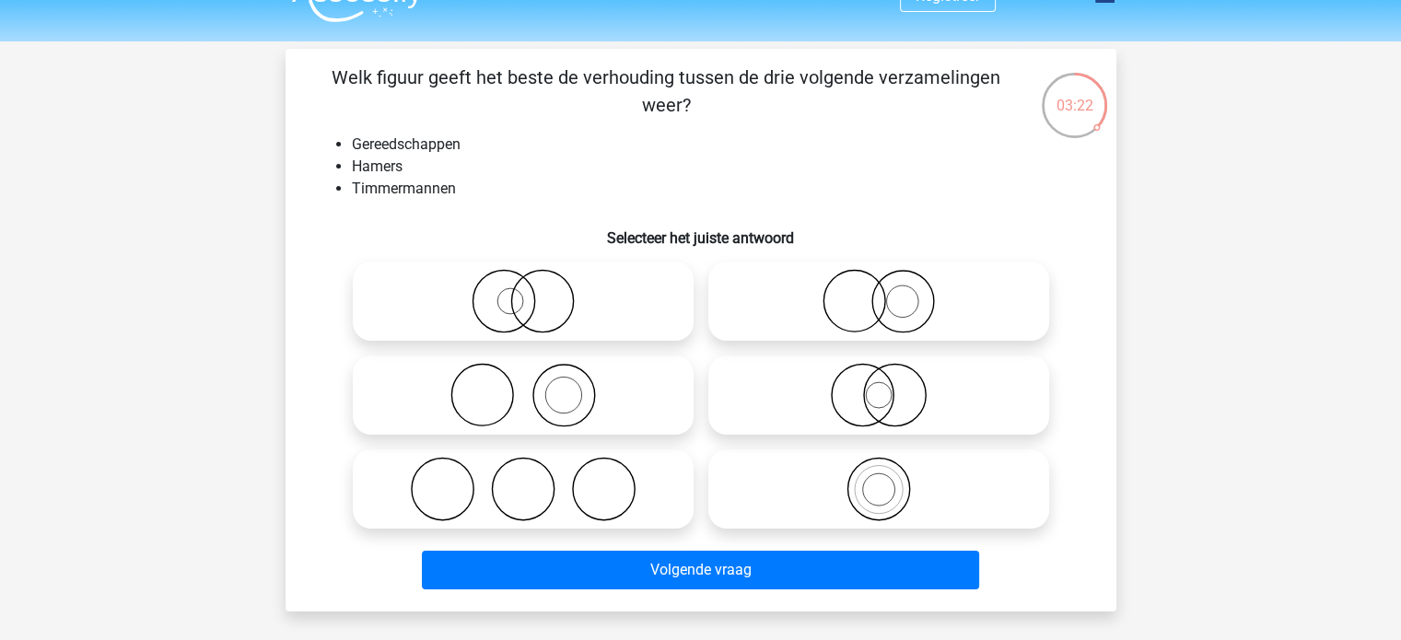
click at [593, 404] on icon at bounding box center [523, 395] width 326 height 64
click at [535, 386] on input "radio" at bounding box center [529, 380] width 12 height 12
radio input "true"
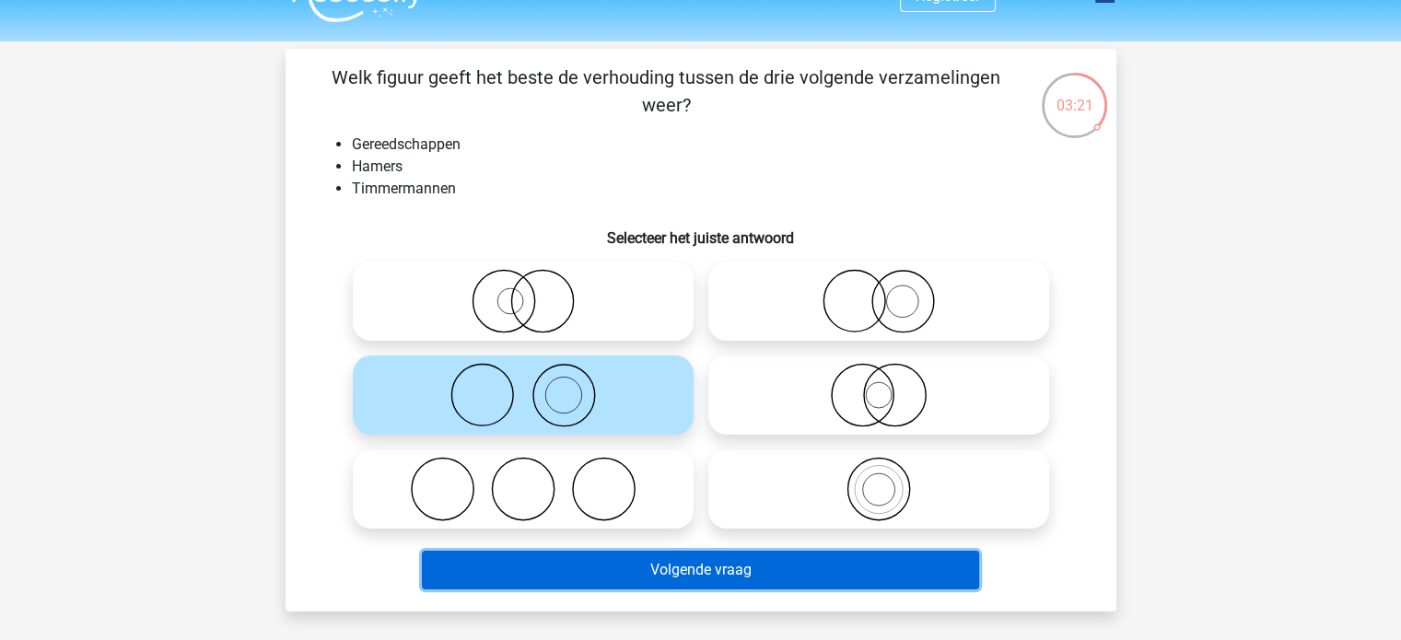
click at [616, 563] on button "Volgende vraag" at bounding box center [700, 570] width 557 height 39
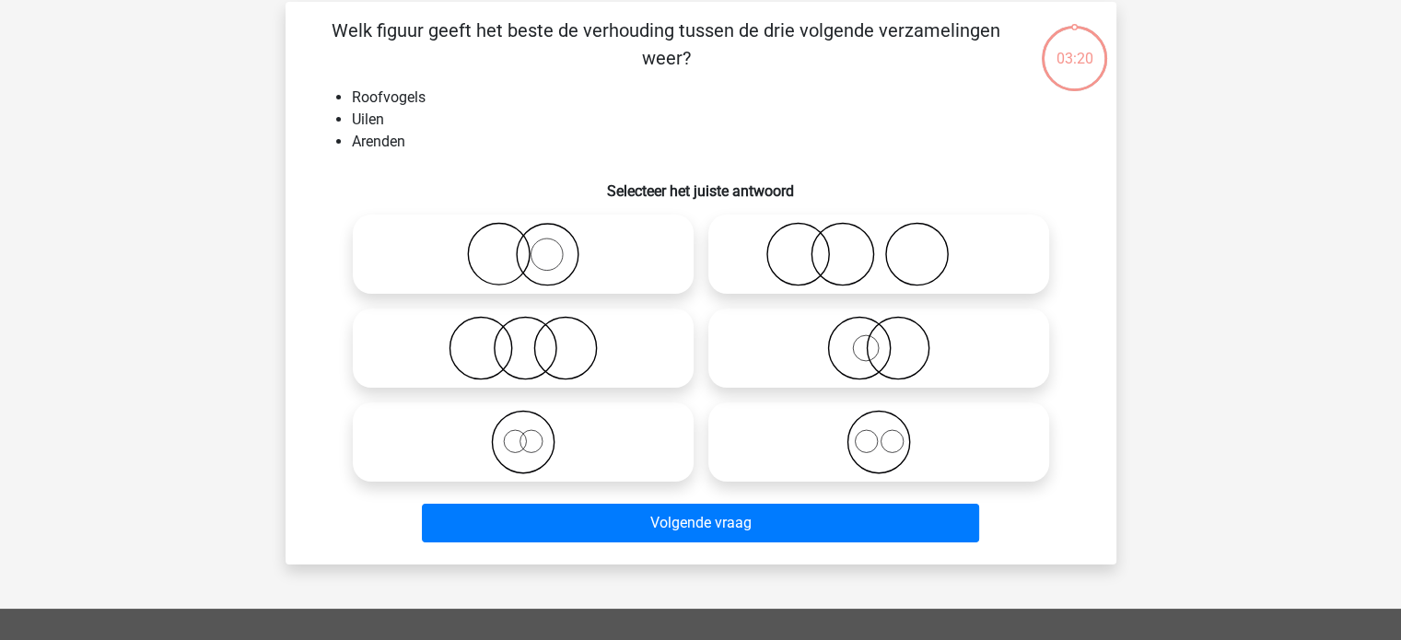
scroll to position [85, 0]
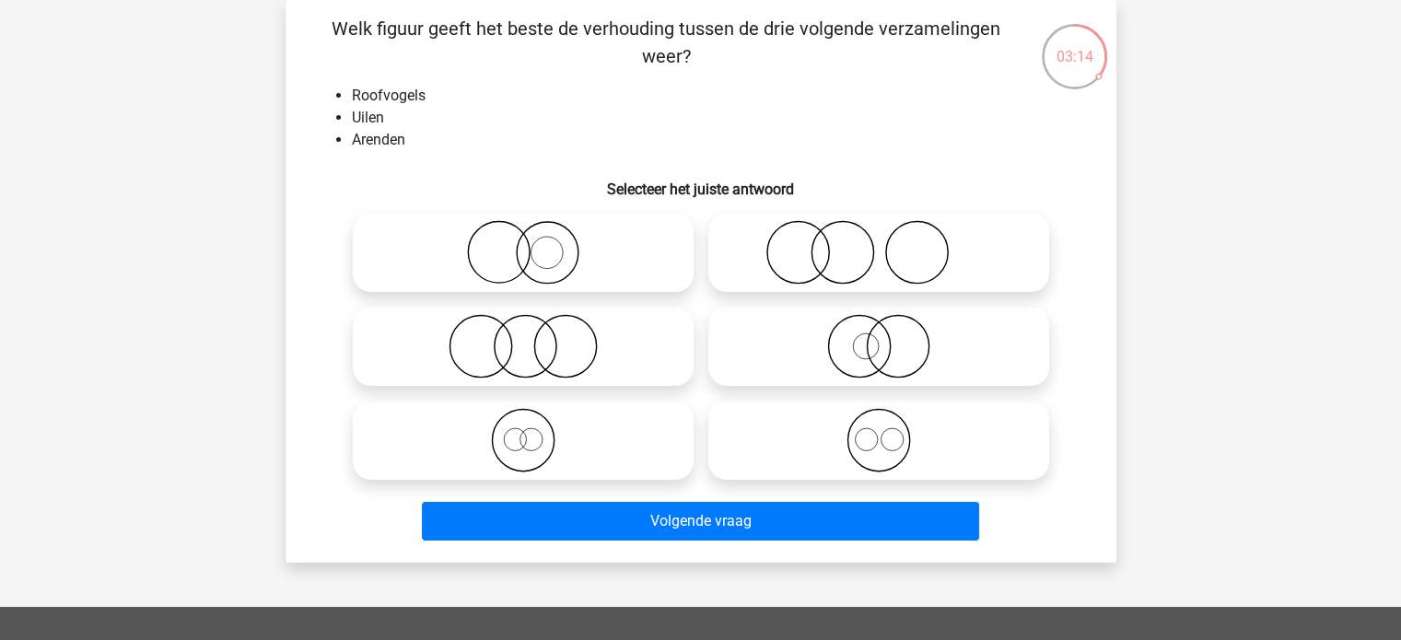
click at [859, 451] on icon at bounding box center [879, 440] width 326 height 64
click at [879, 431] on input "radio" at bounding box center [885, 425] width 12 height 12
radio input "true"
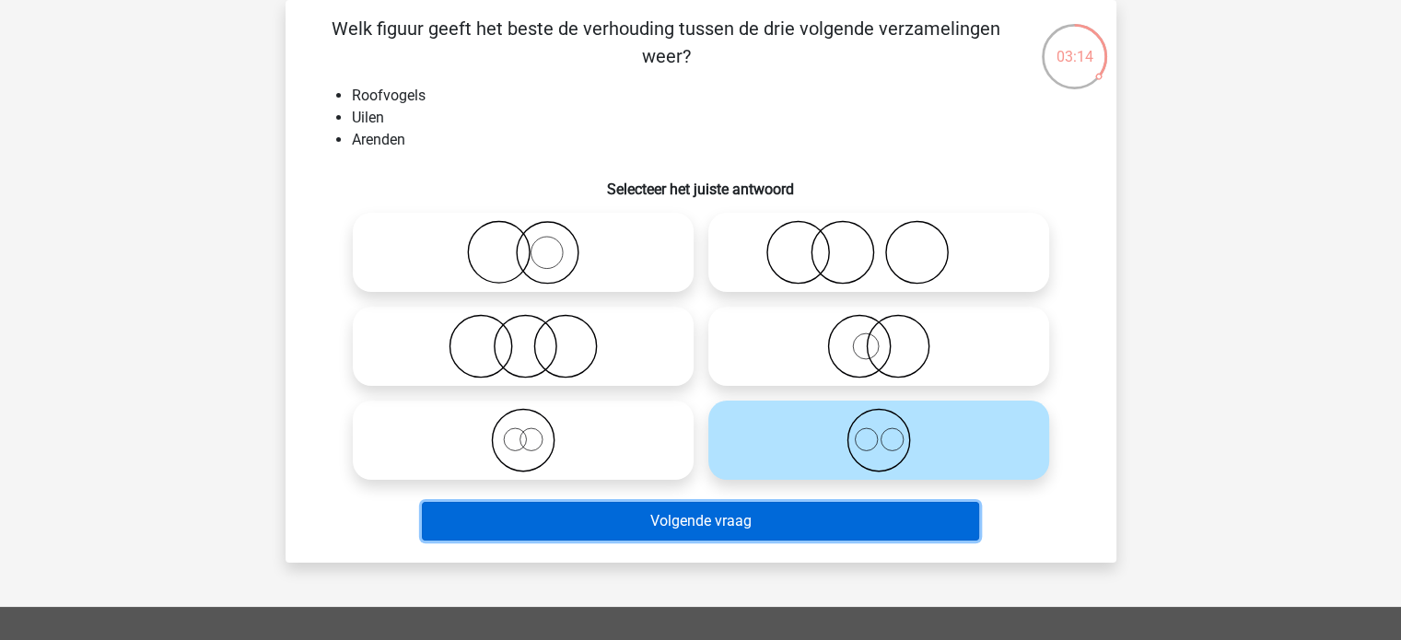
click at [806, 515] on button "Volgende vraag" at bounding box center [700, 521] width 557 height 39
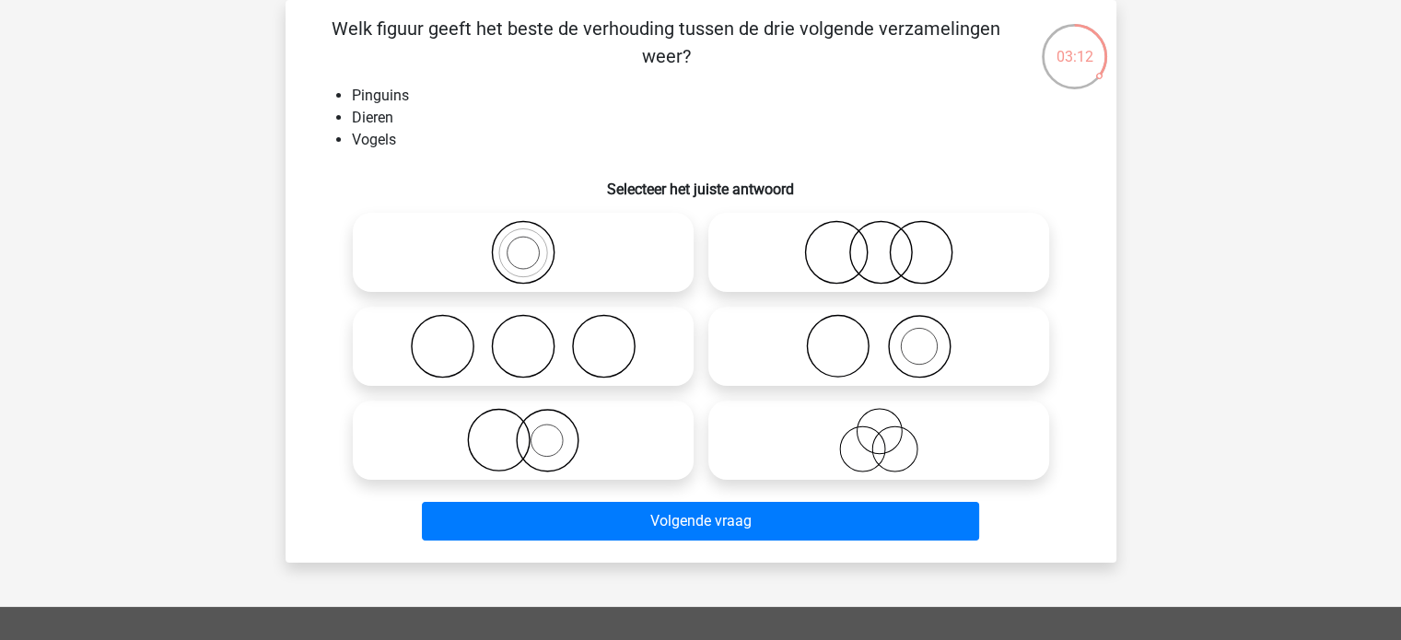
click at [534, 265] on icon at bounding box center [523, 252] width 326 height 64
click at [534, 243] on input "radio" at bounding box center [529, 237] width 12 height 12
radio input "true"
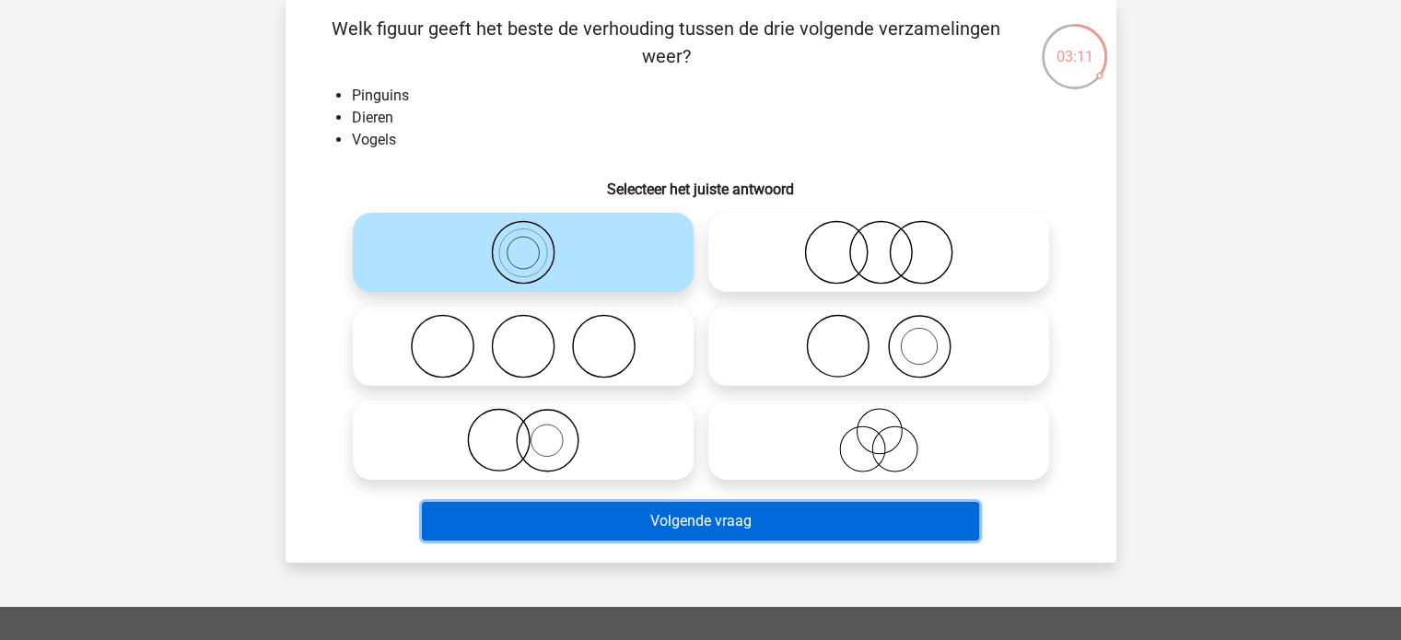
click at [627, 526] on button "Volgende vraag" at bounding box center [700, 521] width 557 height 39
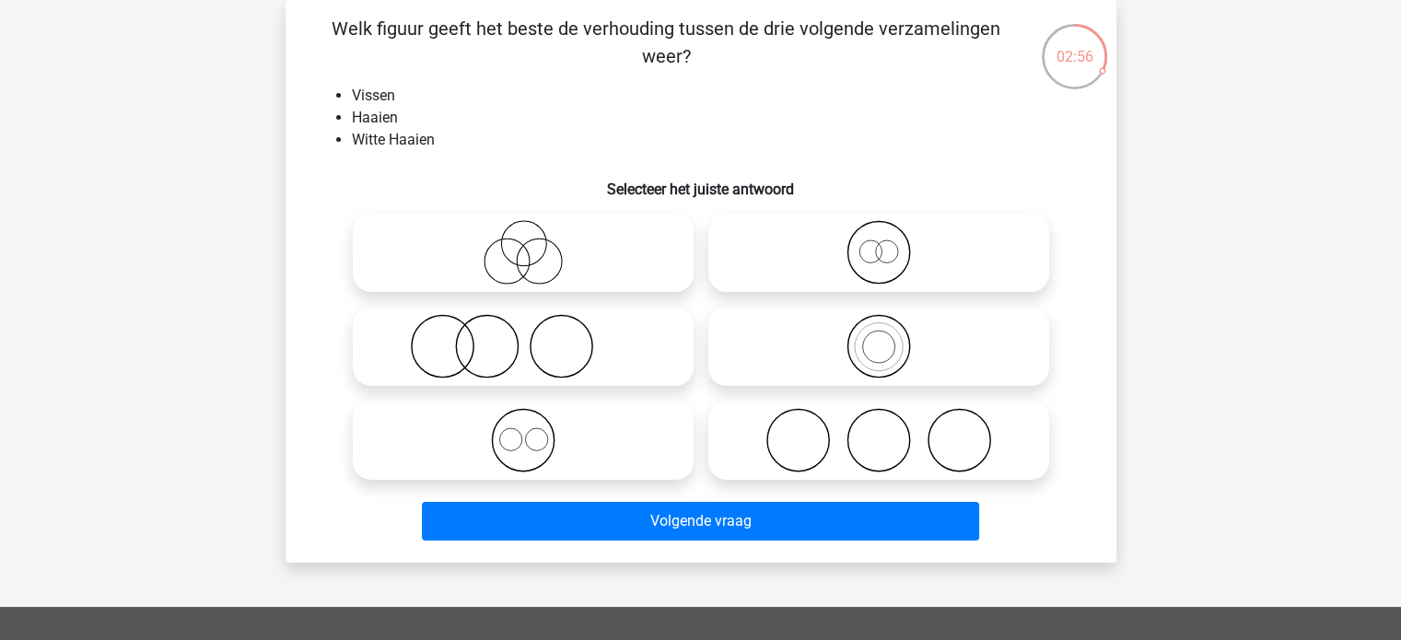
scroll to position [43, 0]
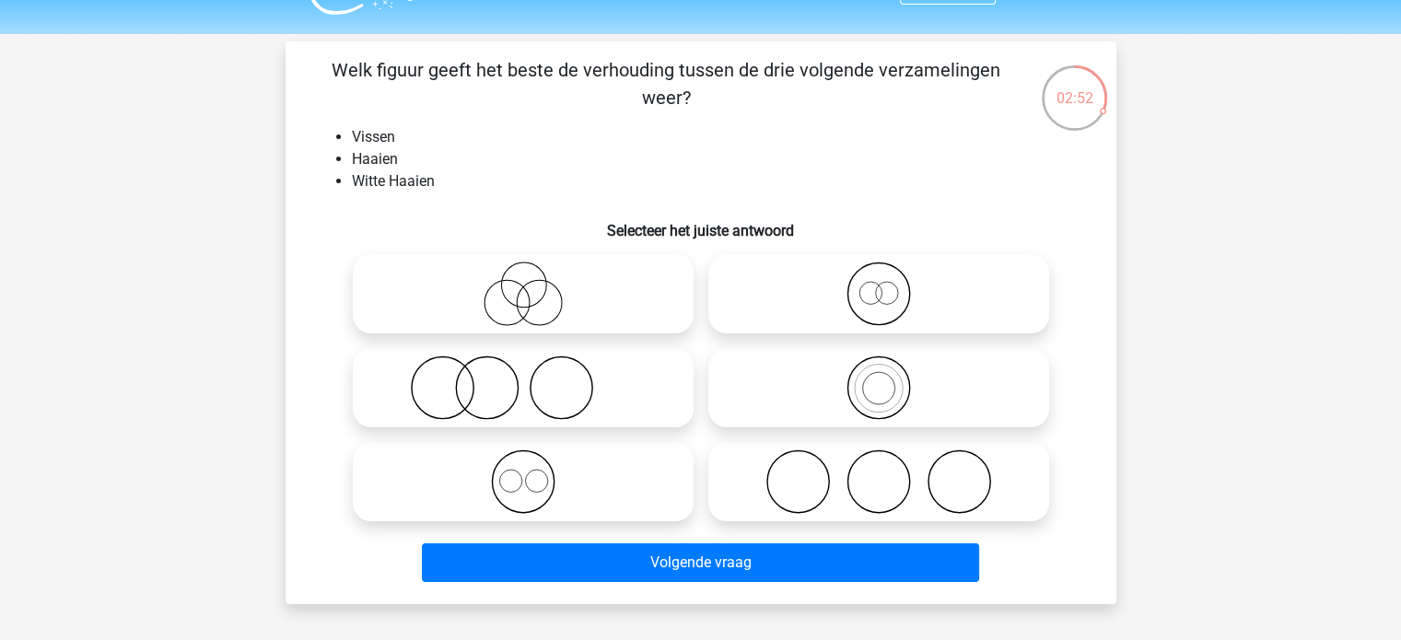
click at [831, 388] on icon at bounding box center [879, 388] width 326 height 64
click at [879, 379] on input "radio" at bounding box center [885, 373] width 12 height 12
radio input "true"
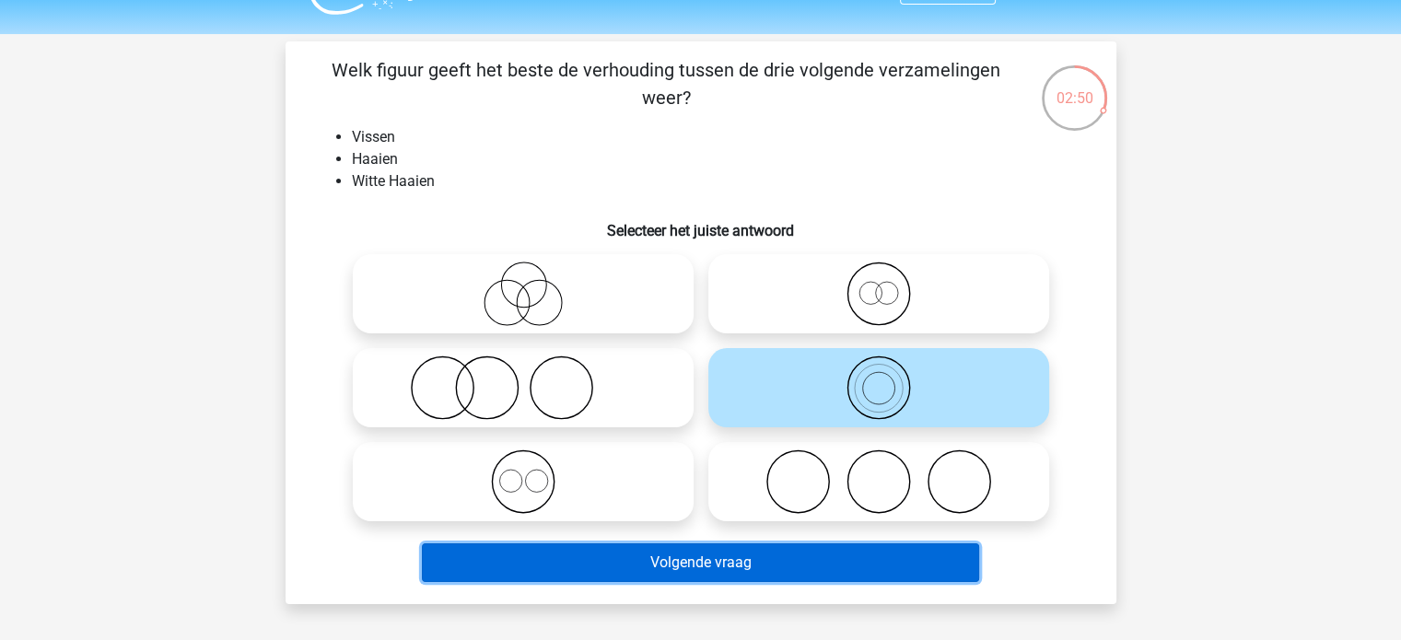
drag, startPoint x: 773, startPoint y: 573, endPoint x: 661, endPoint y: 570, distance: 112.4
click at [661, 570] on button "Volgende vraag" at bounding box center [700, 563] width 557 height 39
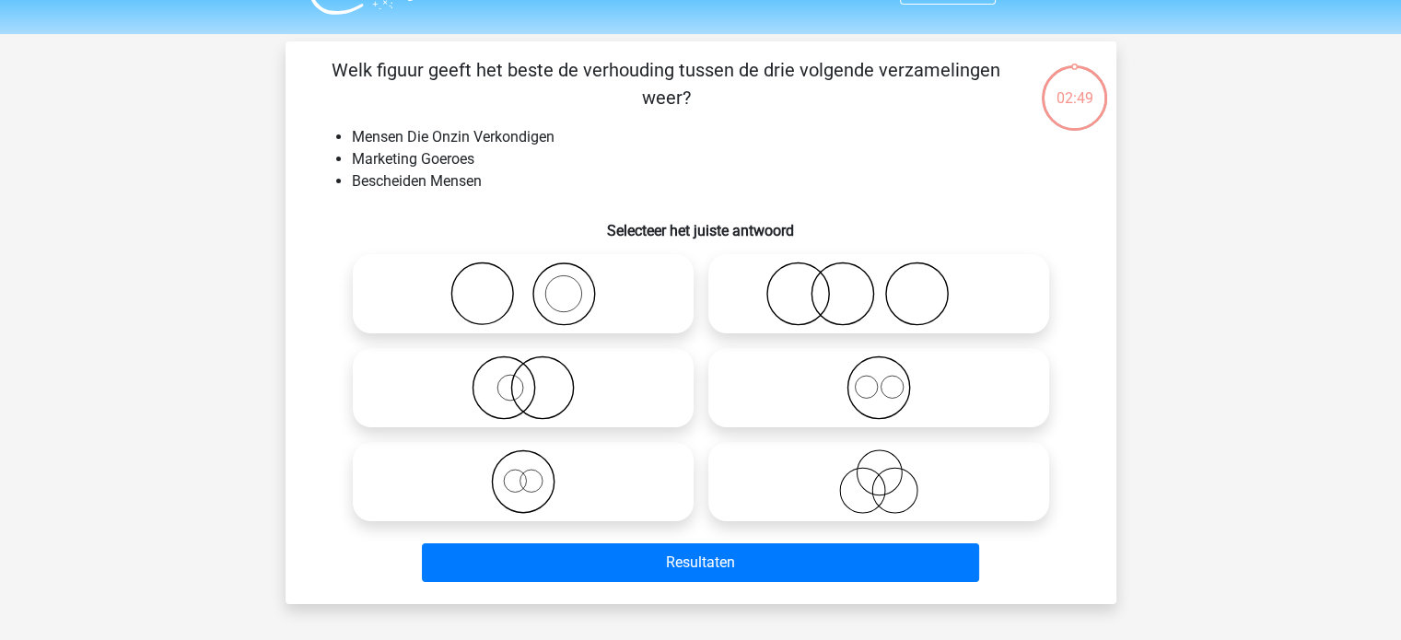
scroll to position [85, 0]
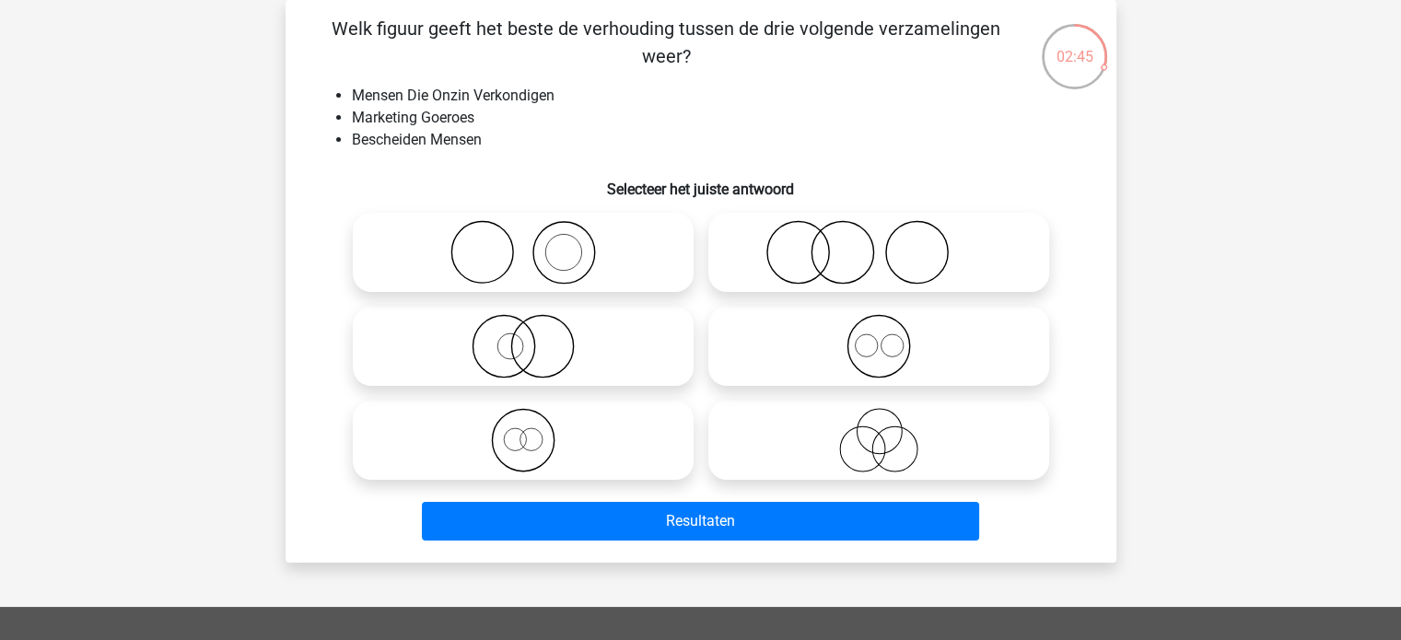
click at [826, 434] on icon at bounding box center [879, 440] width 326 height 64
click at [879, 431] on input "radio" at bounding box center [885, 425] width 12 height 12
radio input "true"
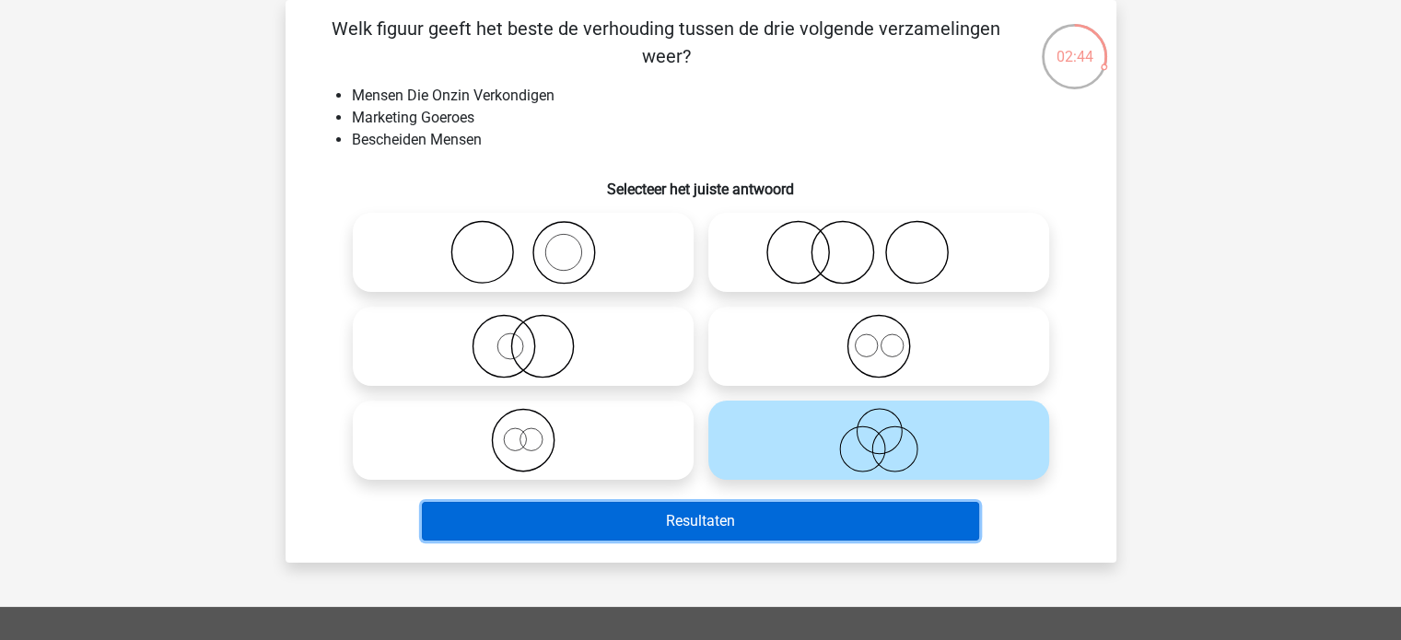
click at [725, 522] on button "Resultaten" at bounding box center [700, 521] width 557 height 39
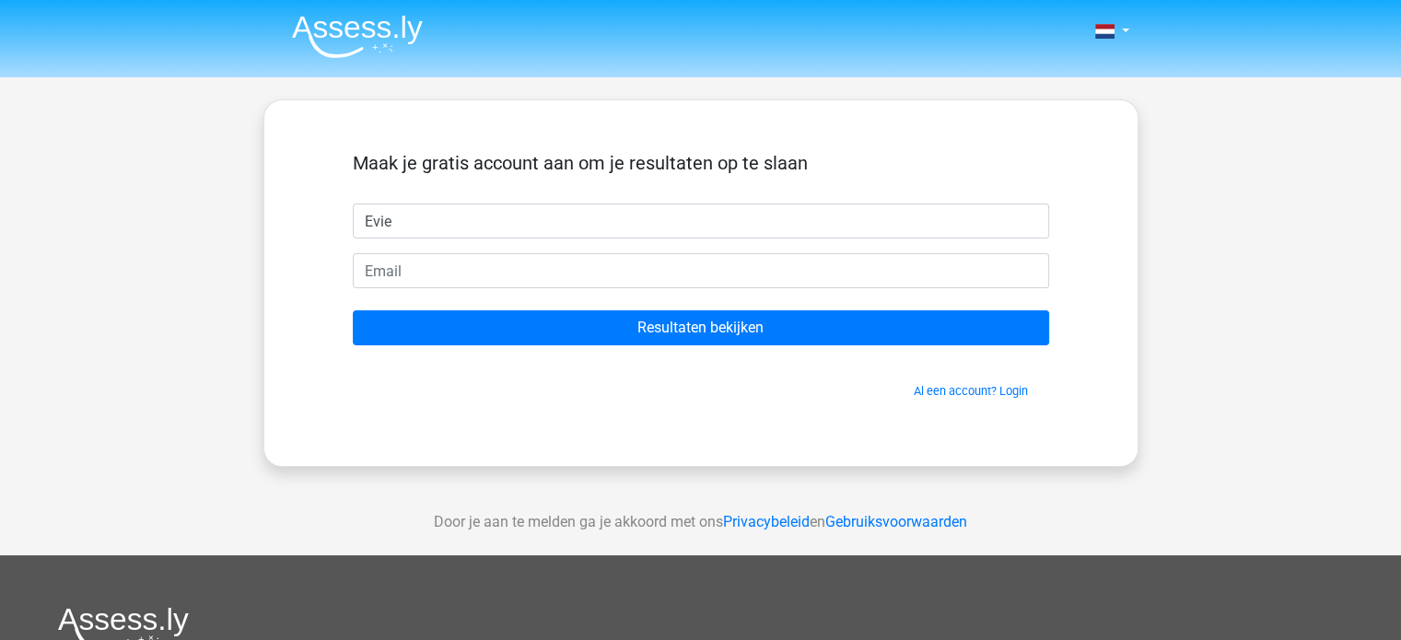
type input "Evie"
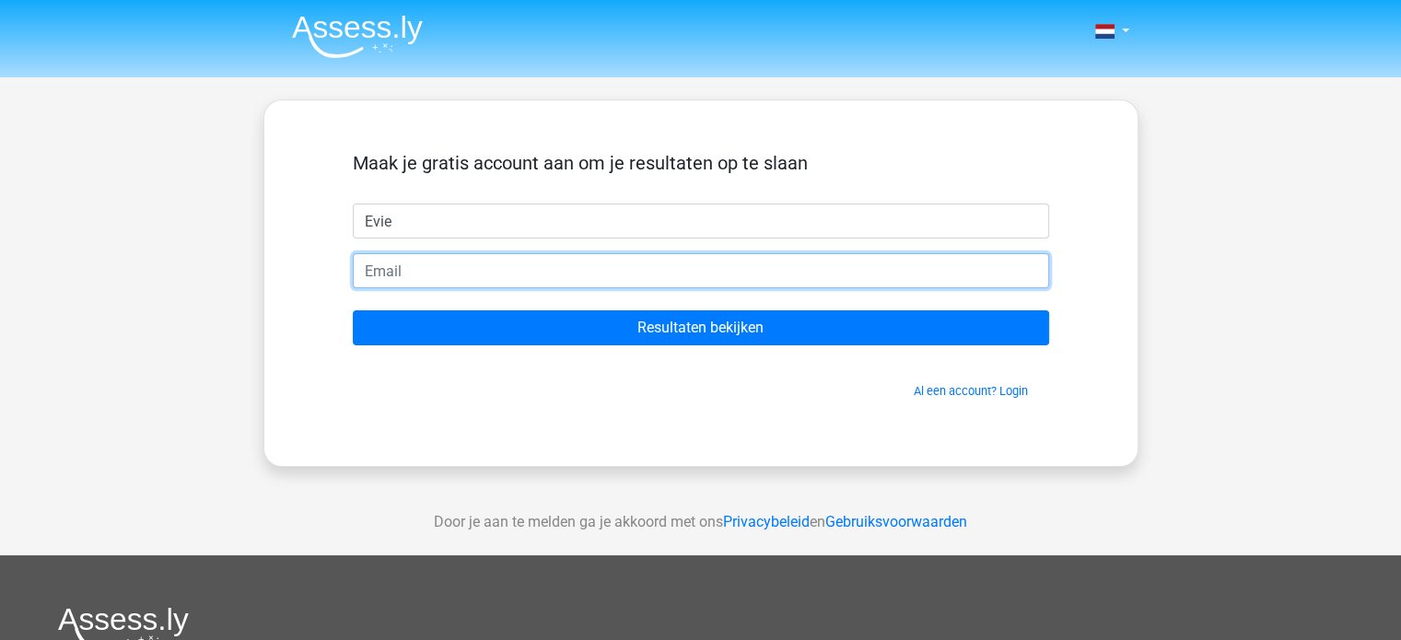
click at [615, 267] on input "email" at bounding box center [701, 270] width 697 height 35
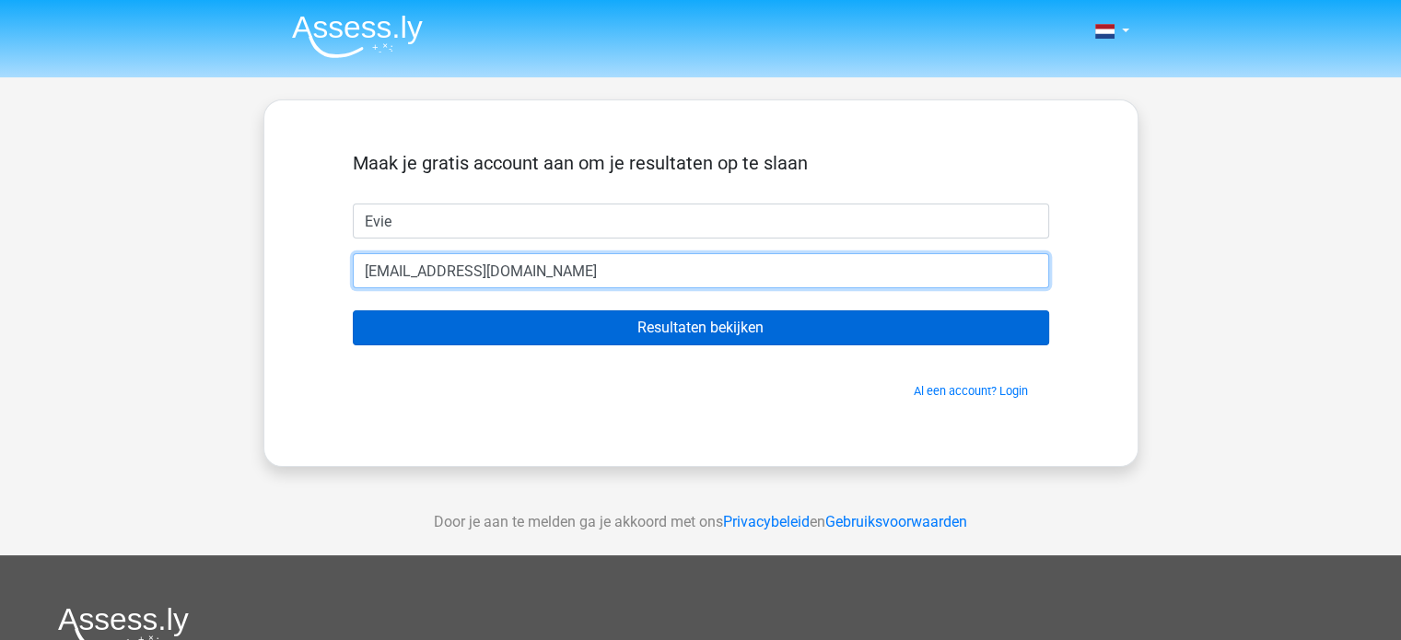
type input "evieteduits@hotmail.com"
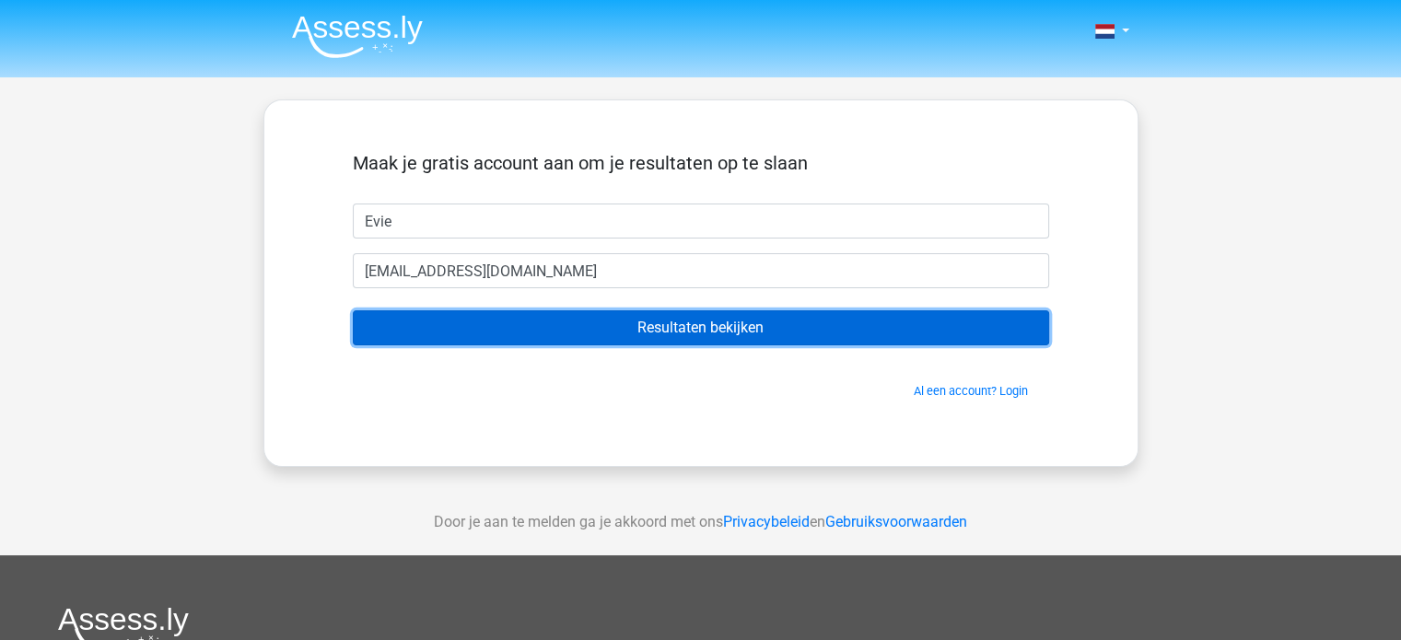
click at [638, 315] on input "Resultaten bekijken" at bounding box center [701, 328] width 697 height 35
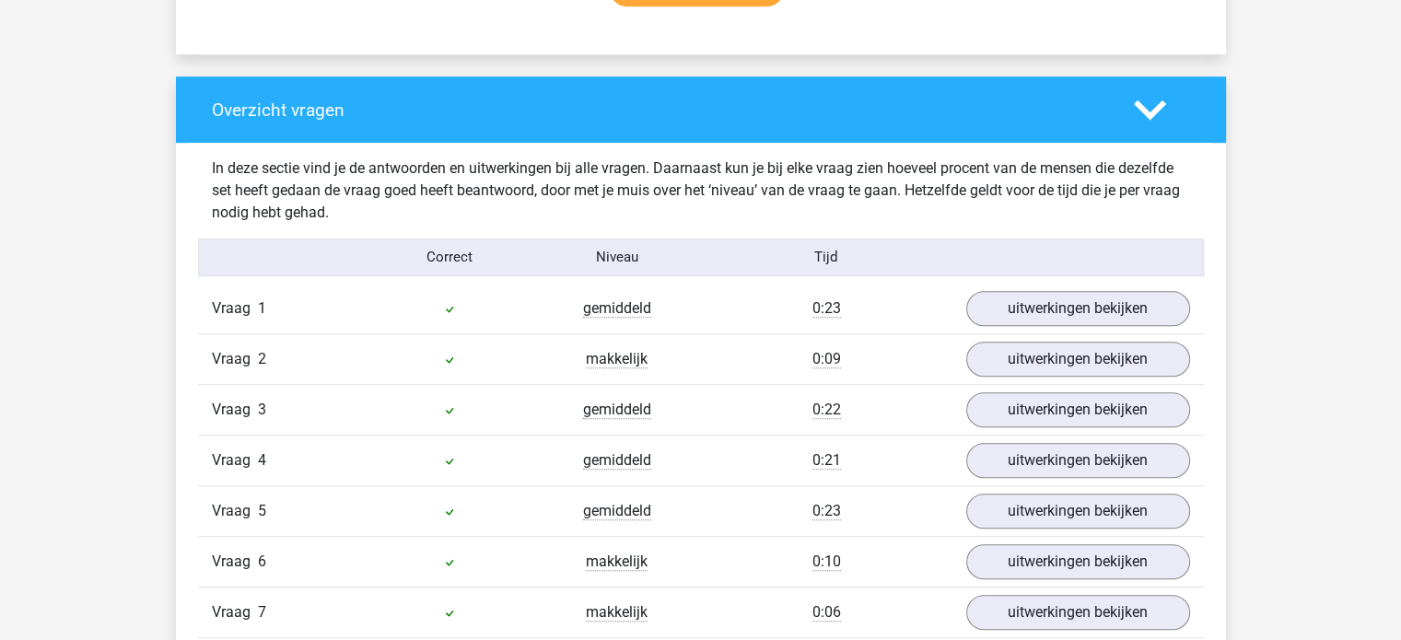
scroll to position [1245, 0]
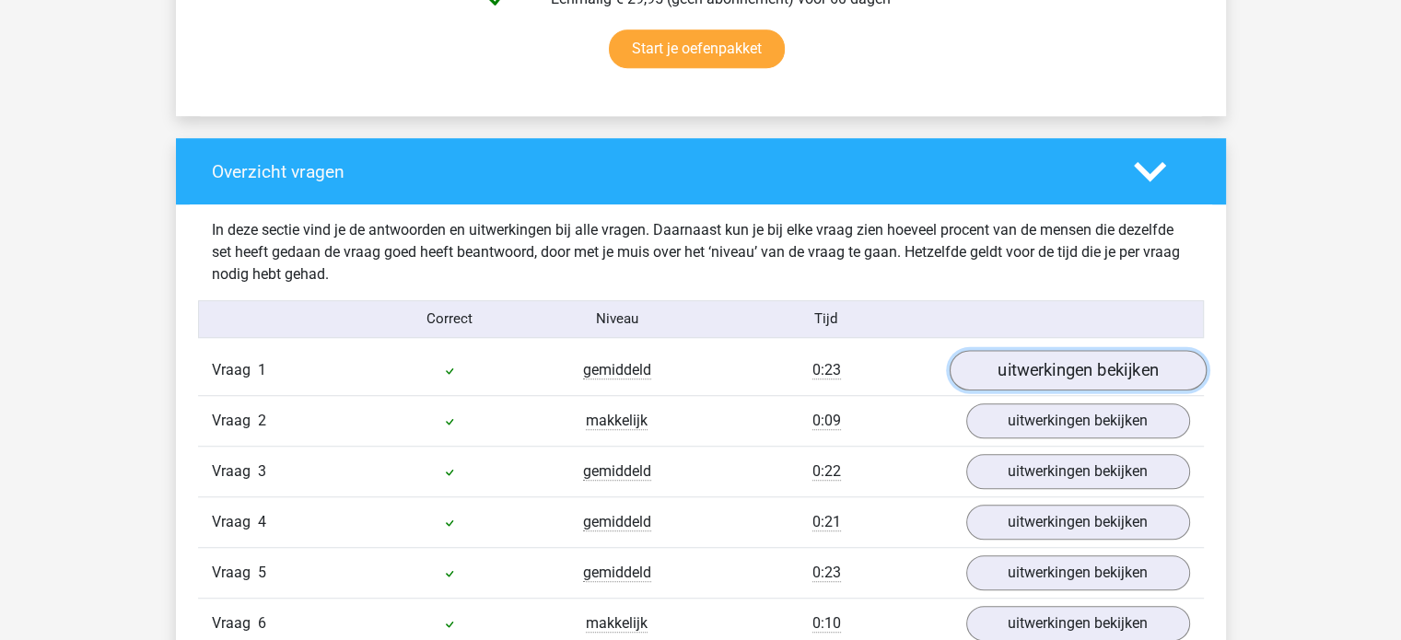
click at [1036, 358] on link "uitwerkingen bekijken" at bounding box center [1077, 370] width 257 height 41
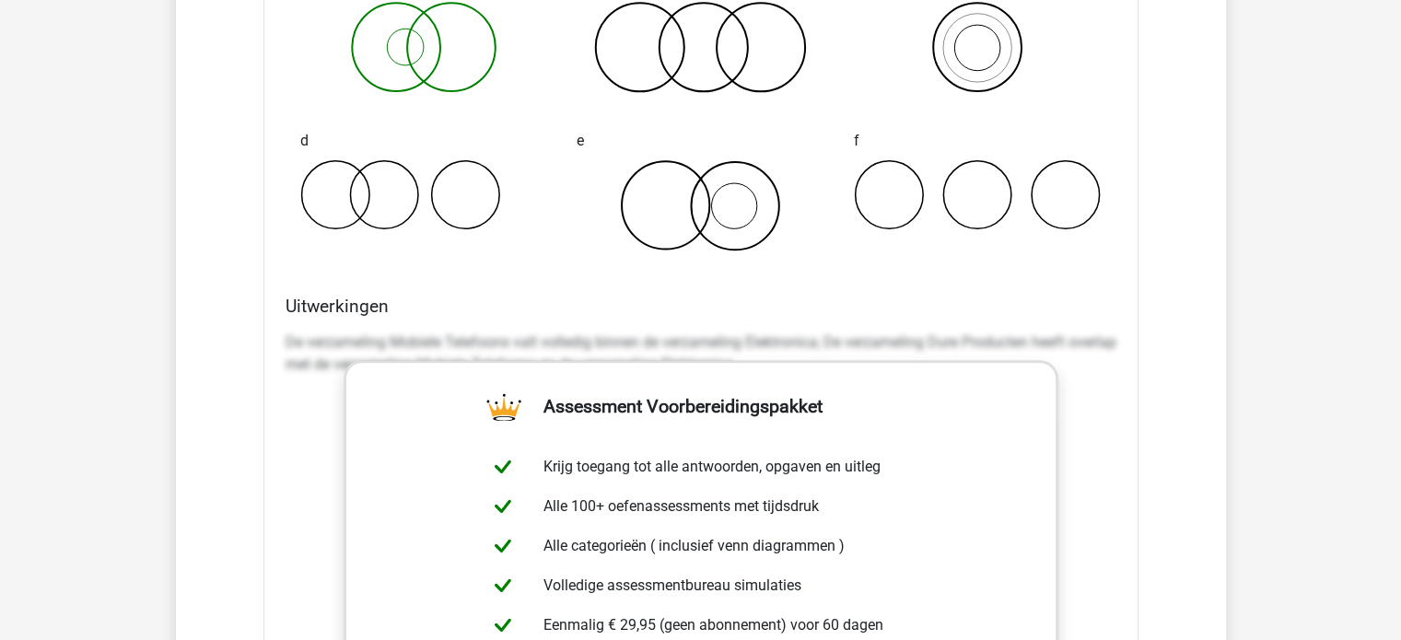
scroll to position [1853, 0]
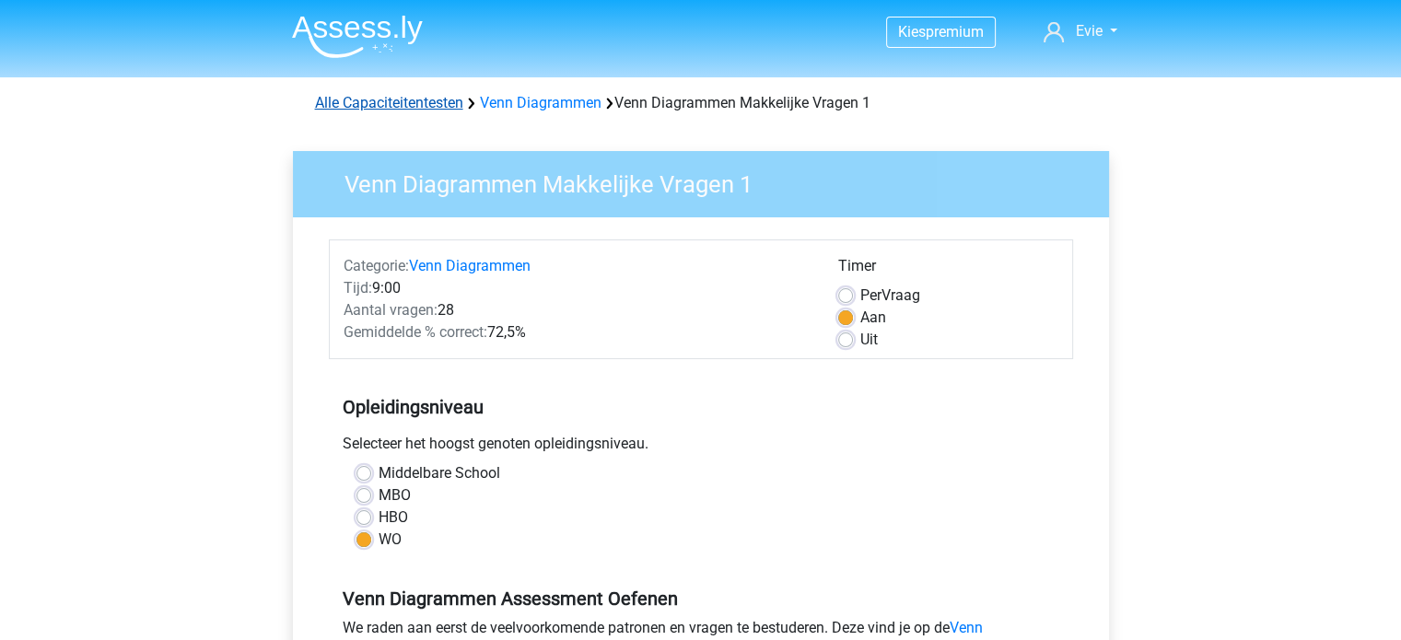
click at [411, 108] on link "Alle Capaciteitentesten" at bounding box center [389, 103] width 148 height 18
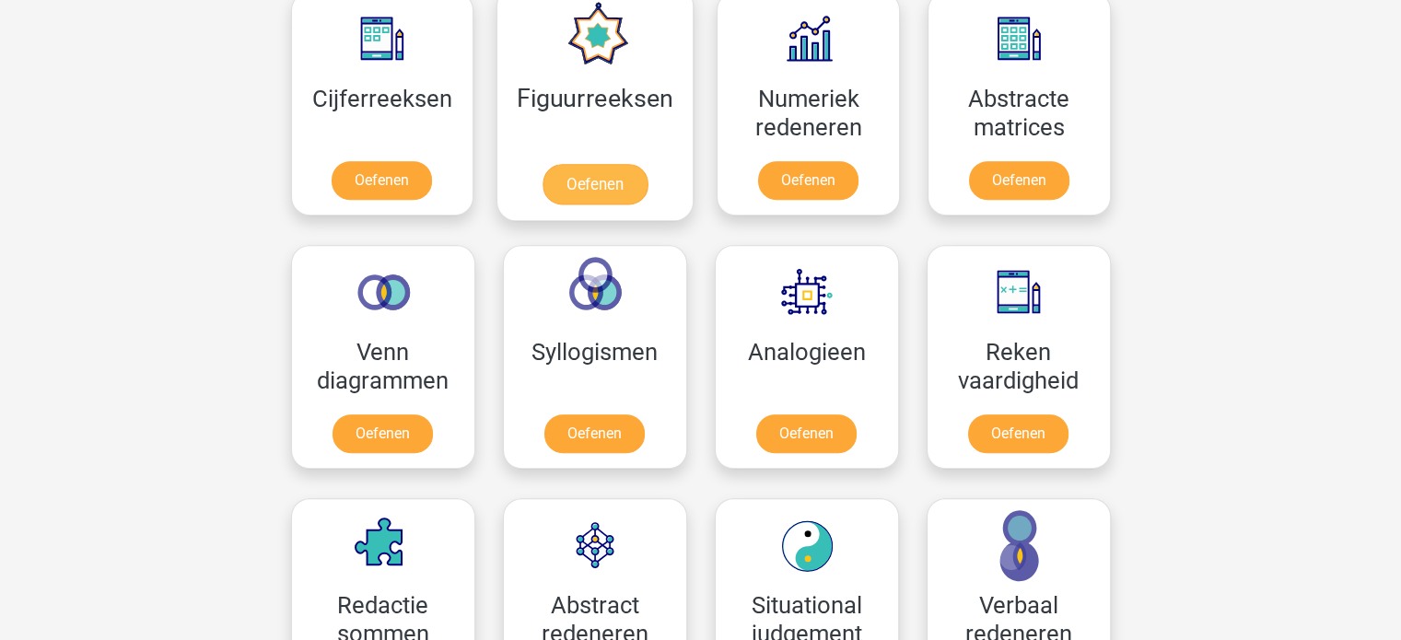
scroll to position [877, 0]
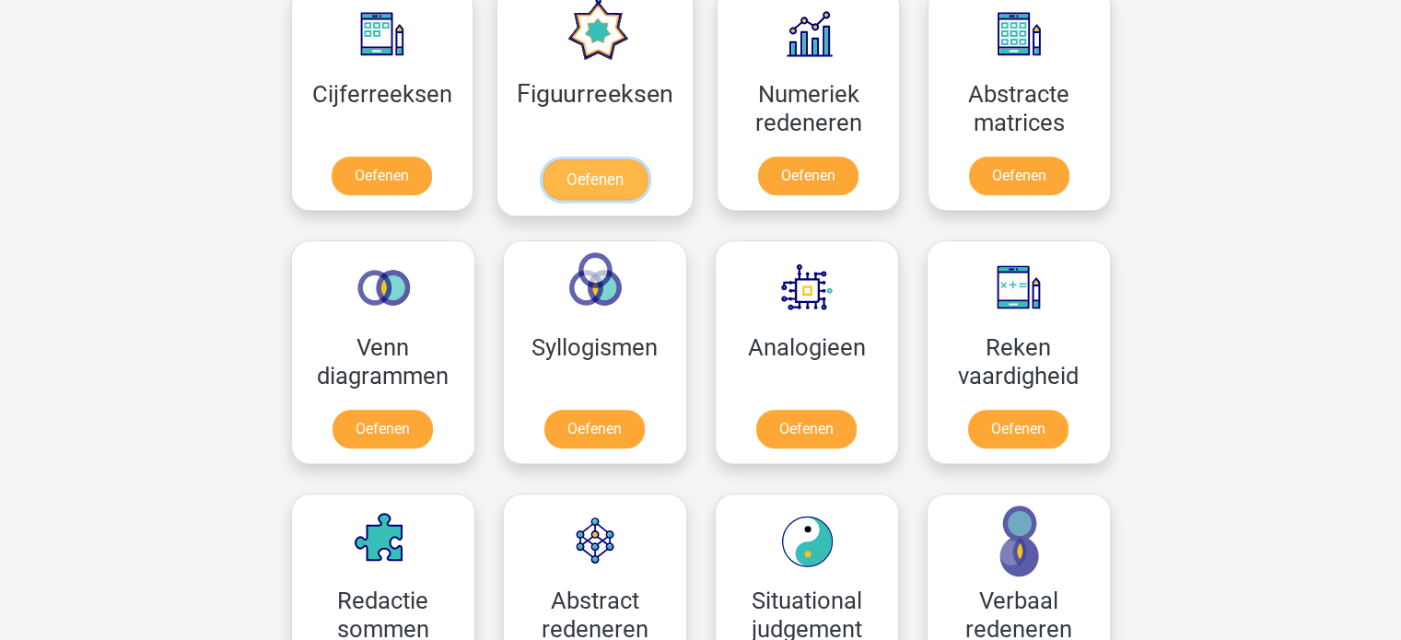
click at [592, 159] on link "Oefenen" at bounding box center [595, 179] width 105 height 41
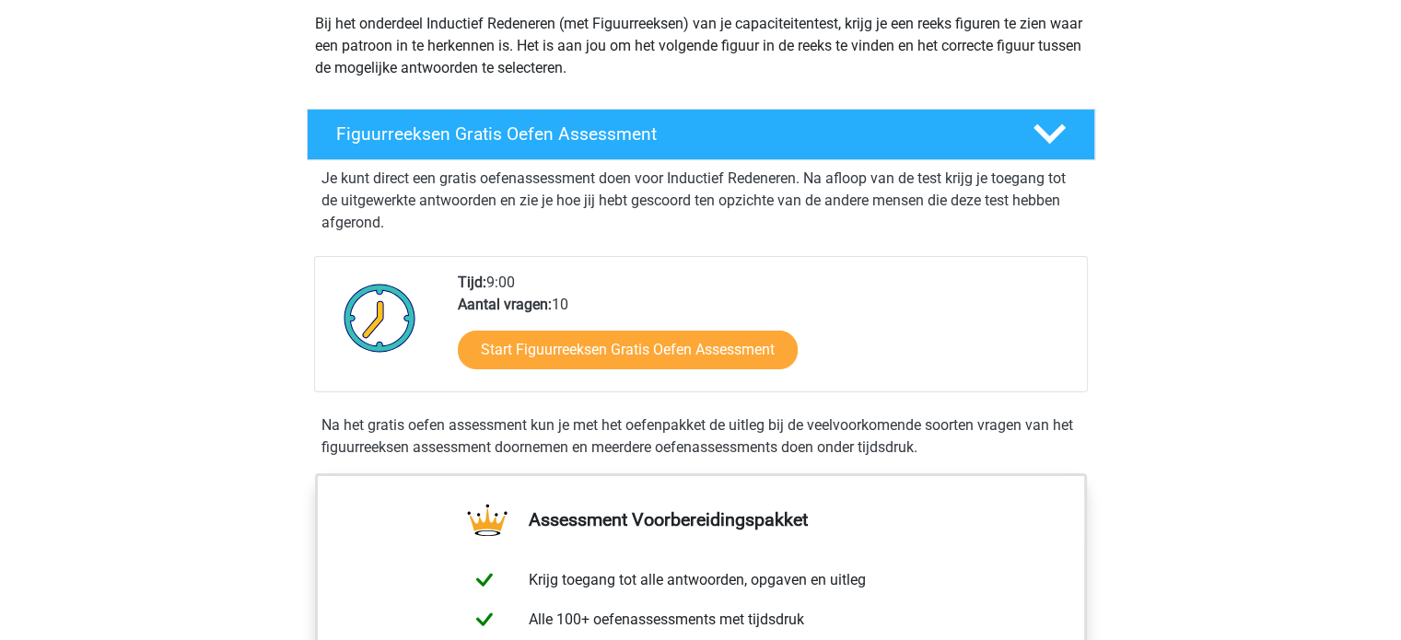
scroll to position [214, 0]
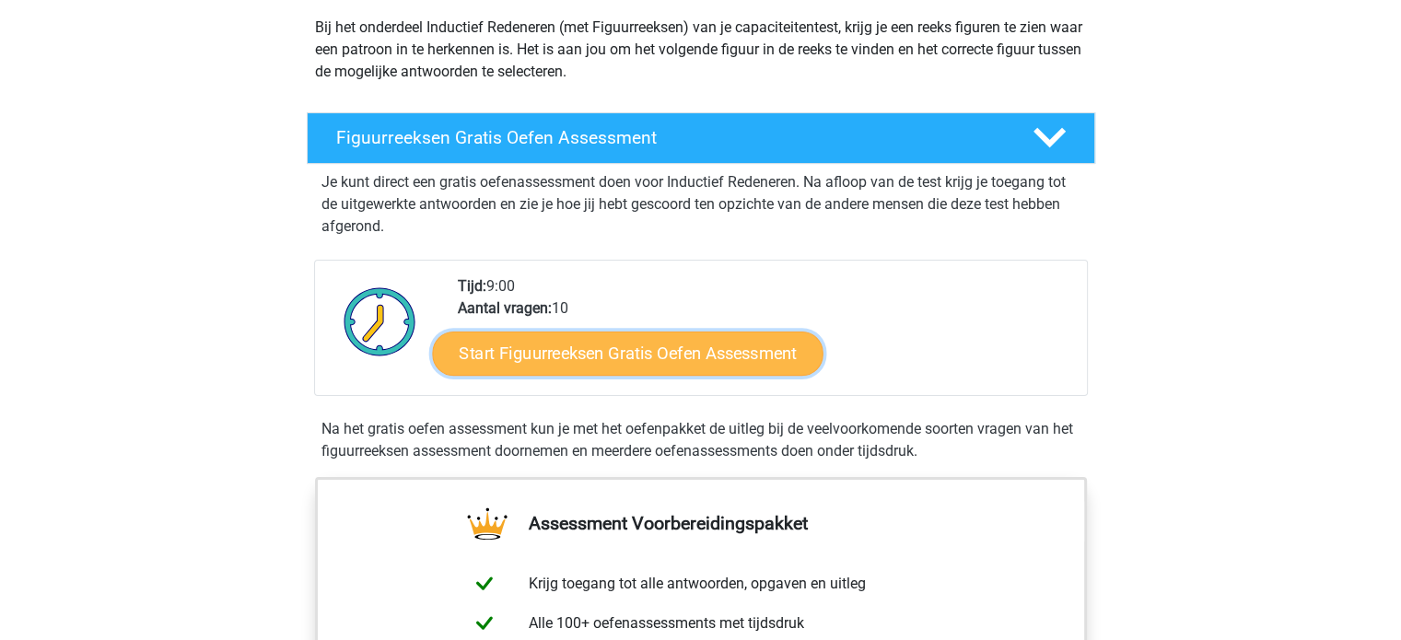
click at [688, 344] on link "Start Figuurreeksen Gratis Oefen Assessment" at bounding box center [627, 353] width 391 height 44
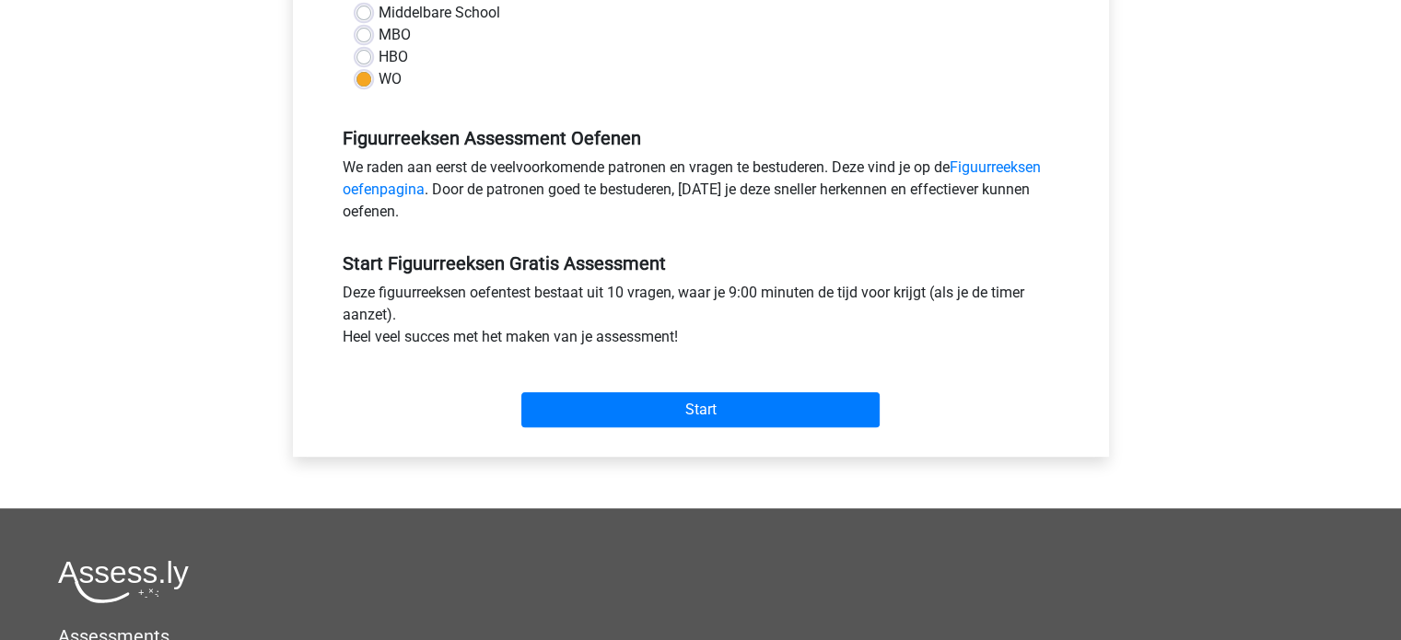
scroll to position [500, 0]
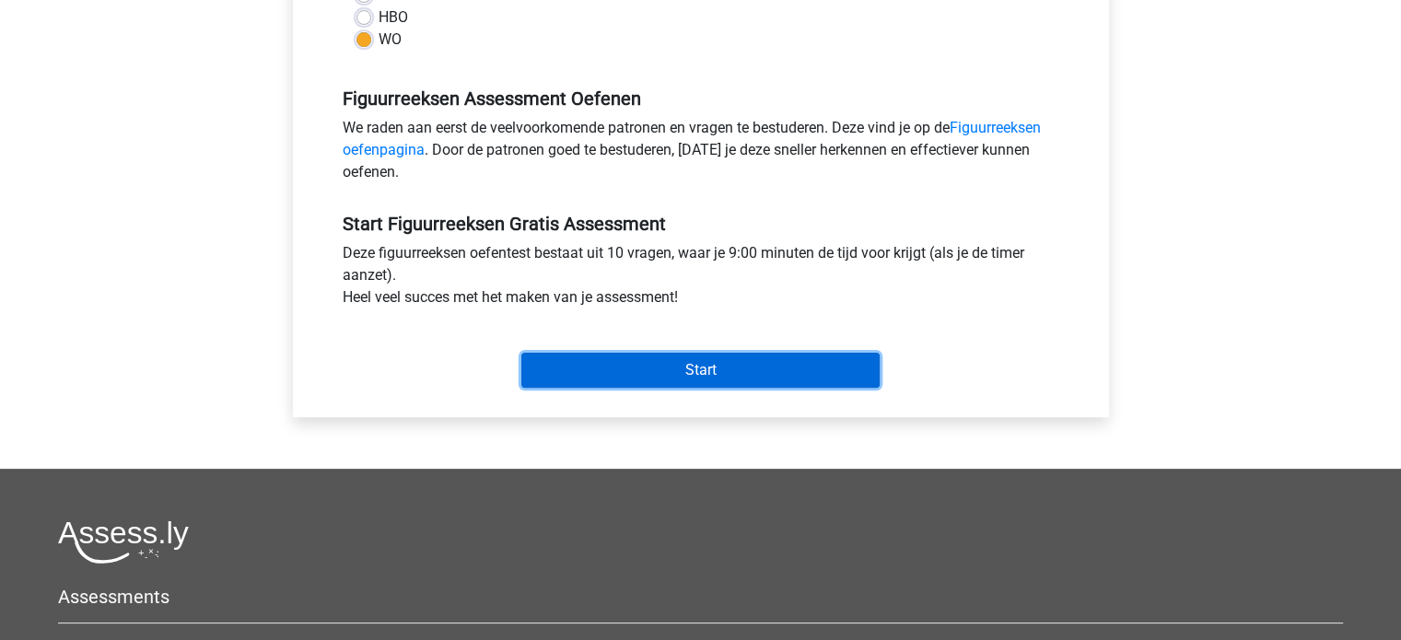
click at [748, 368] on input "Start" at bounding box center [701, 370] width 358 height 35
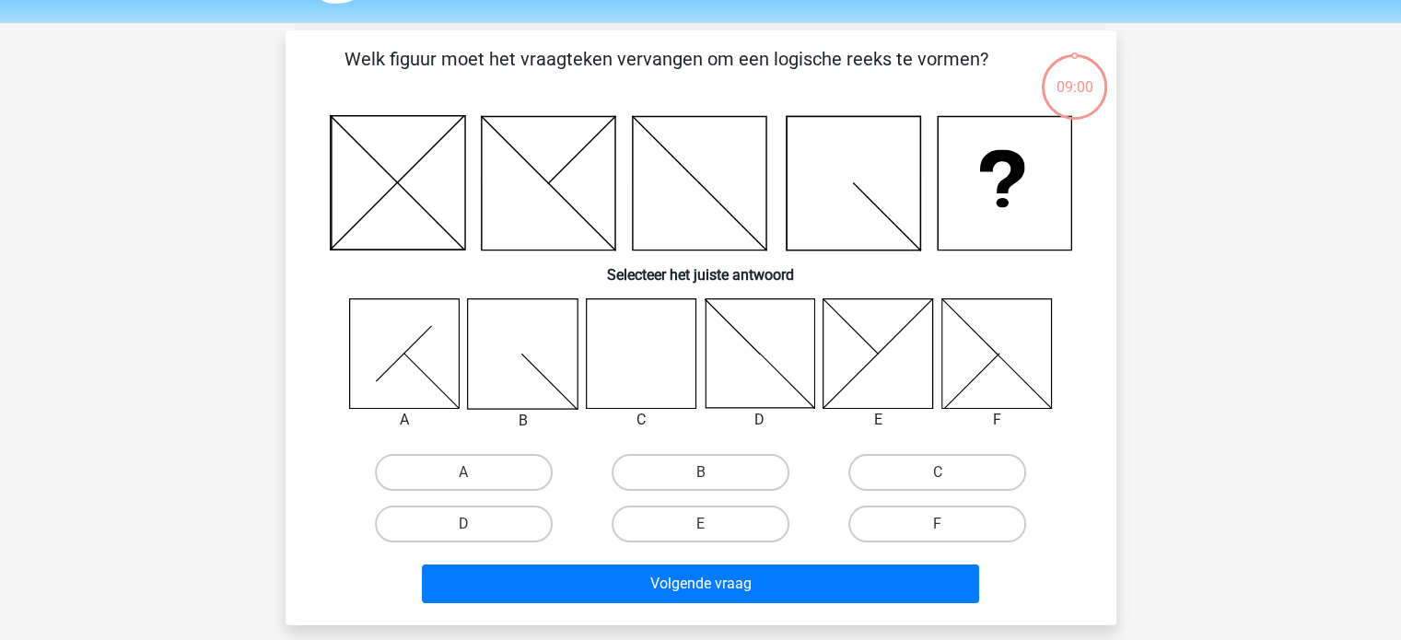
scroll to position [57, 0]
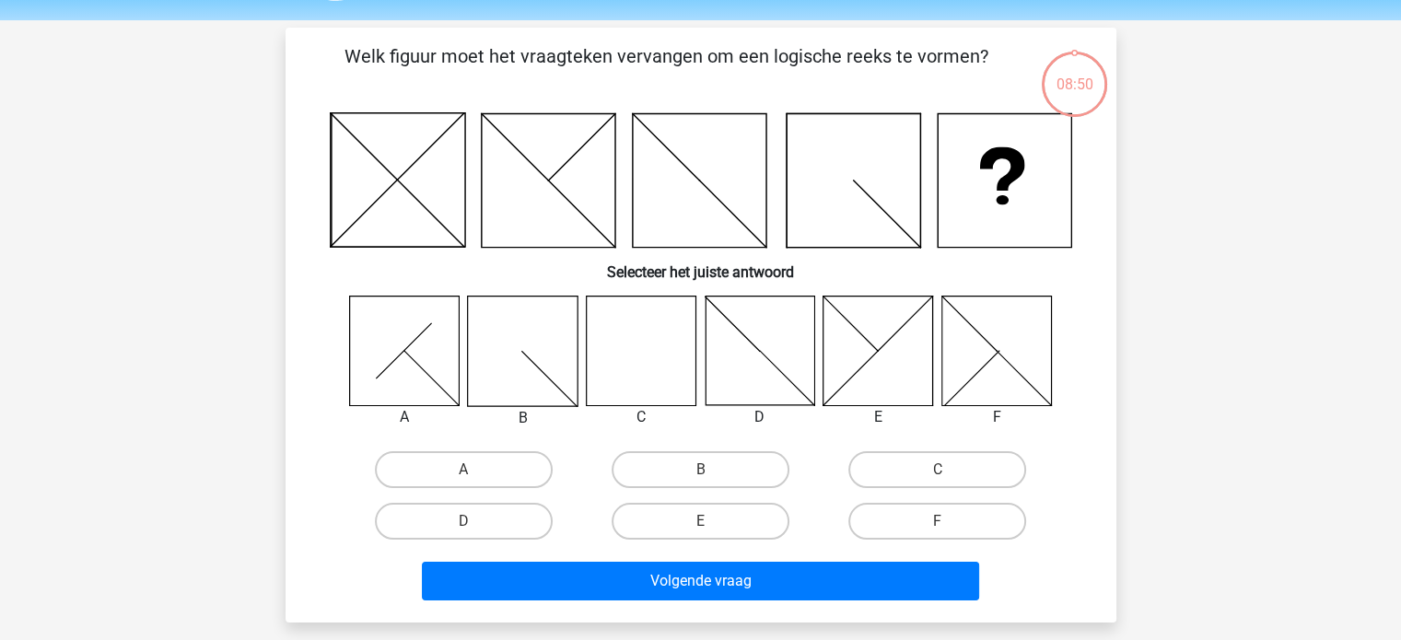
click at [639, 373] on icon at bounding box center [641, 351] width 110 height 110
click at [869, 469] on label "C" at bounding box center [938, 469] width 178 height 37
click at [938, 470] on input "C" at bounding box center [944, 476] width 12 height 12
radio input "true"
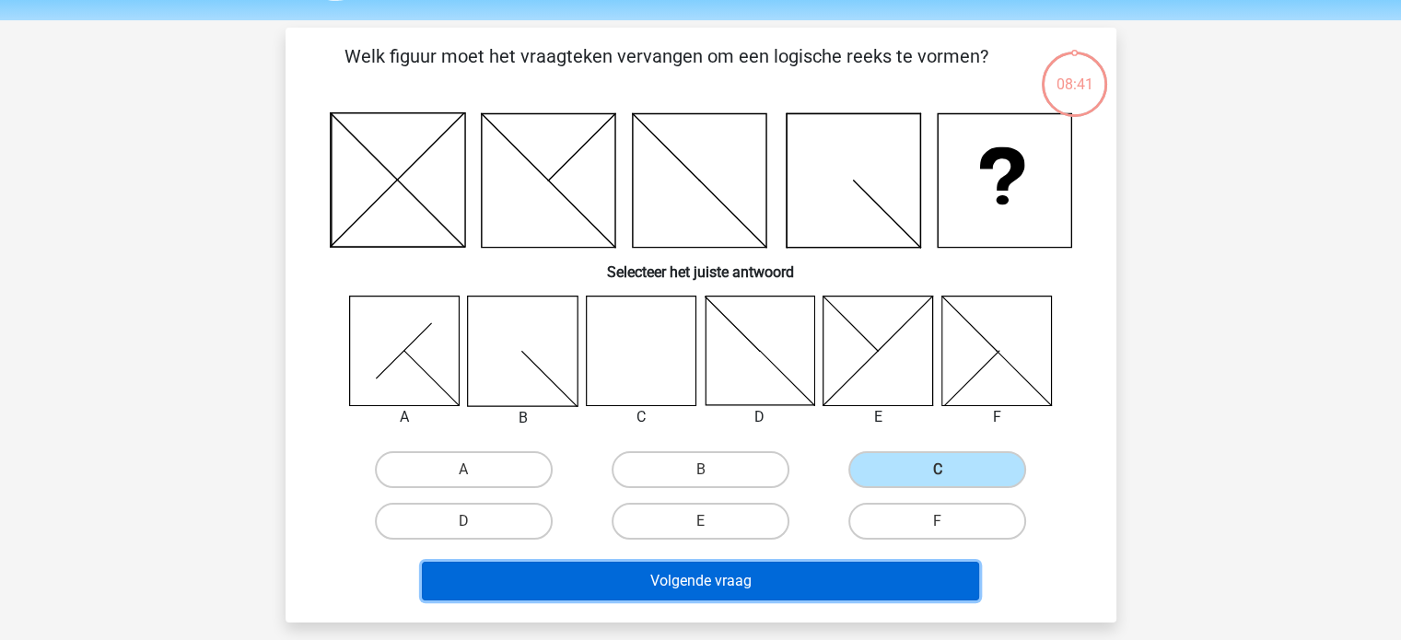
click at [717, 579] on button "Volgende vraag" at bounding box center [700, 581] width 557 height 39
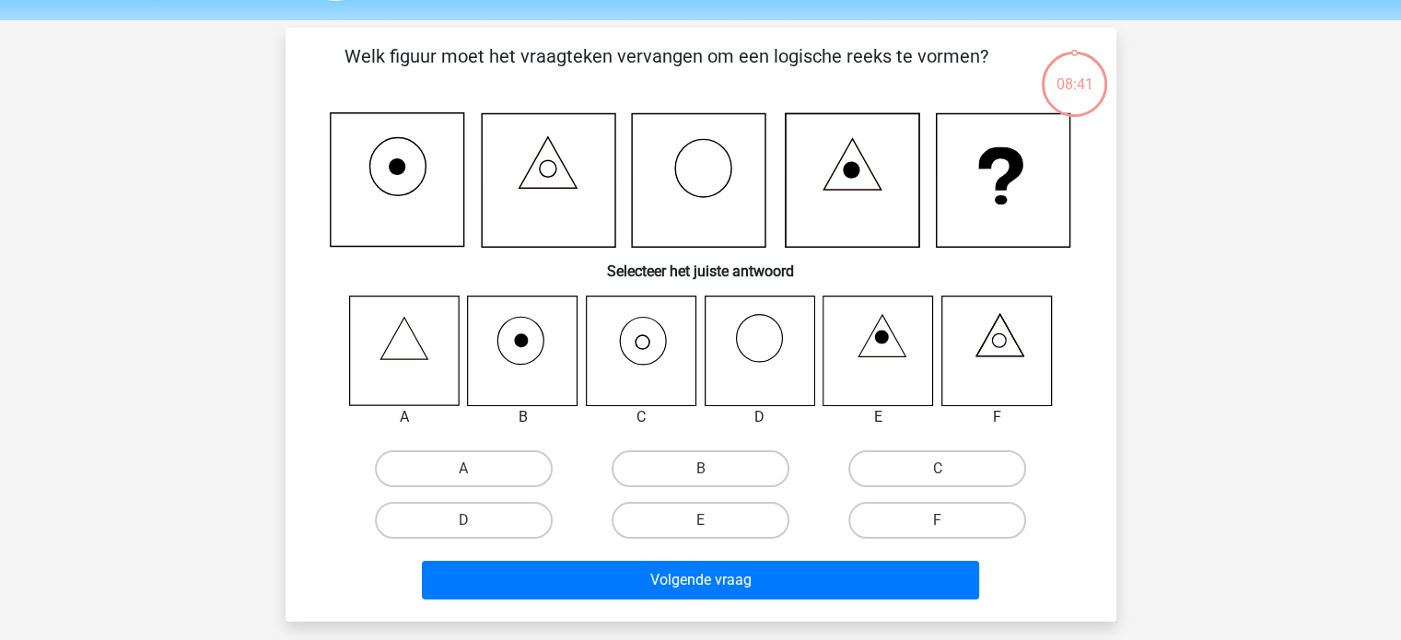
scroll to position [85, 0]
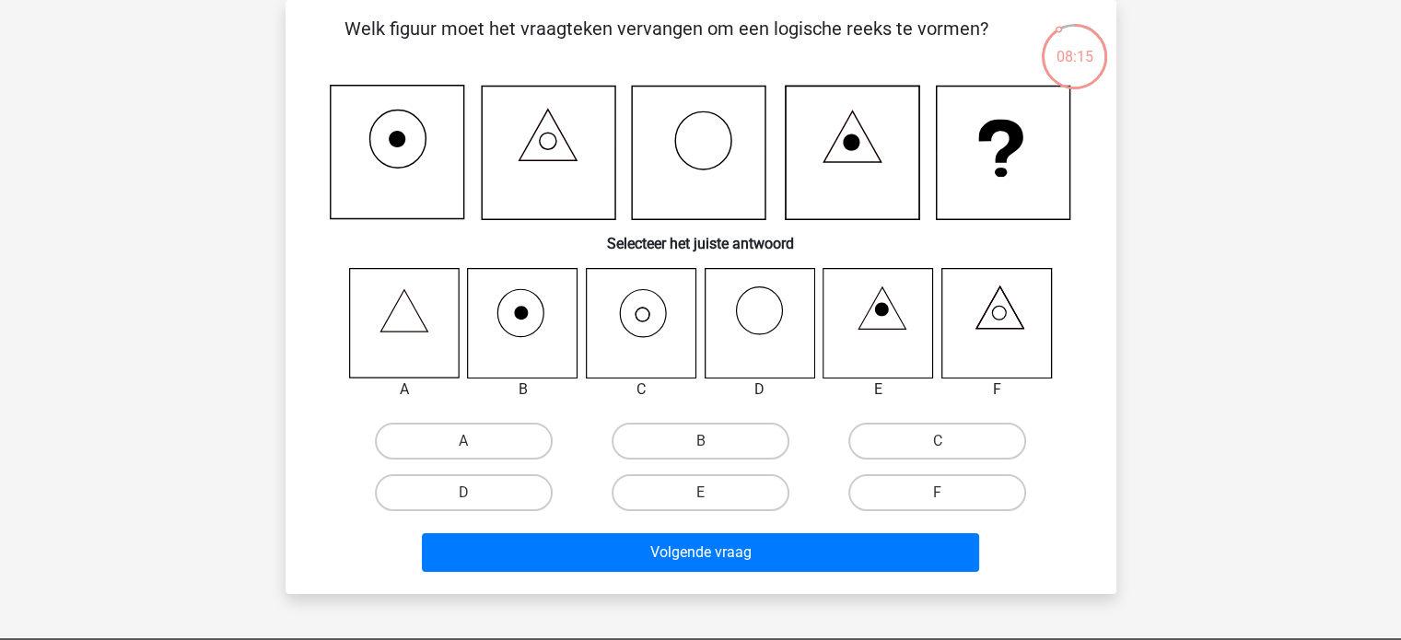
click at [619, 329] on icon at bounding box center [641, 323] width 110 height 110
click at [866, 432] on label "C" at bounding box center [938, 441] width 178 height 37
click at [938, 441] on input "C" at bounding box center [944, 447] width 12 height 12
radio input "true"
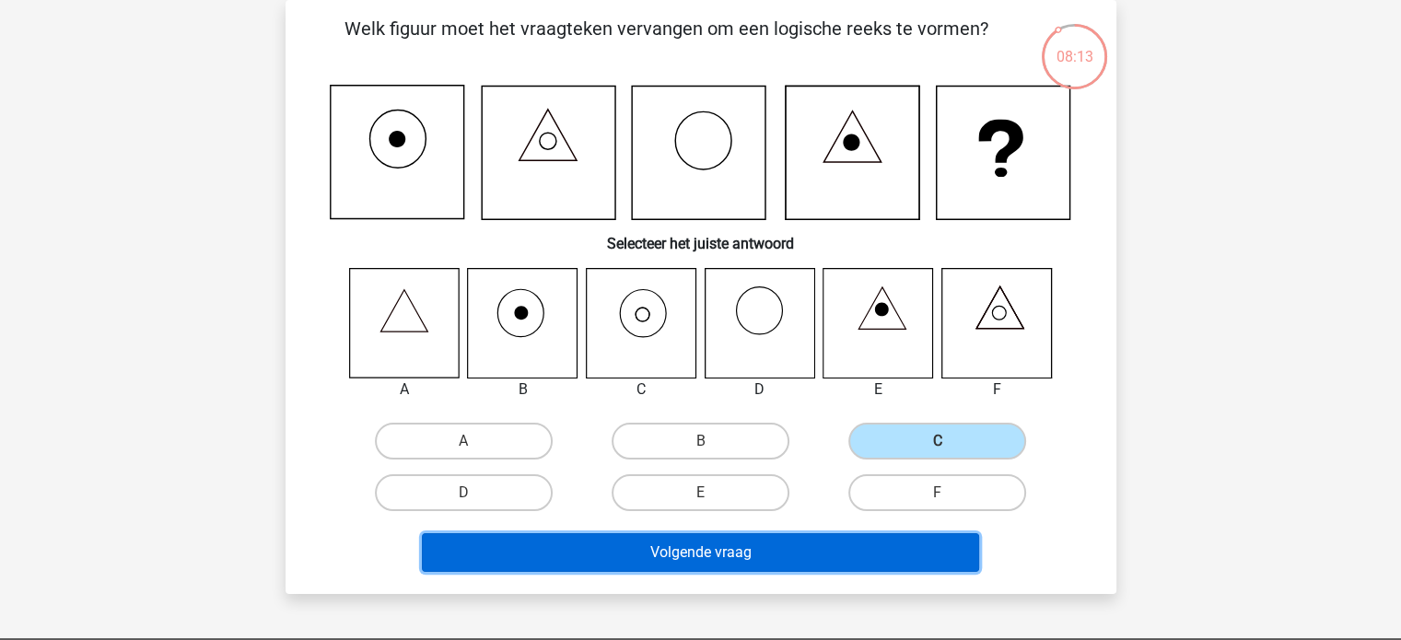
click at [797, 548] on button "Volgende vraag" at bounding box center [700, 552] width 557 height 39
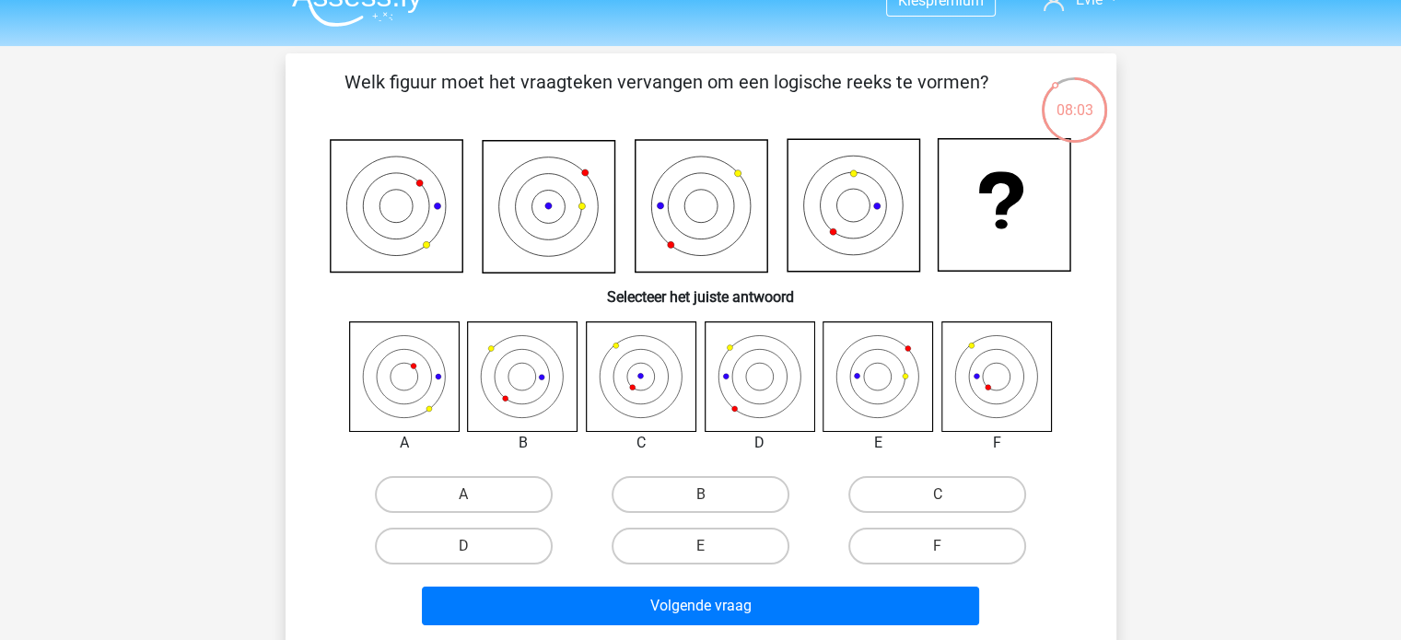
scroll to position [33, 0]
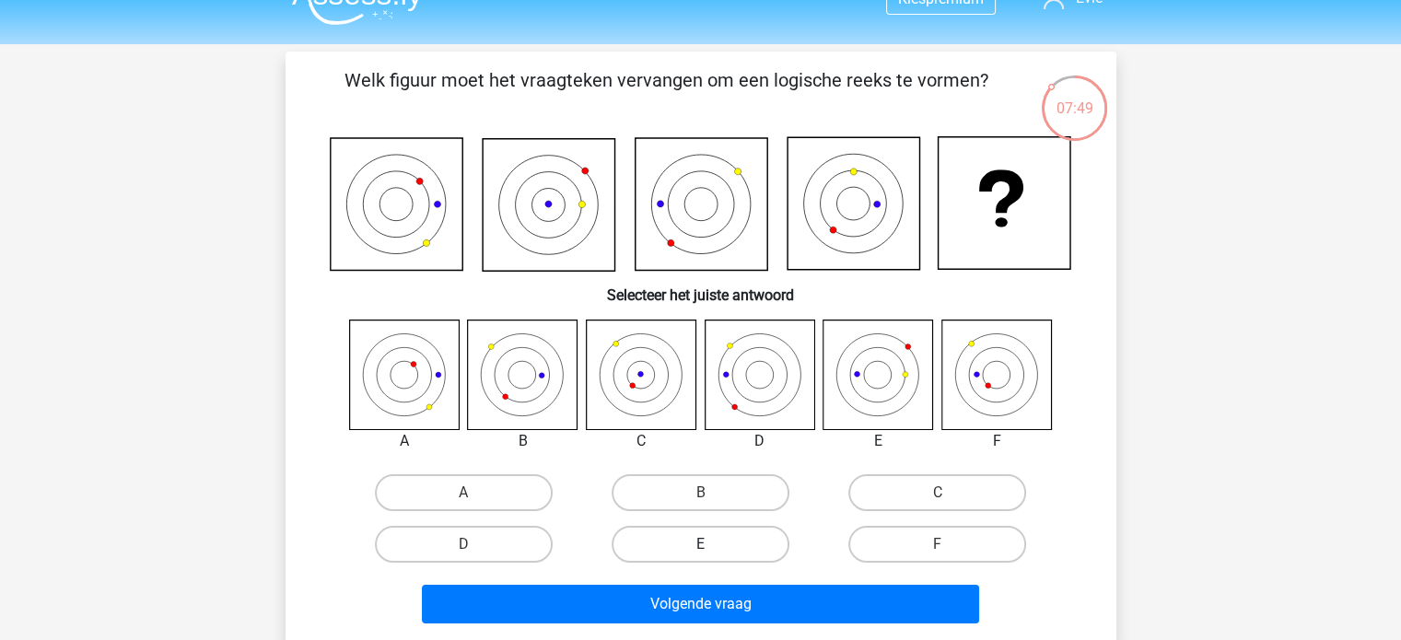
click at [733, 533] on label "E" at bounding box center [701, 544] width 178 height 37
click at [712, 545] on input "E" at bounding box center [706, 551] width 12 height 12
radio input "true"
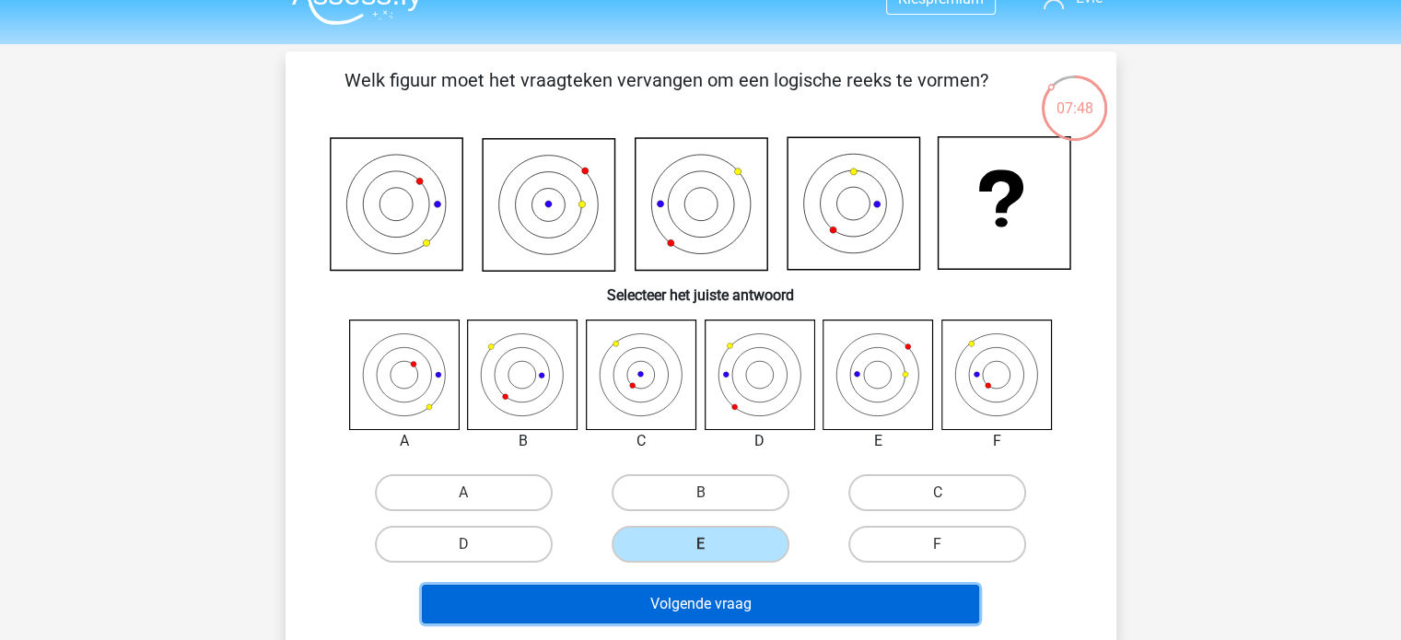
click at [720, 600] on button "Volgende vraag" at bounding box center [700, 604] width 557 height 39
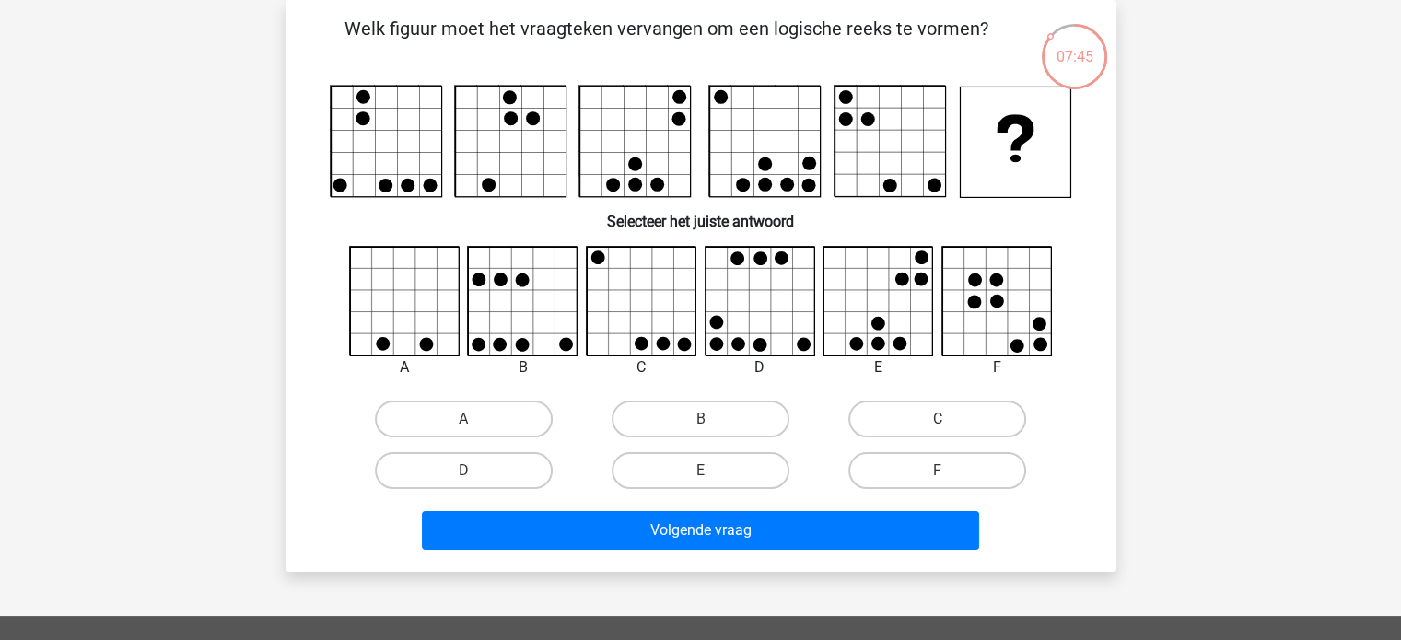
scroll to position [0, 0]
